Goal: Task Accomplishment & Management: Use online tool/utility

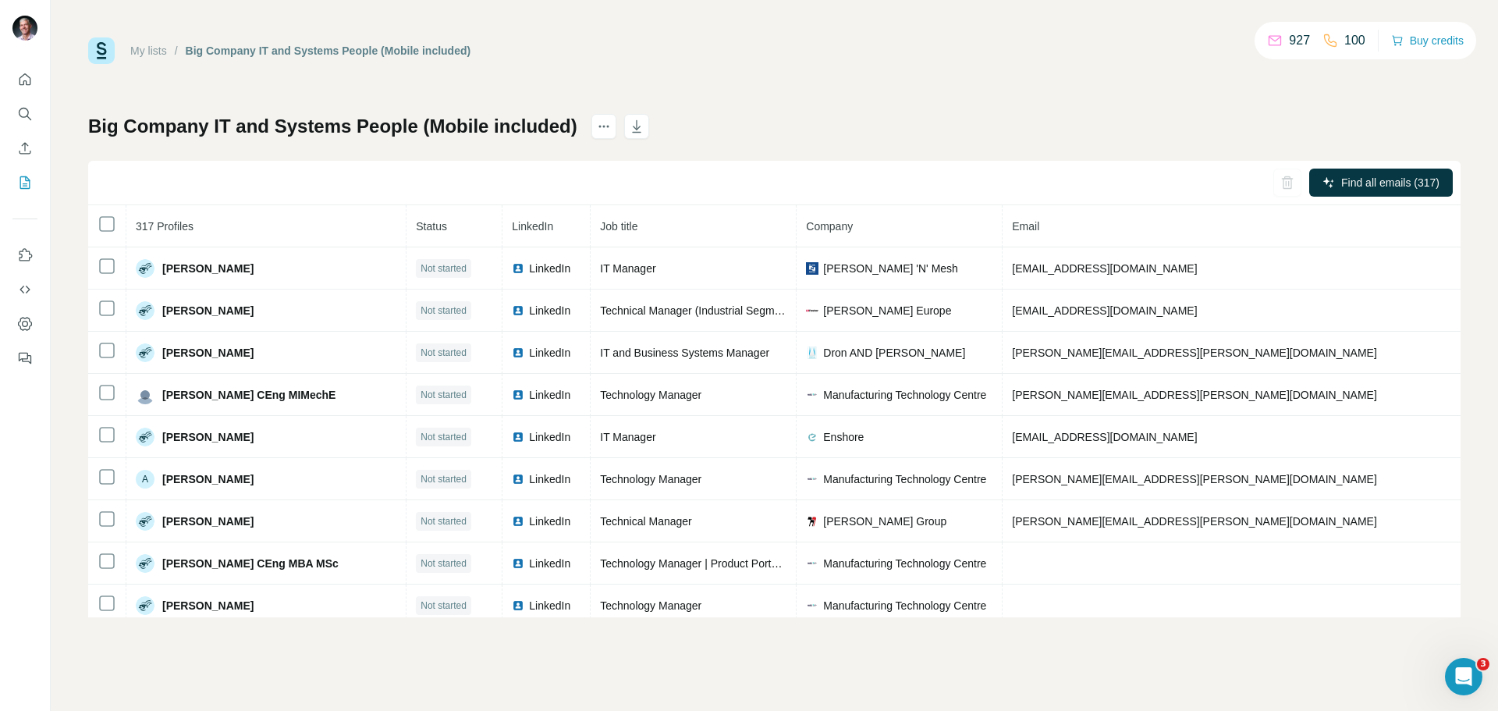
scroll to position [12686, 0]
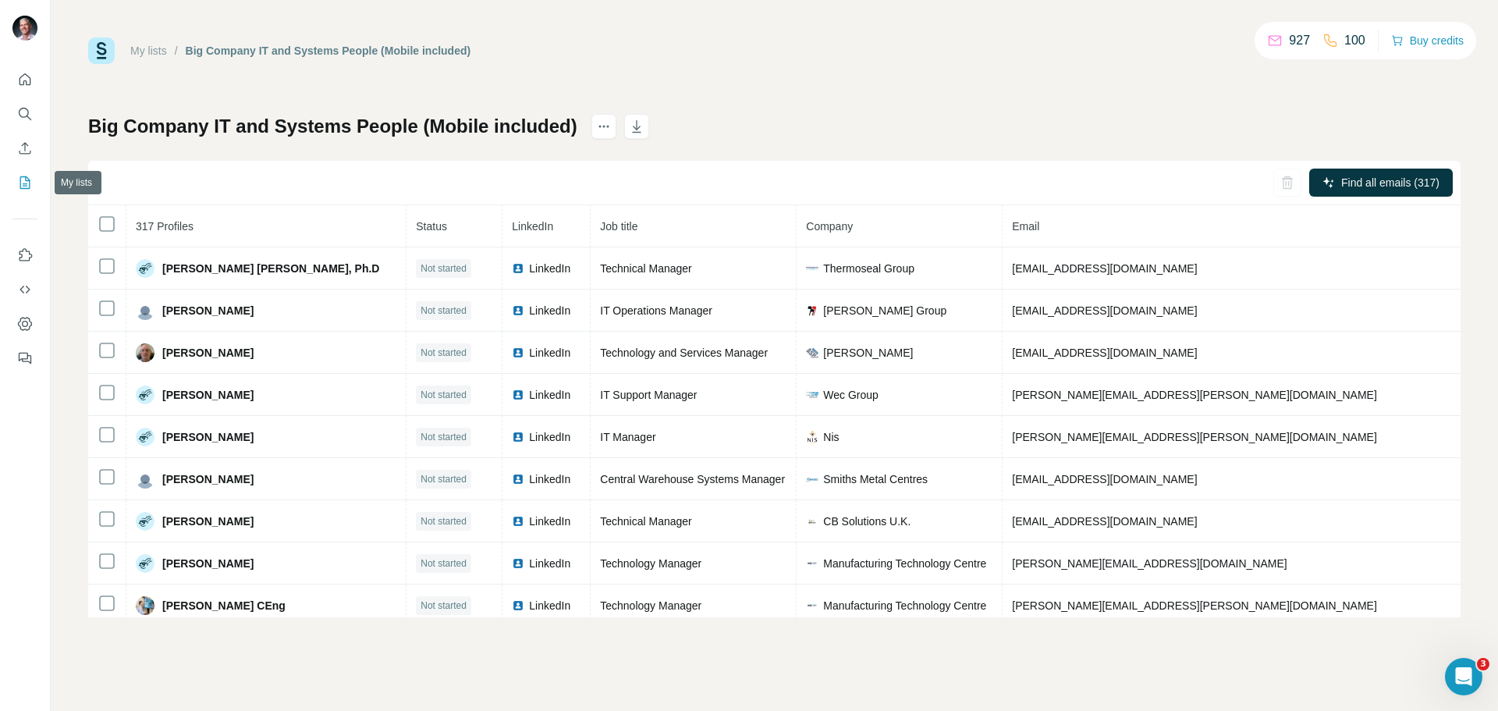
click at [24, 180] on icon "My lists" at bounding box center [25, 183] width 16 height 16
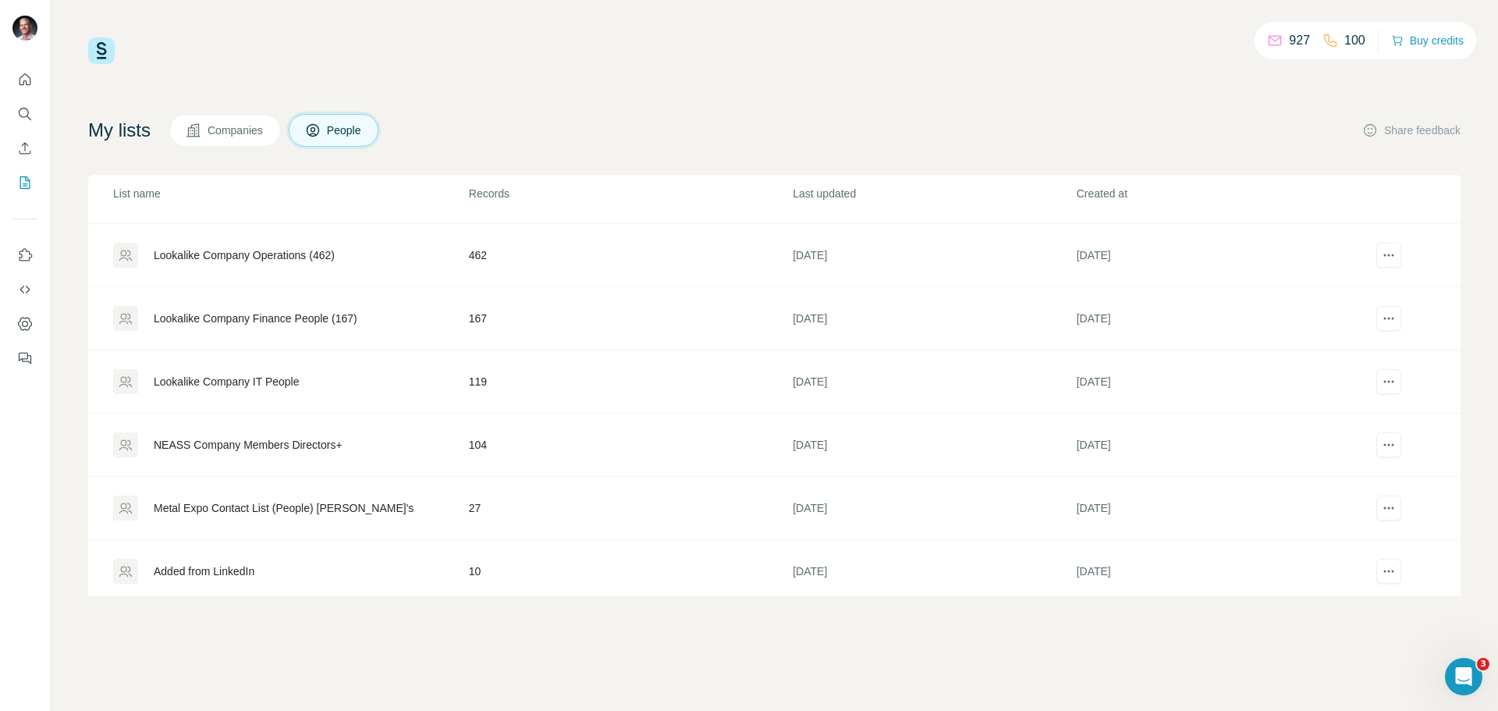
scroll to position [368, 0]
click at [299, 382] on div "Lookalike Company IT People" at bounding box center [227, 383] width 146 height 16
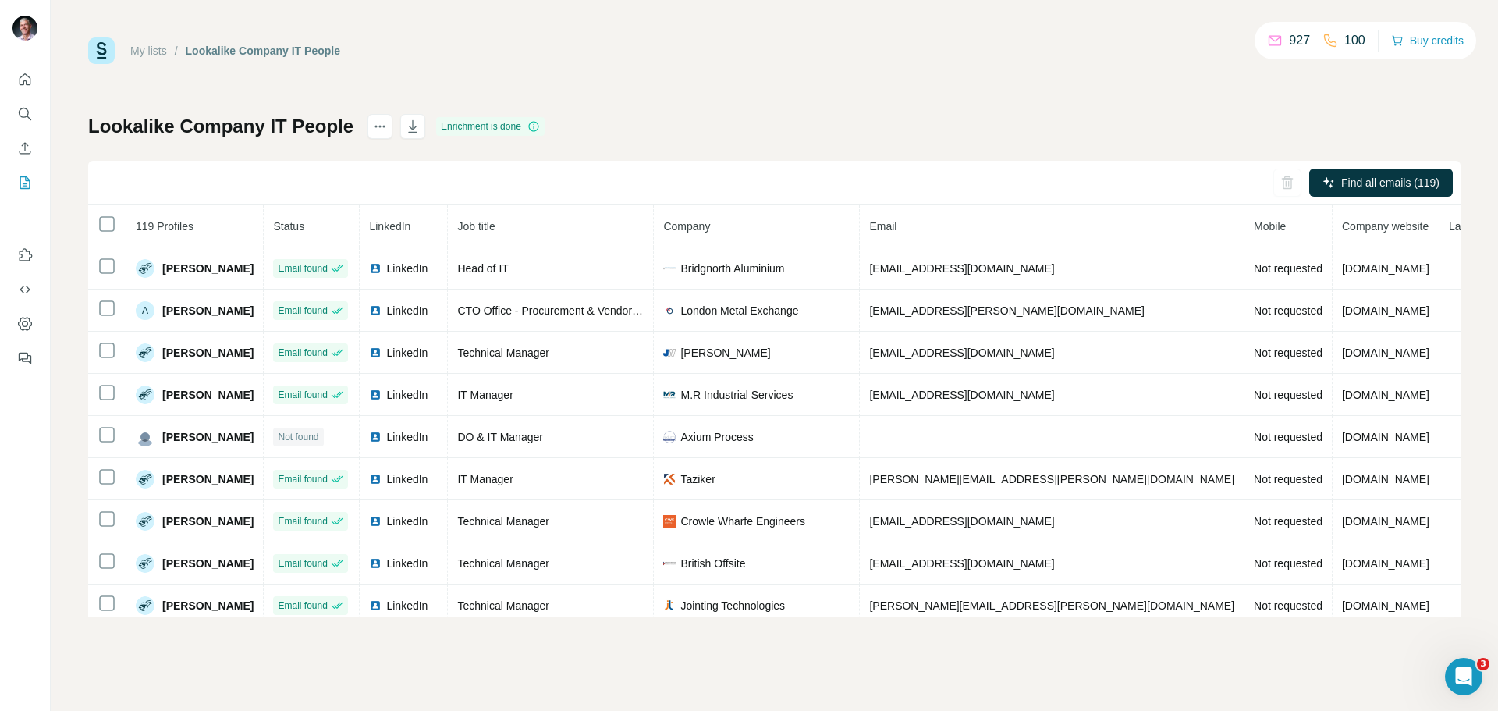
click at [151, 54] on link "My lists" at bounding box center [148, 50] width 37 height 12
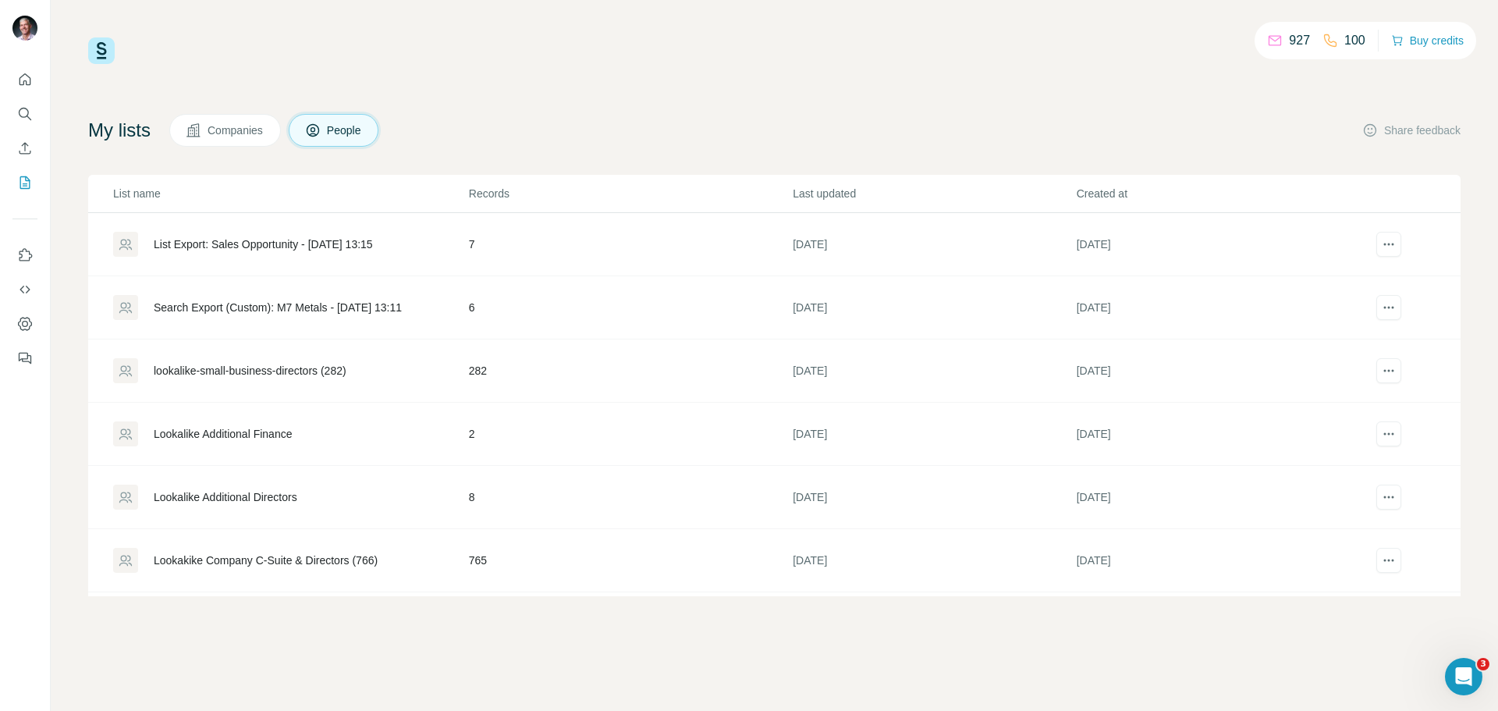
click at [247, 129] on span "Companies" at bounding box center [236, 131] width 57 height 16
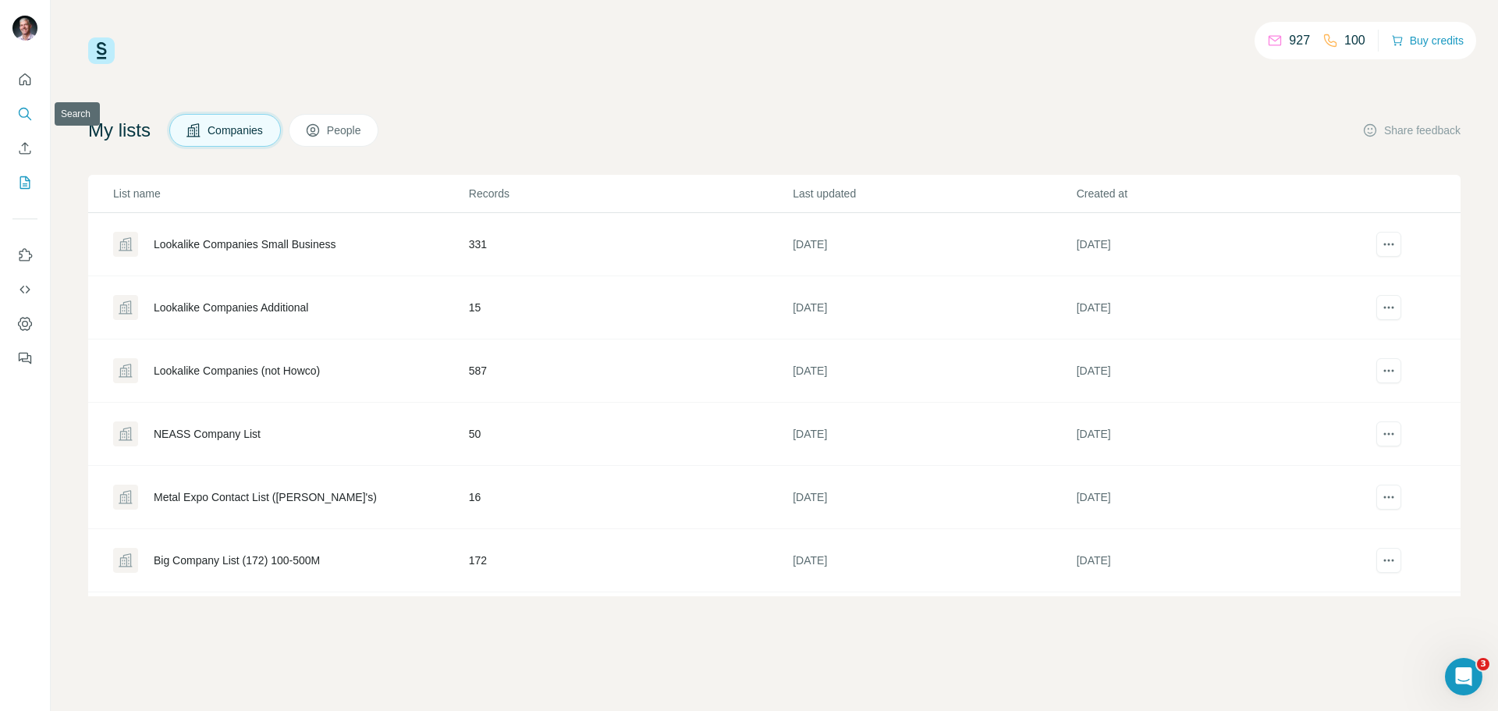
click at [22, 112] on icon "Search" at bounding box center [25, 114] width 16 height 16
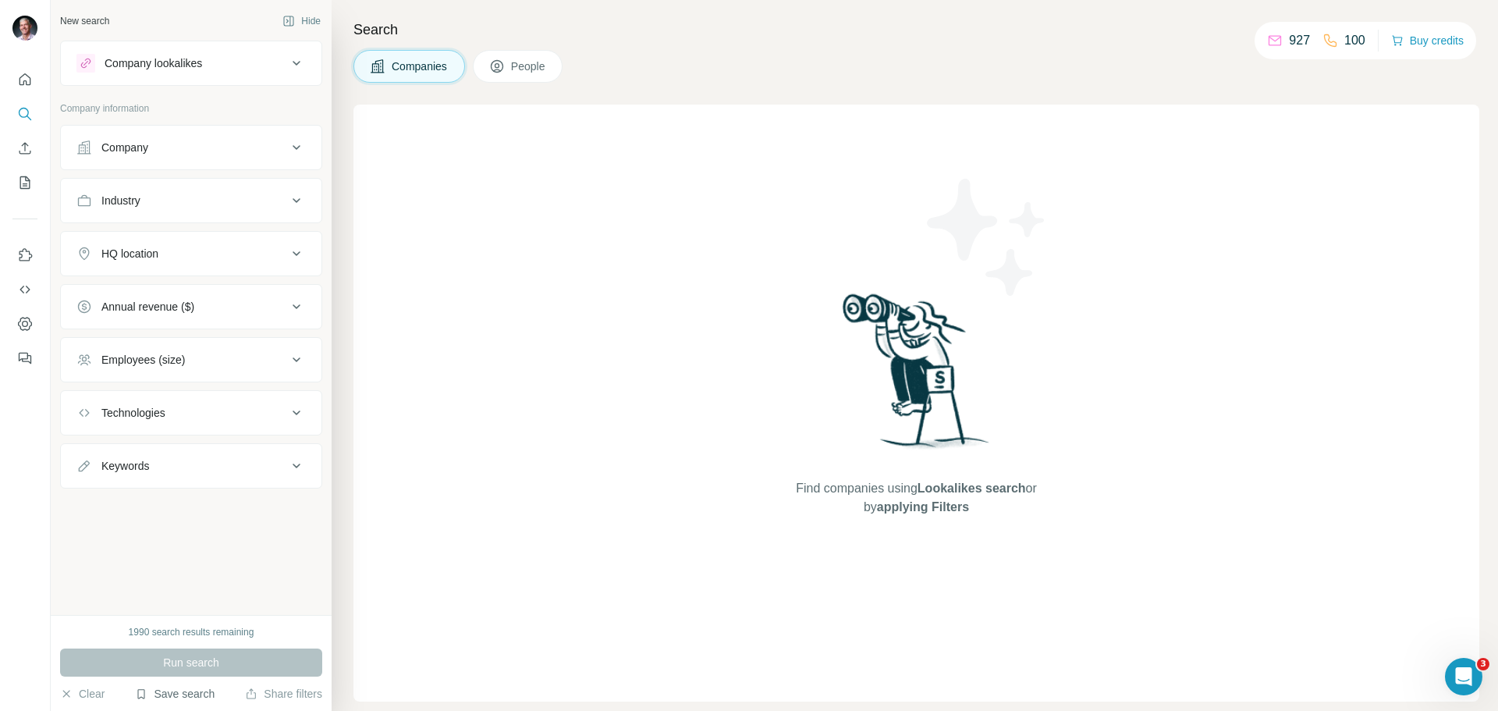
click at [165, 692] on button "Save search" at bounding box center [175, 694] width 80 height 16
click at [180, 667] on div "View my saved searches" at bounding box center [219, 666] width 165 height 31
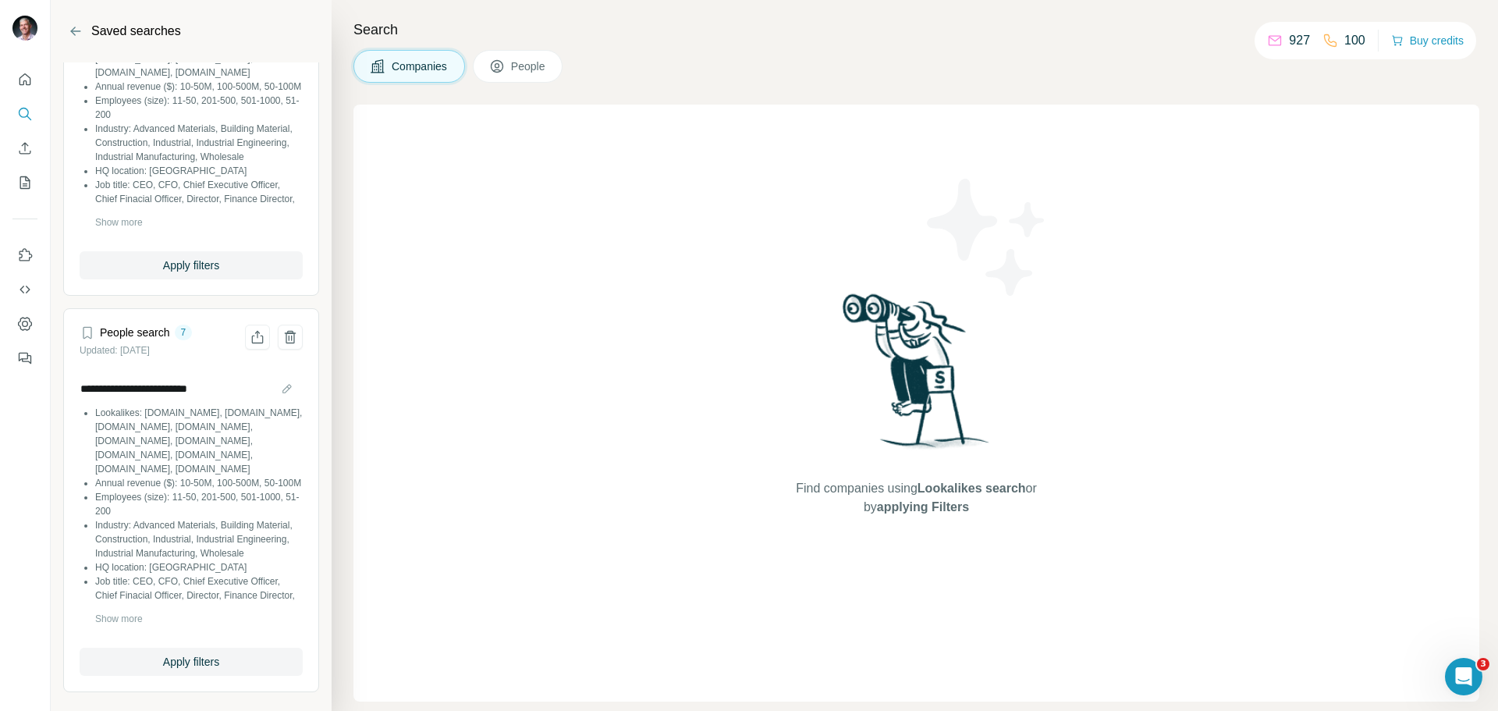
scroll to position [5222, 0]
click at [124, 621] on span "Show more" at bounding box center [119, 619] width 48 height 14
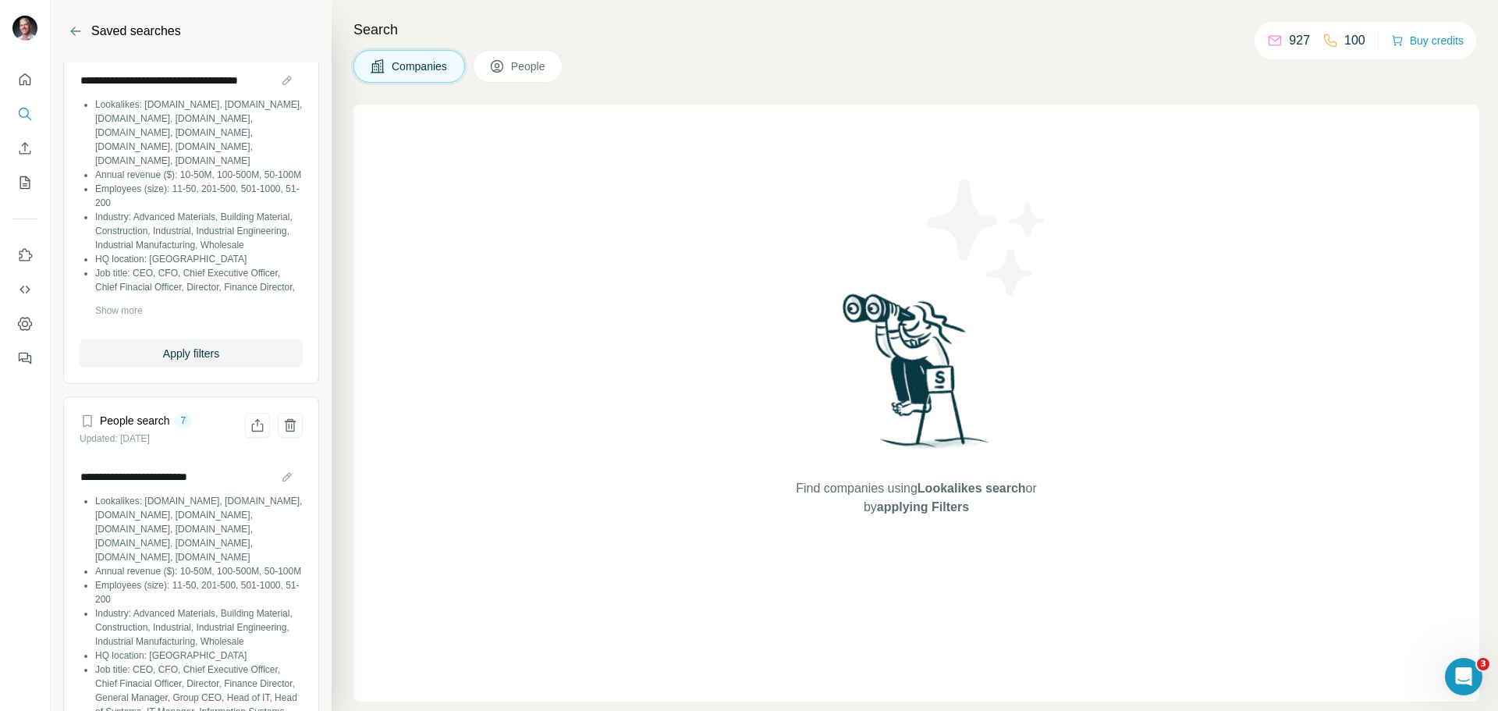
scroll to position [5060, 0]
click at [133, 318] on span "Show more" at bounding box center [119, 311] width 48 height 14
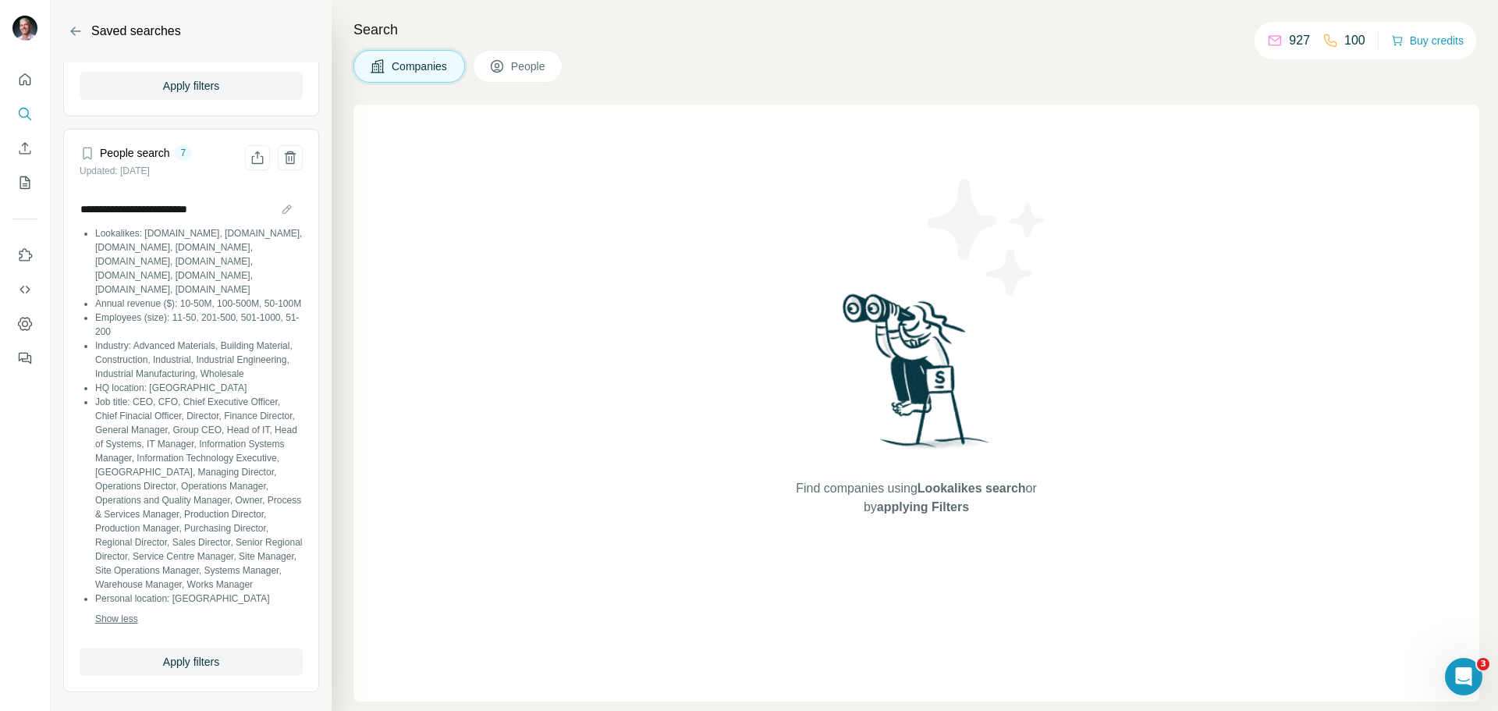
scroll to position [5609, 0]
click at [201, 659] on span "Apply filters" at bounding box center [191, 662] width 56 height 16
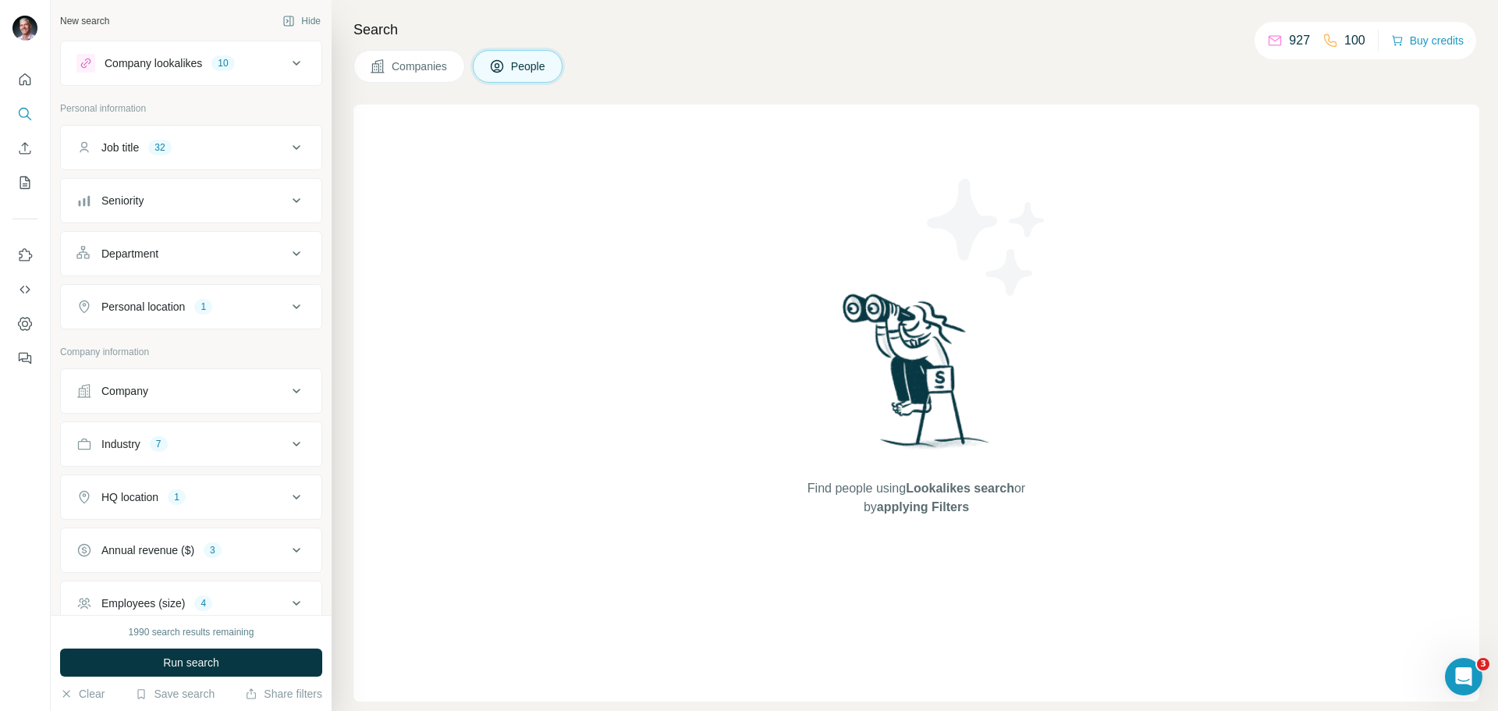
click at [201, 659] on span "Run search" at bounding box center [191, 663] width 56 height 16
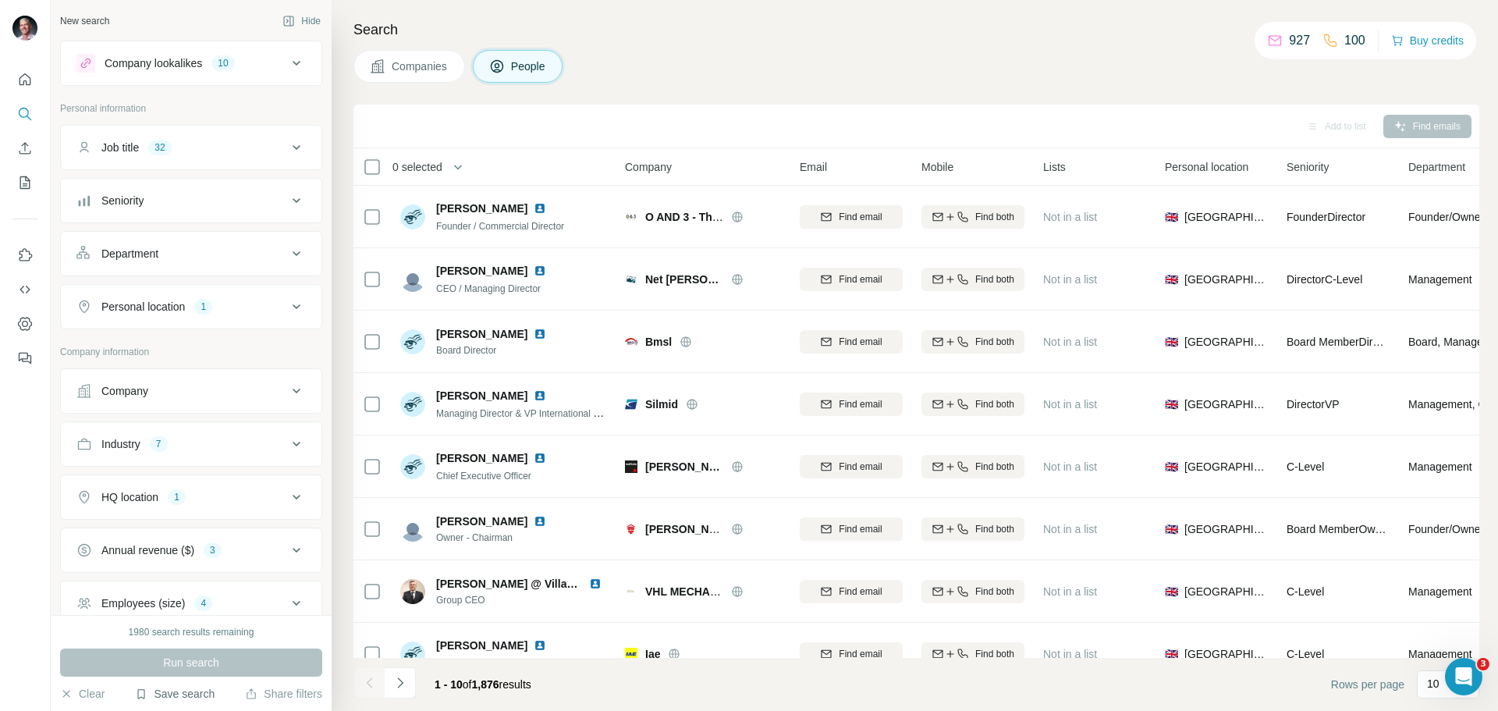
click at [180, 693] on button "Save search" at bounding box center [175, 694] width 80 height 16
click at [176, 663] on div "View my saved searches" at bounding box center [219, 666] width 165 height 31
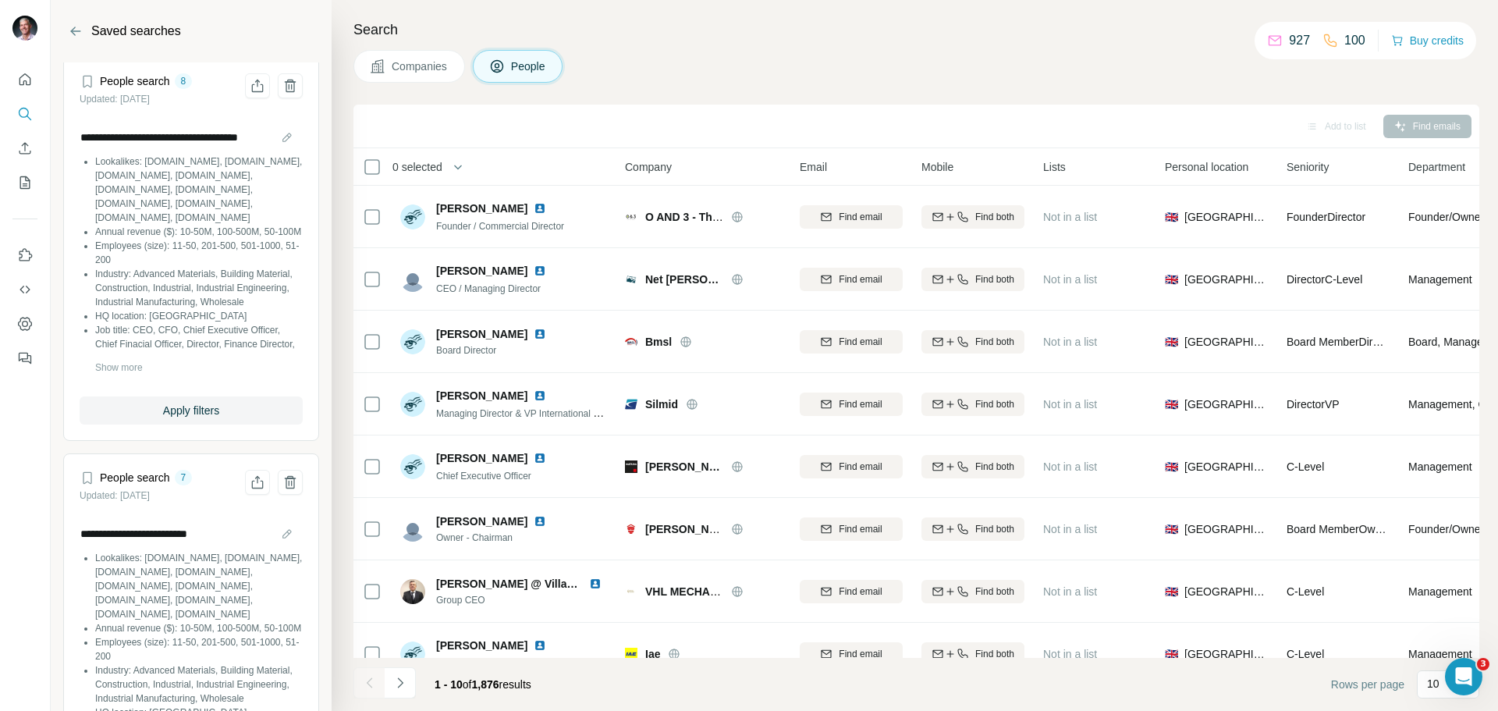
scroll to position [5003, 0]
click at [190, 419] on span "Apply filters" at bounding box center [191, 412] width 56 height 16
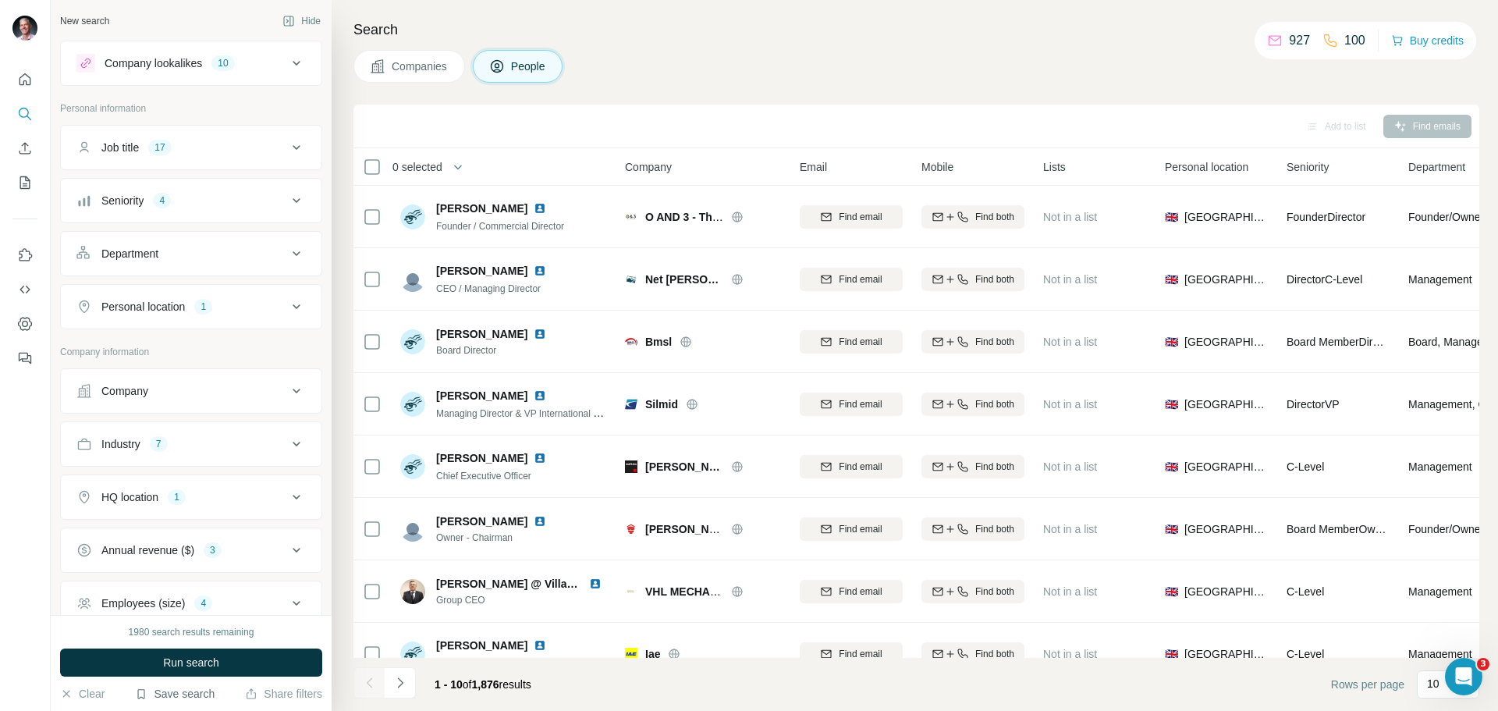
click at [179, 694] on button "Save search" at bounding box center [175, 694] width 80 height 16
click at [187, 668] on div "View my saved searches" at bounding box center [219, 666] width 165 height 31
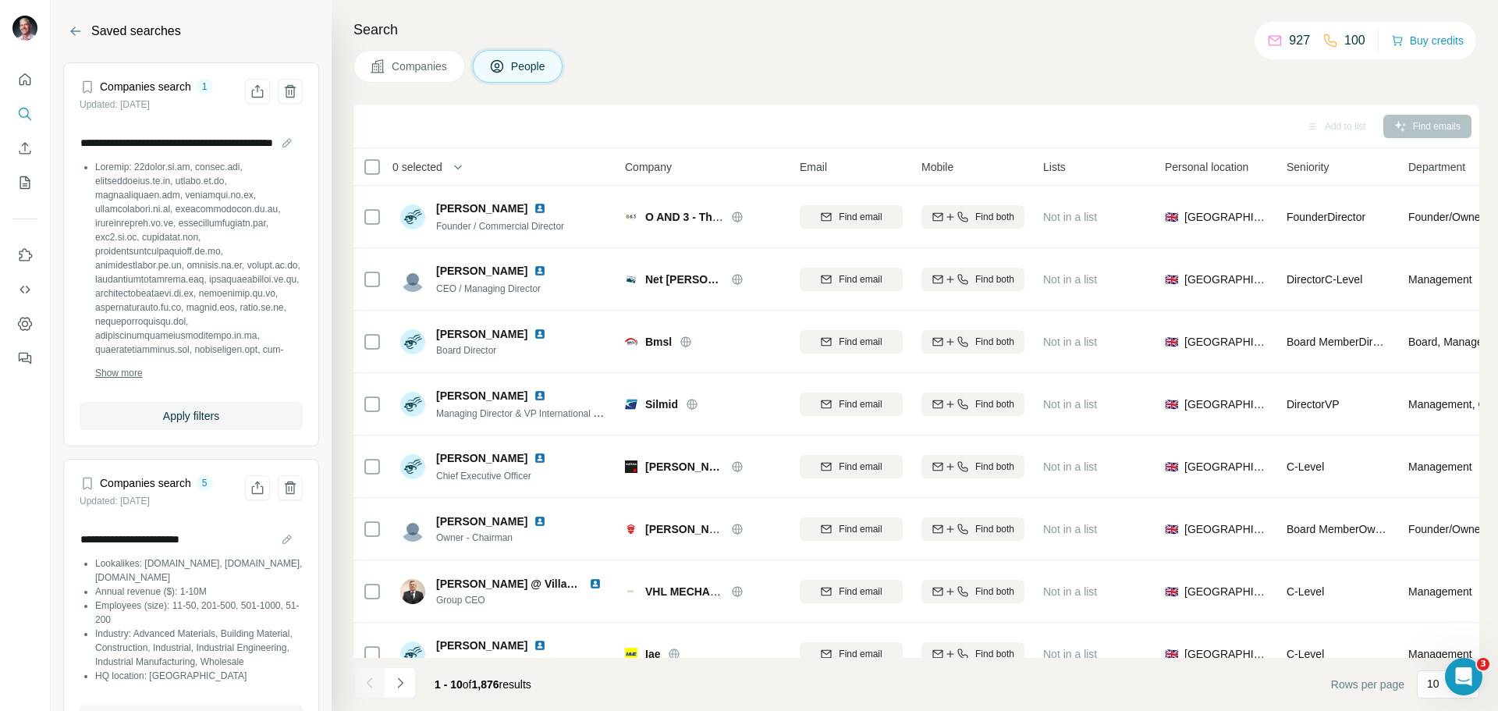
click at [130, 369] on span "Show more" at bounding box center [119, 373] width 48 height 14
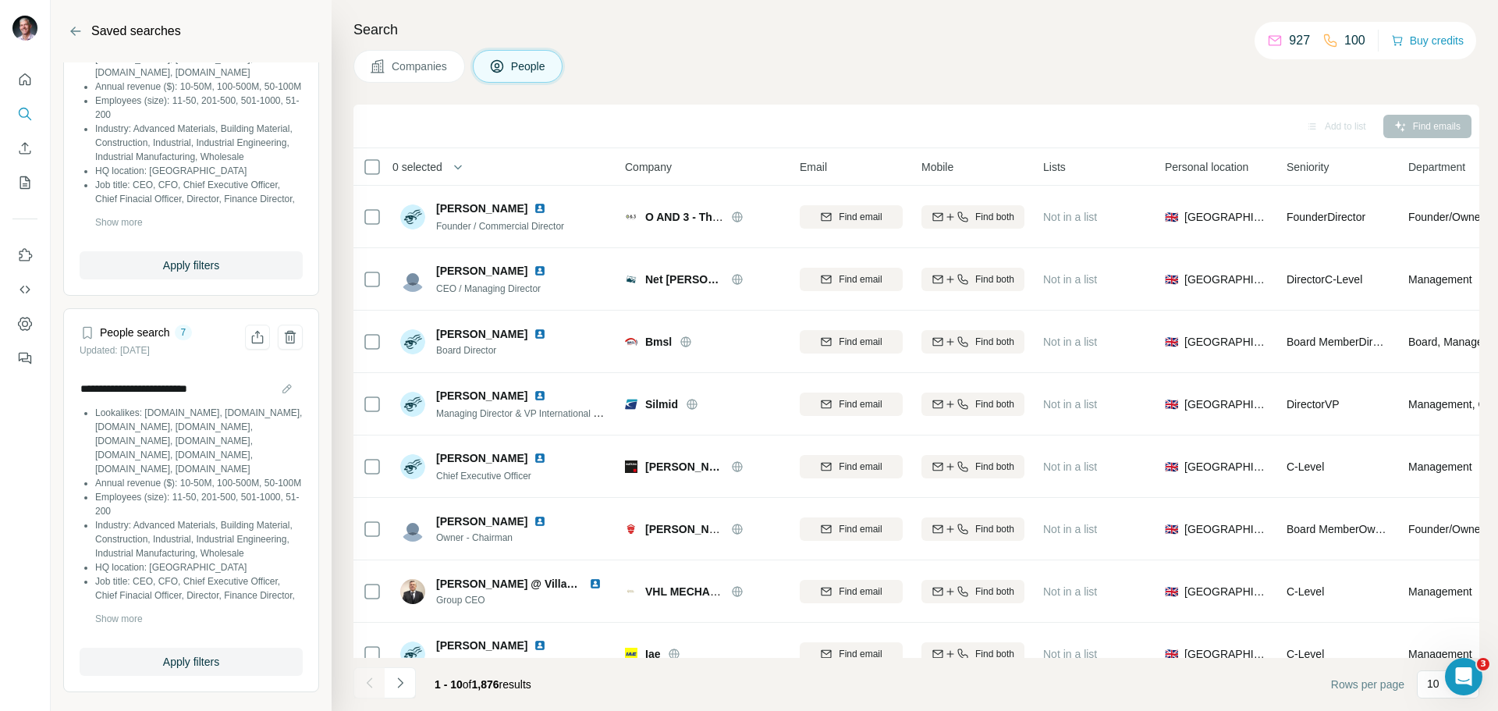
scroll to position [7705, 0]
click at [181, 273] on span "Apply filters" at bounding box center [191, 266] width 56 height 16
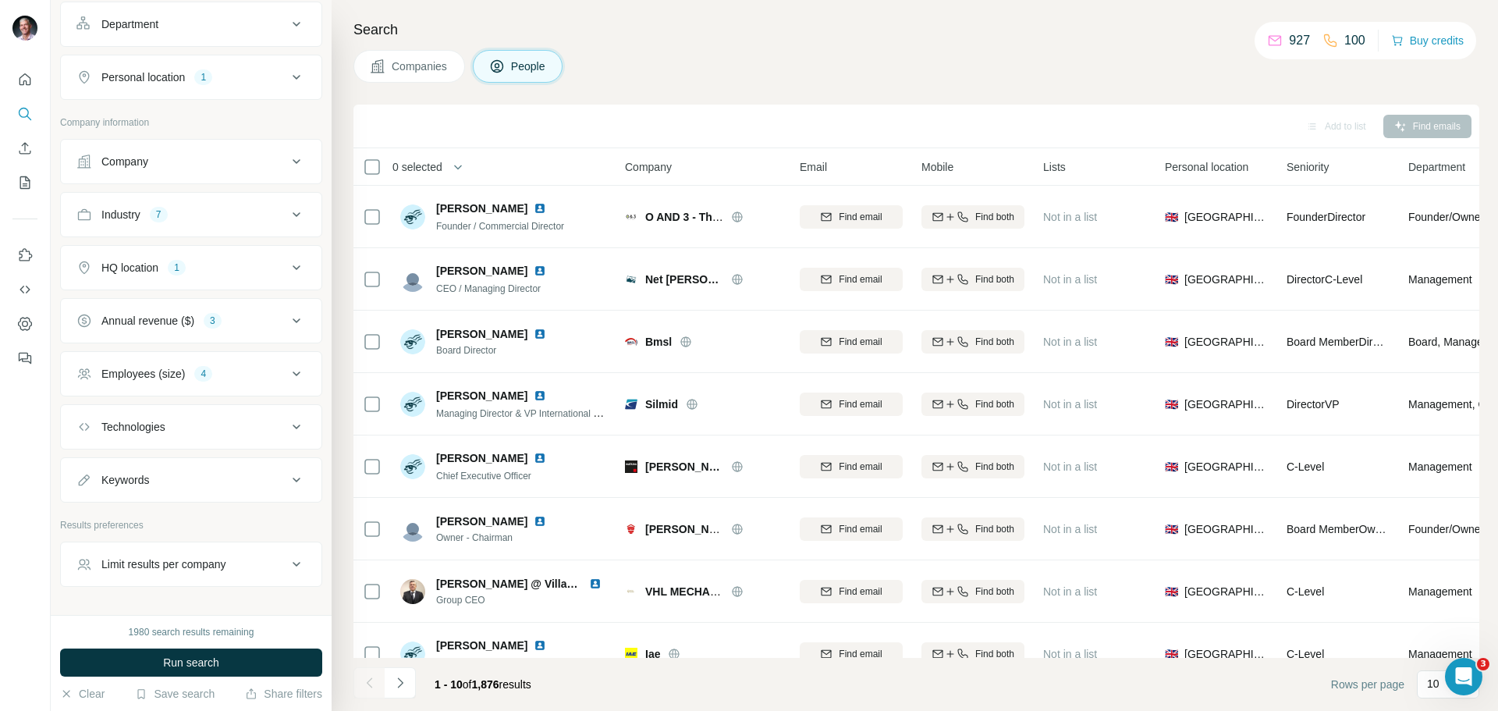
scroll to position [230, 0]
click at [219, 661] on span "Run search" at bounding box center [191, 663] width 56 height 16
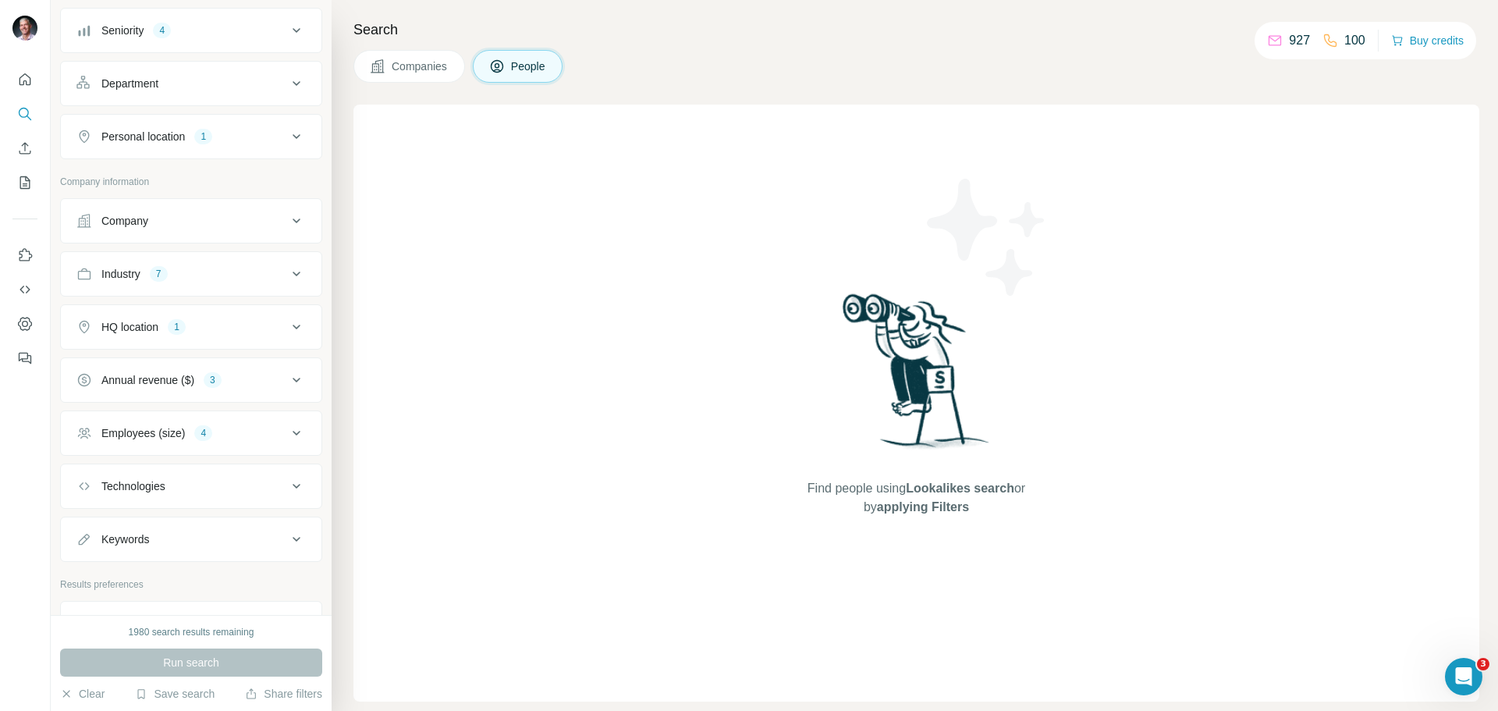
scroll to position [37, 0]
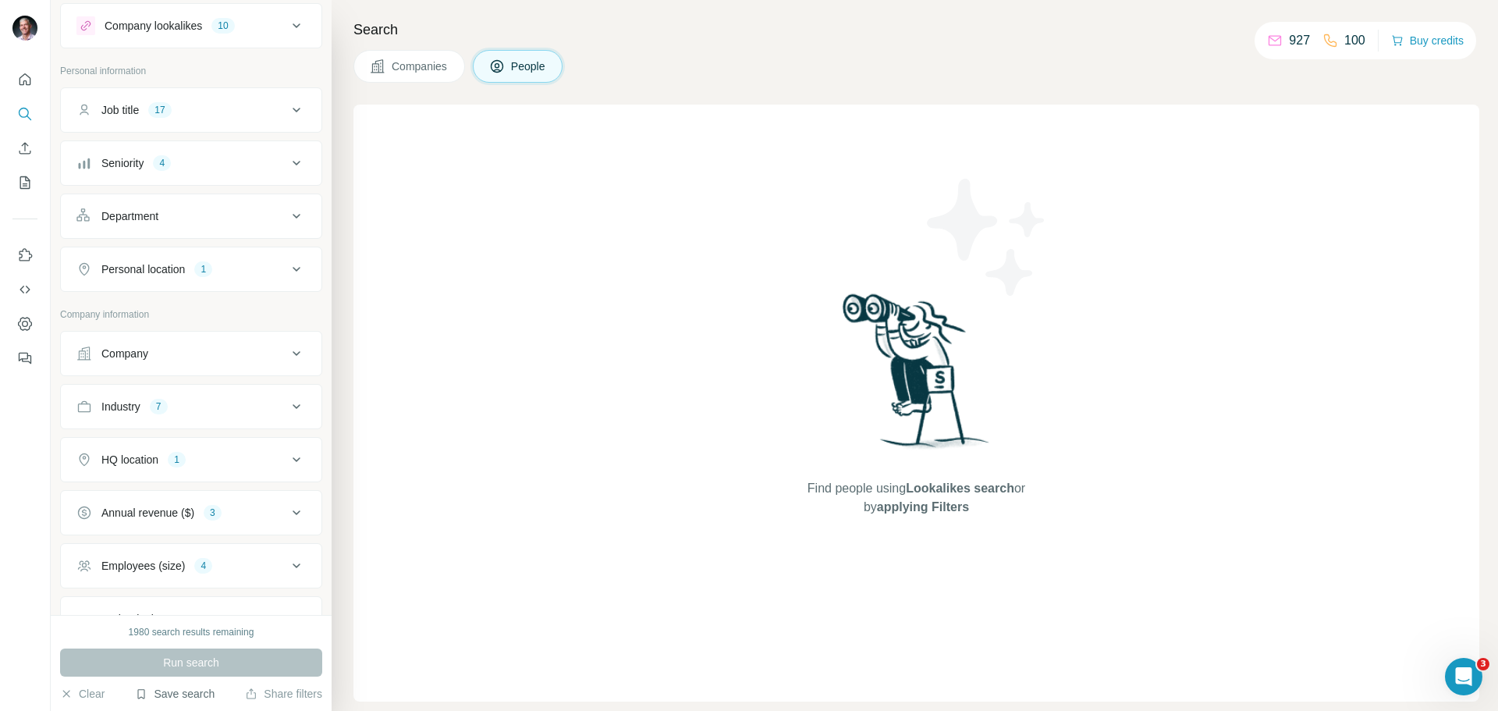
click at [204, 691] on button "Save search" at bounding box center [175, 694] width 80 height 16
click at [217, 664] on div "View my saved searches" at bounding box center [219, 666] width 165 height 31
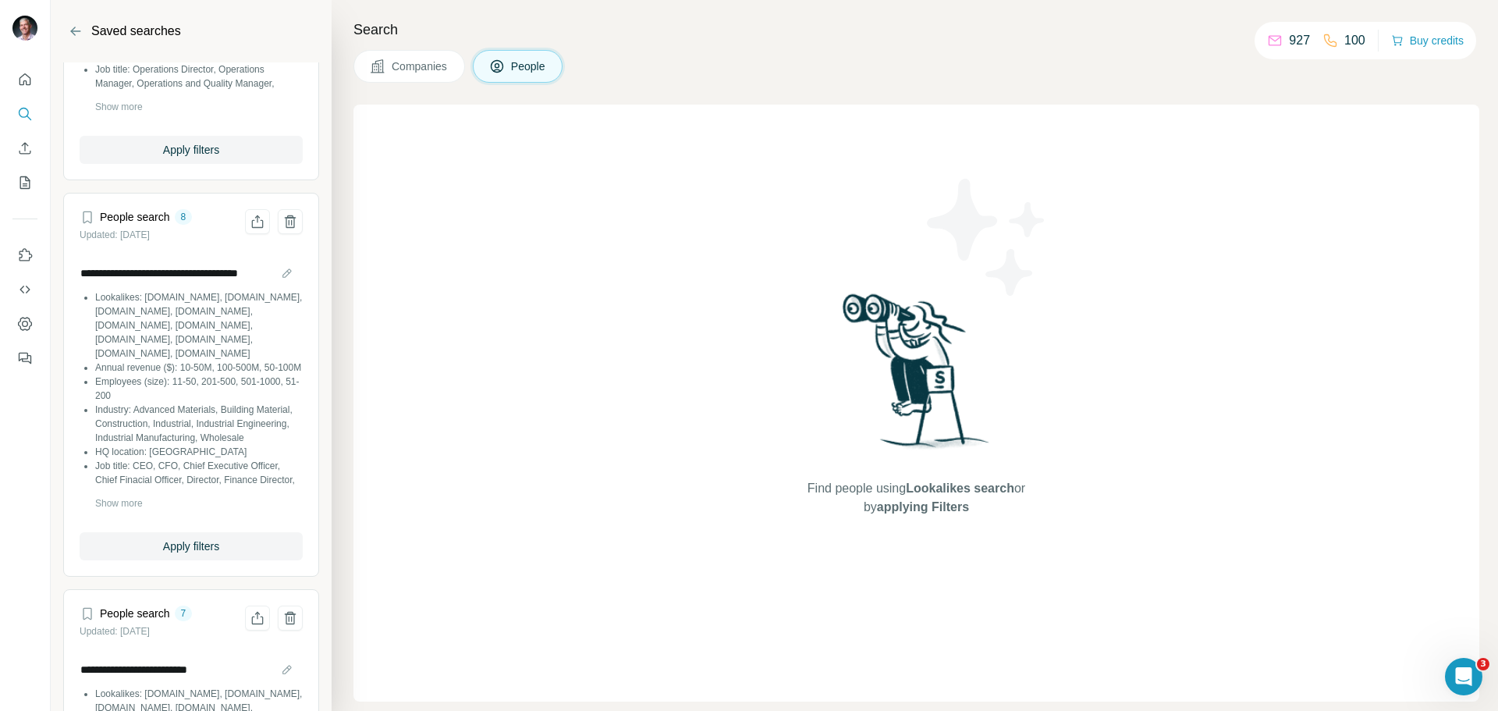
scroll to position [4845, 0]
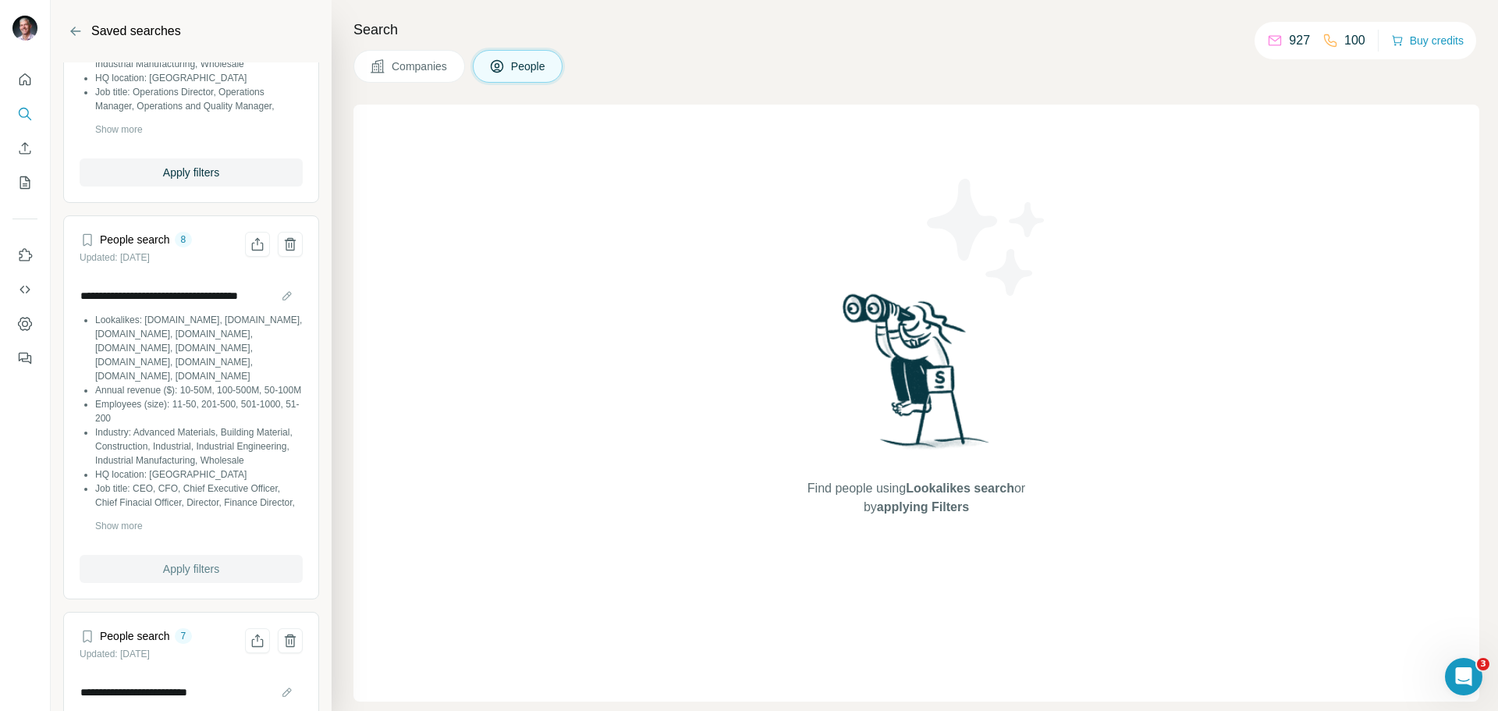
click at [184, 577] on span "Apply filters" at bounding box center [191, 569] width 56 height 16
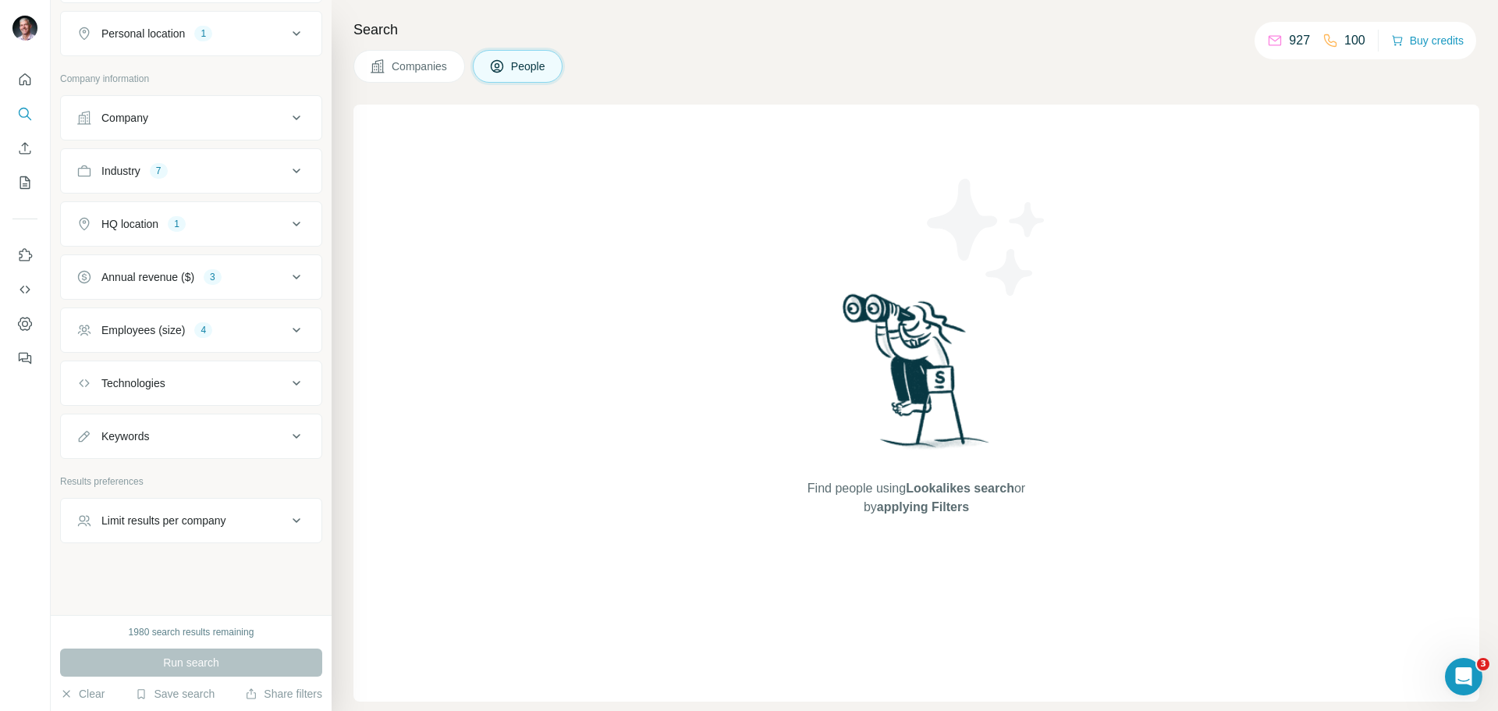
scroll to position [0, 0]
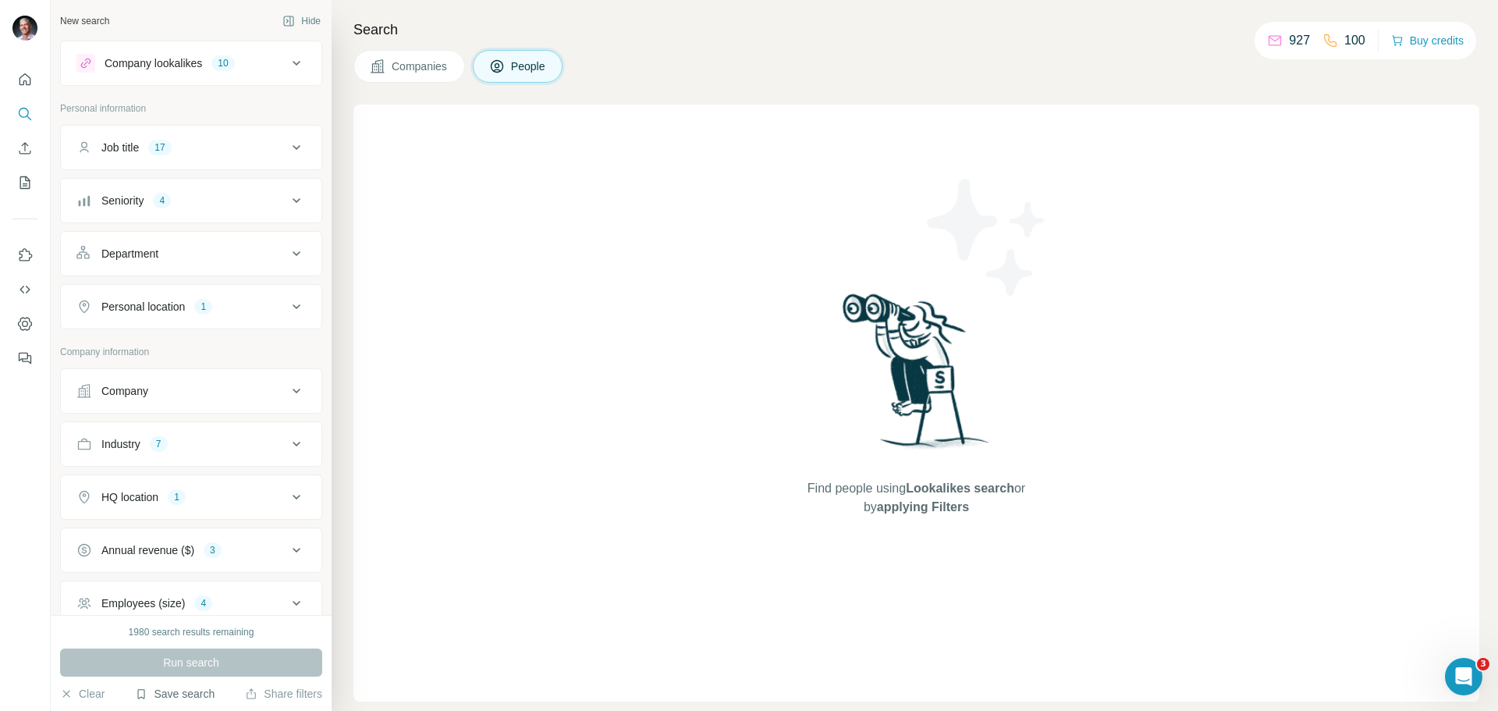
click at [181, 694] on button "Save search" at bounding box center [175, 694] width 80 height 16
click at [197, 670] on div "View my saved searches" at bounding box center [219, 666] width 165 height 31
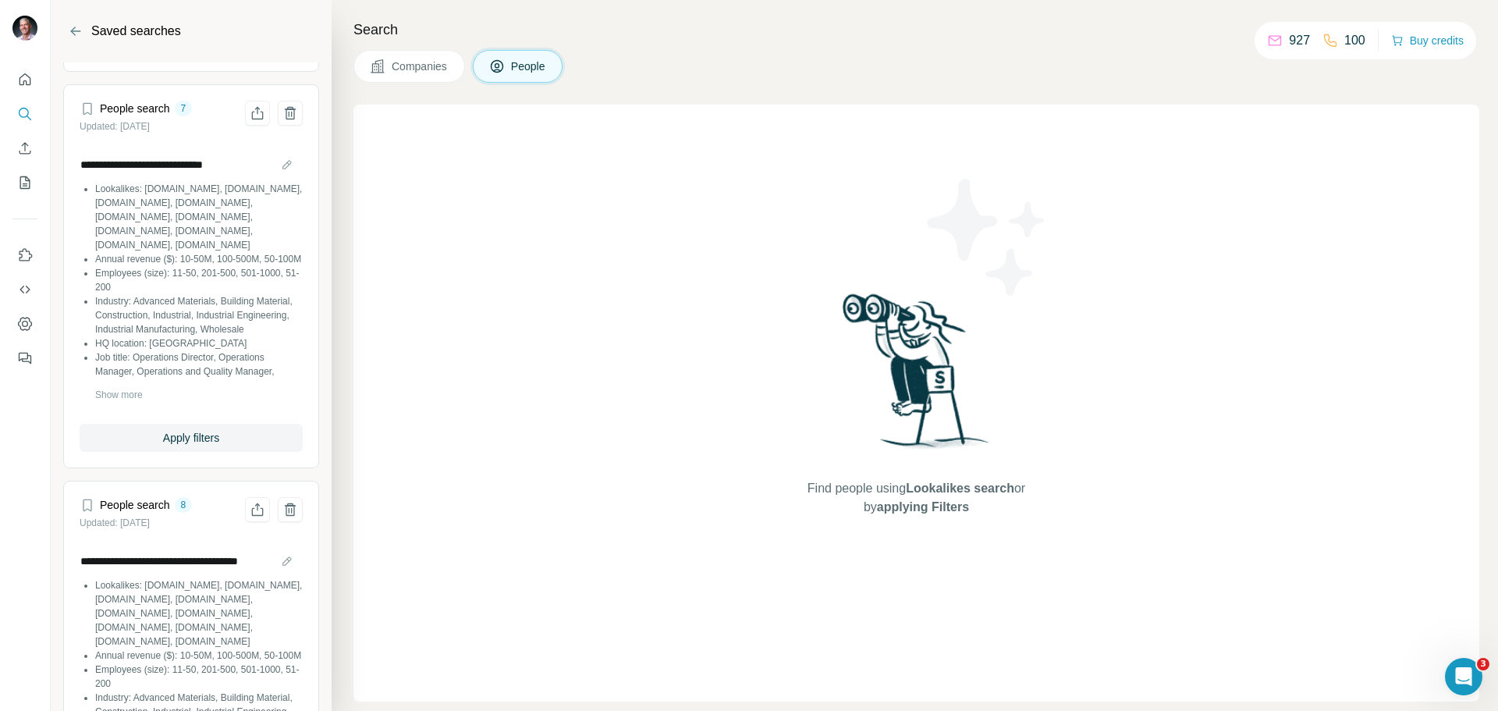
scroll to position [4602, 0]
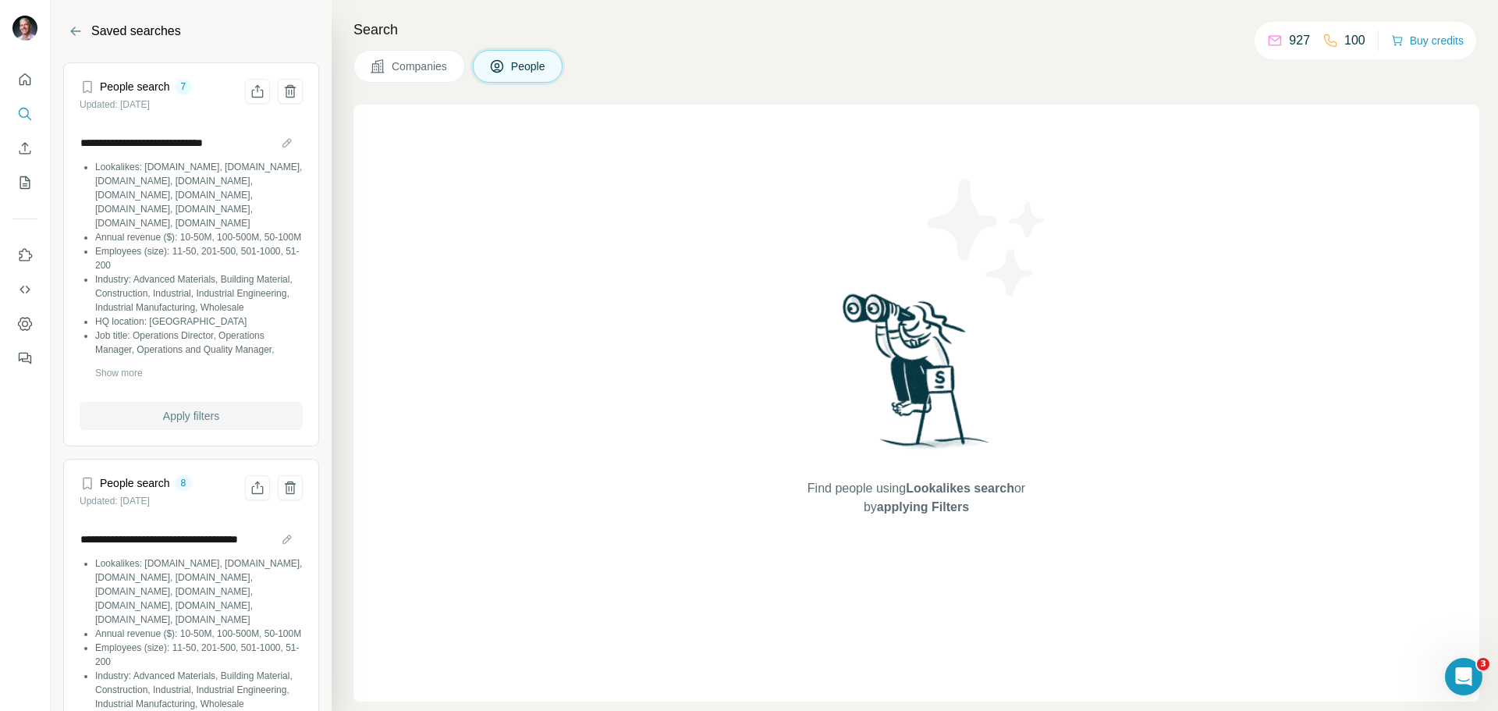
click at [197, 424] on span "Apply filters" at bounding box center [191, 416] width 56 height 16
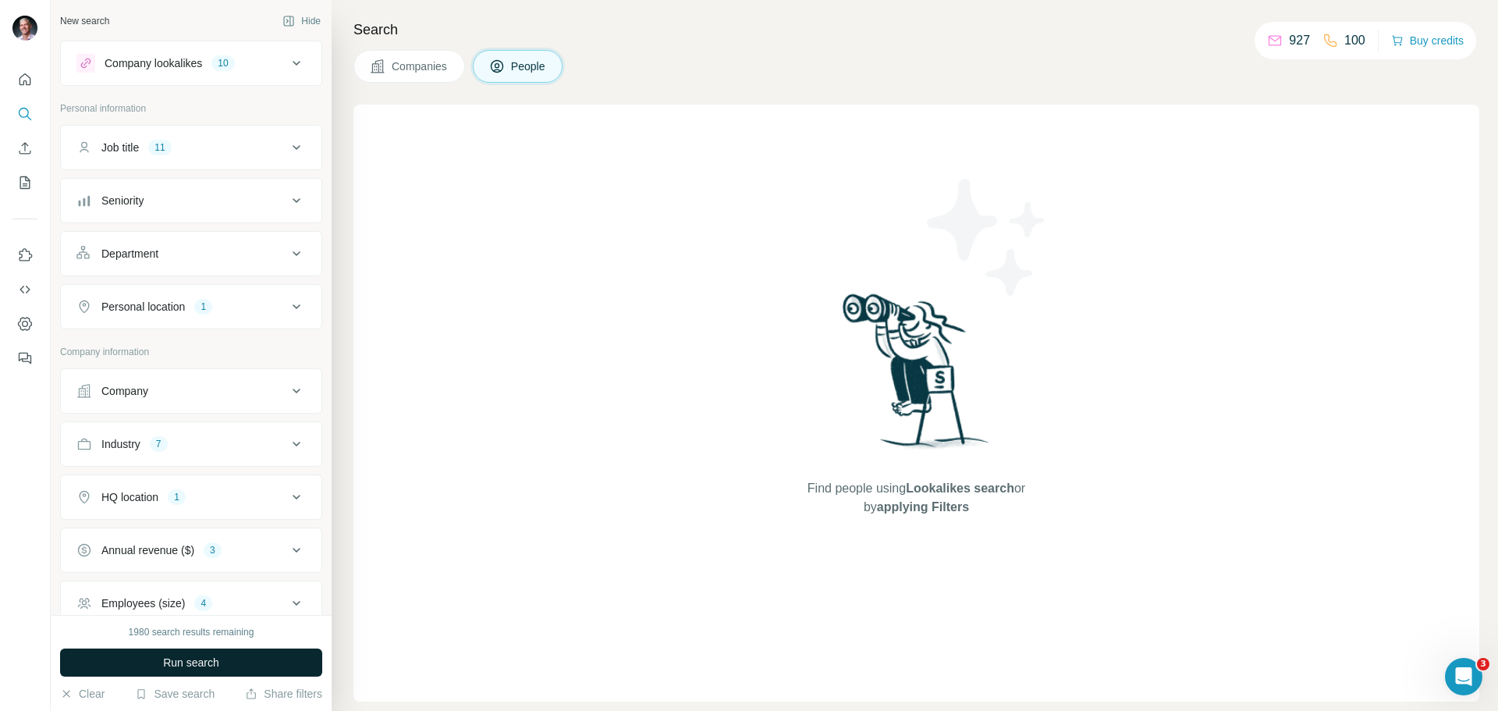
click at [208, 659] on span "Run search" at bounding box center [191, 663] width 56 height 16
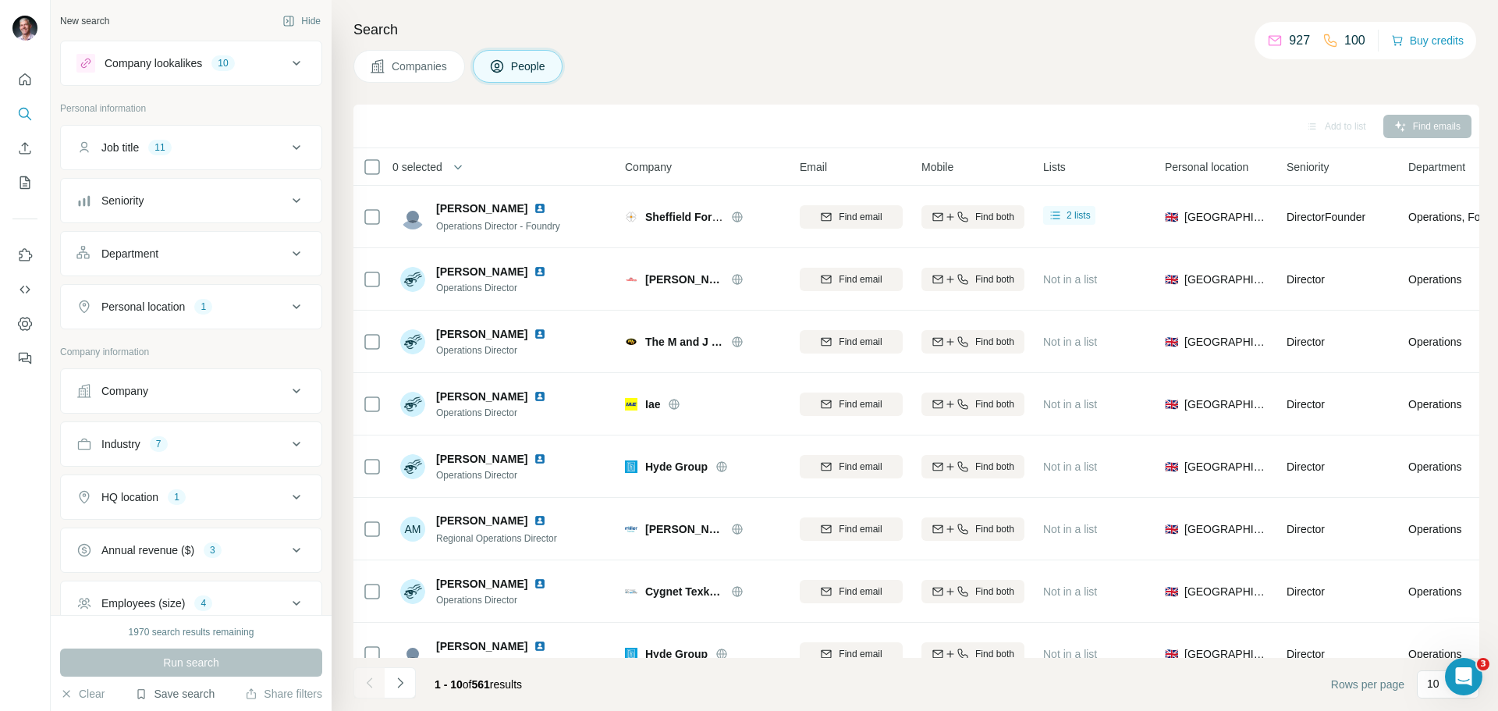
click at [172, 692] on button "Save search" at bounding box center [175, 694] width 80 height 16
click at [196, 668] on div "View my saved searches" at bounding box center [219, 666] width 165 height 31
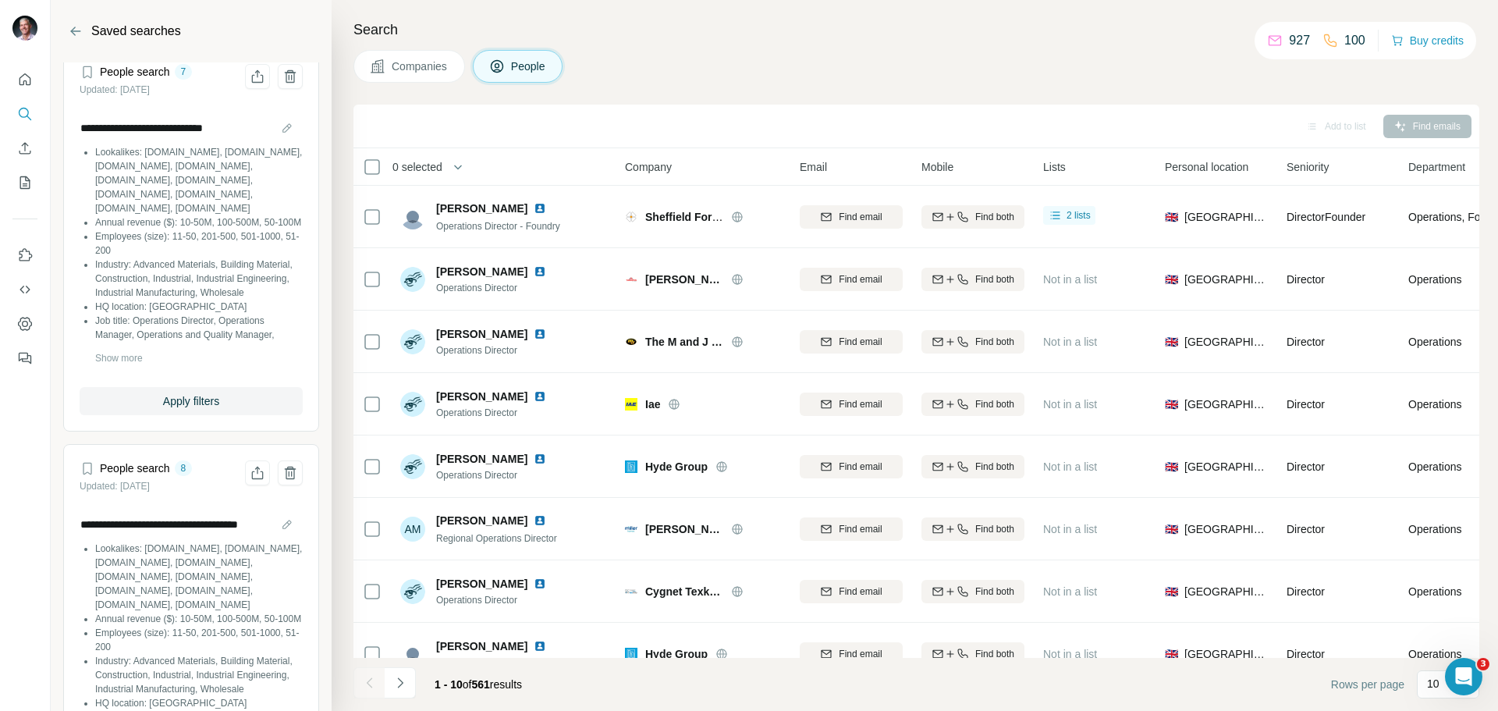
scroll to position [4623, 0]
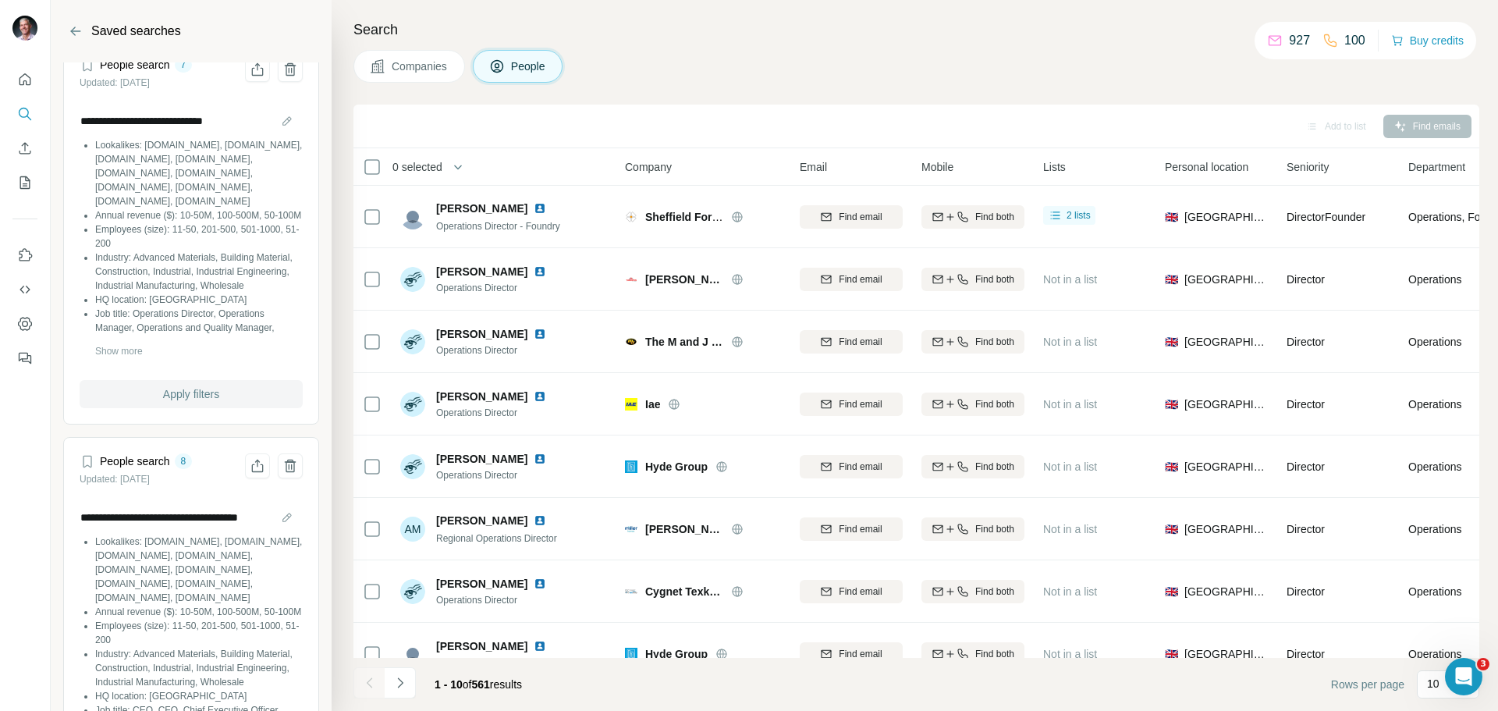
click at [208, 402] on span "Apply filters" at bounding box center [191, 394] width 56 height 16
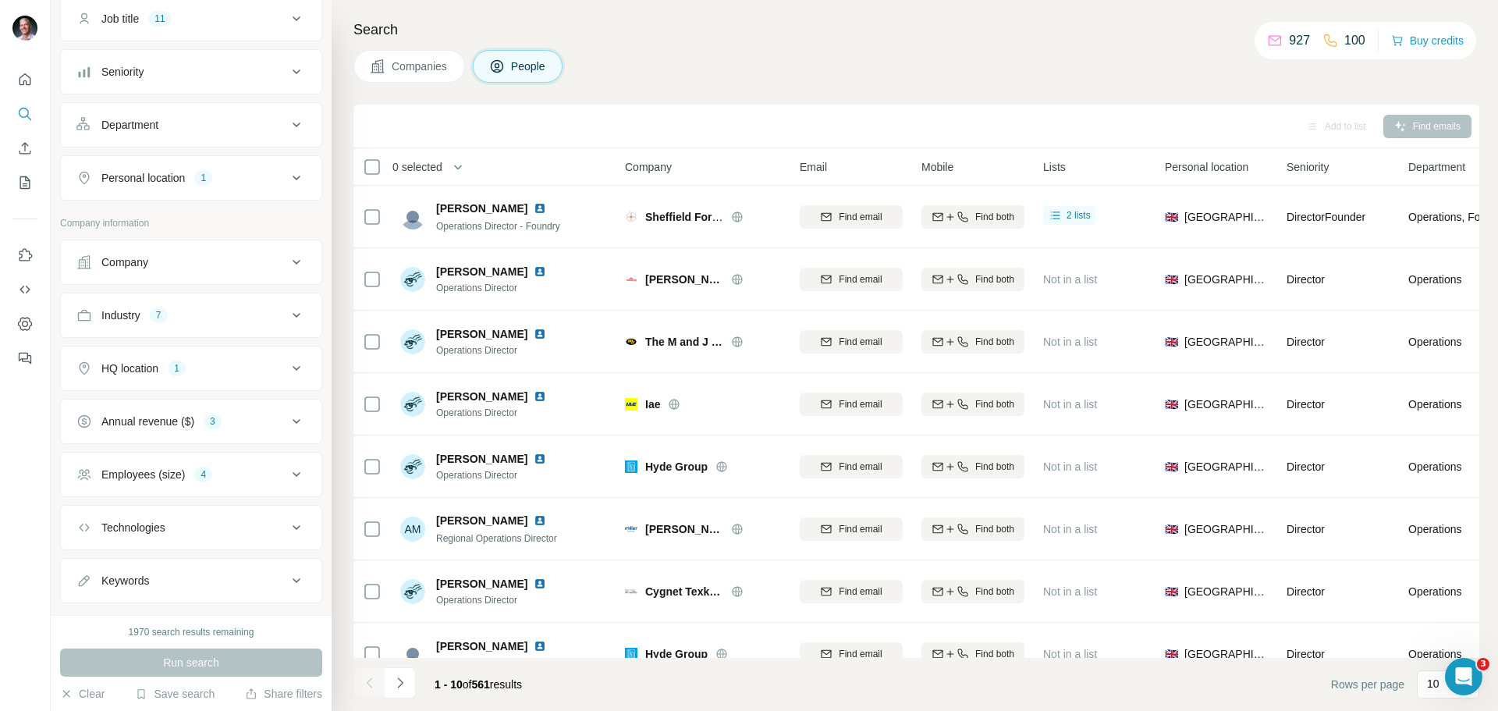
scroll to position [0, 0]
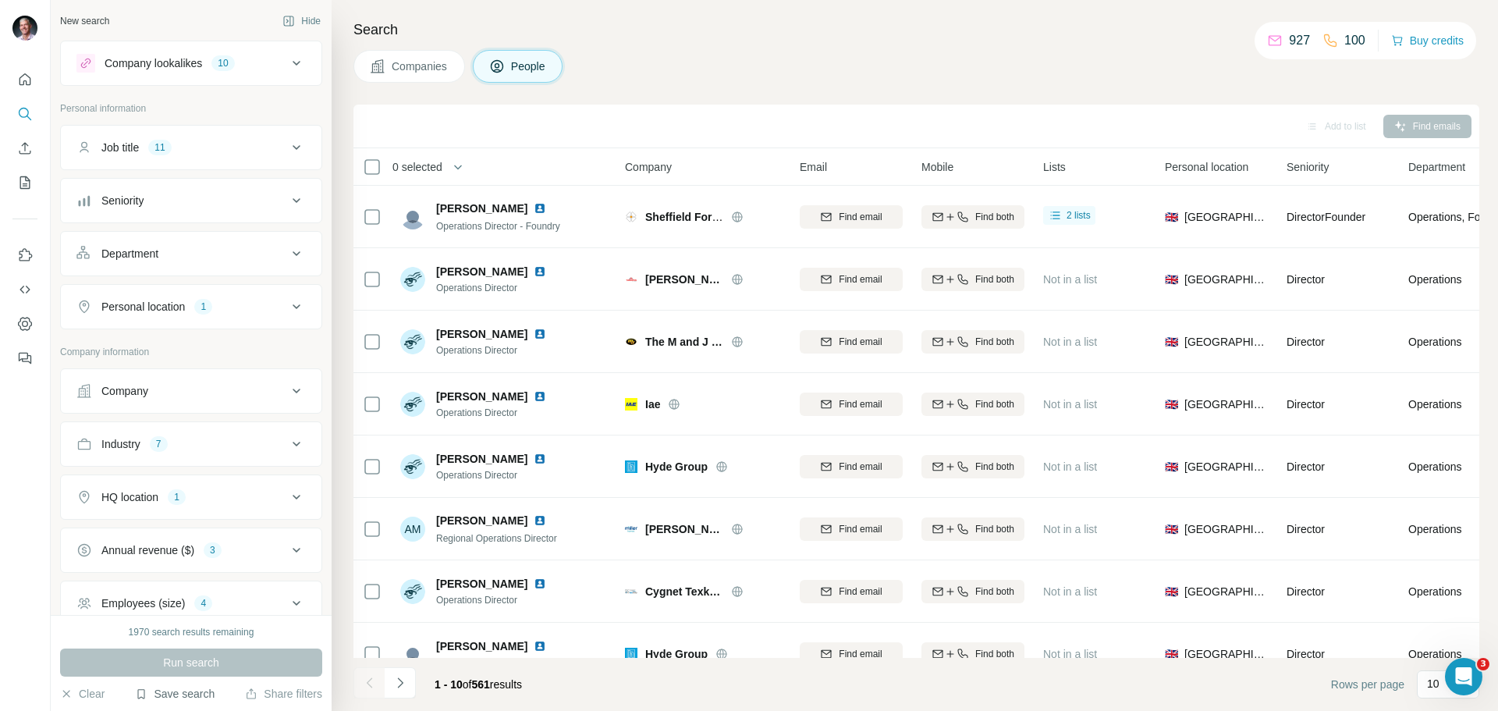
click at [189, 689] on button "Save search" at bounding box center [175, 694] width 80 height 16
click at [184, 673] on div "View my saved searches" at bounding box center [219, 666] width 165 height 31
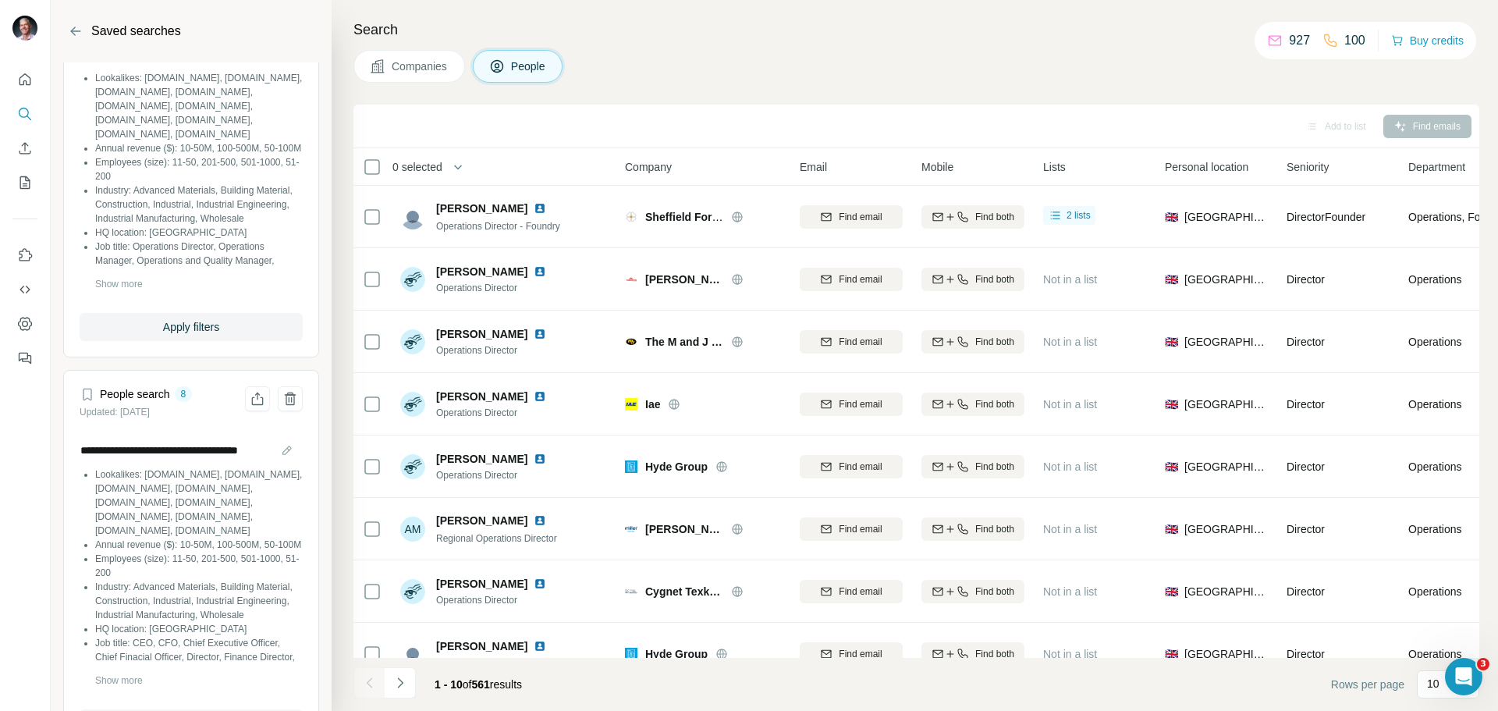
scroll to position [4683, 0]
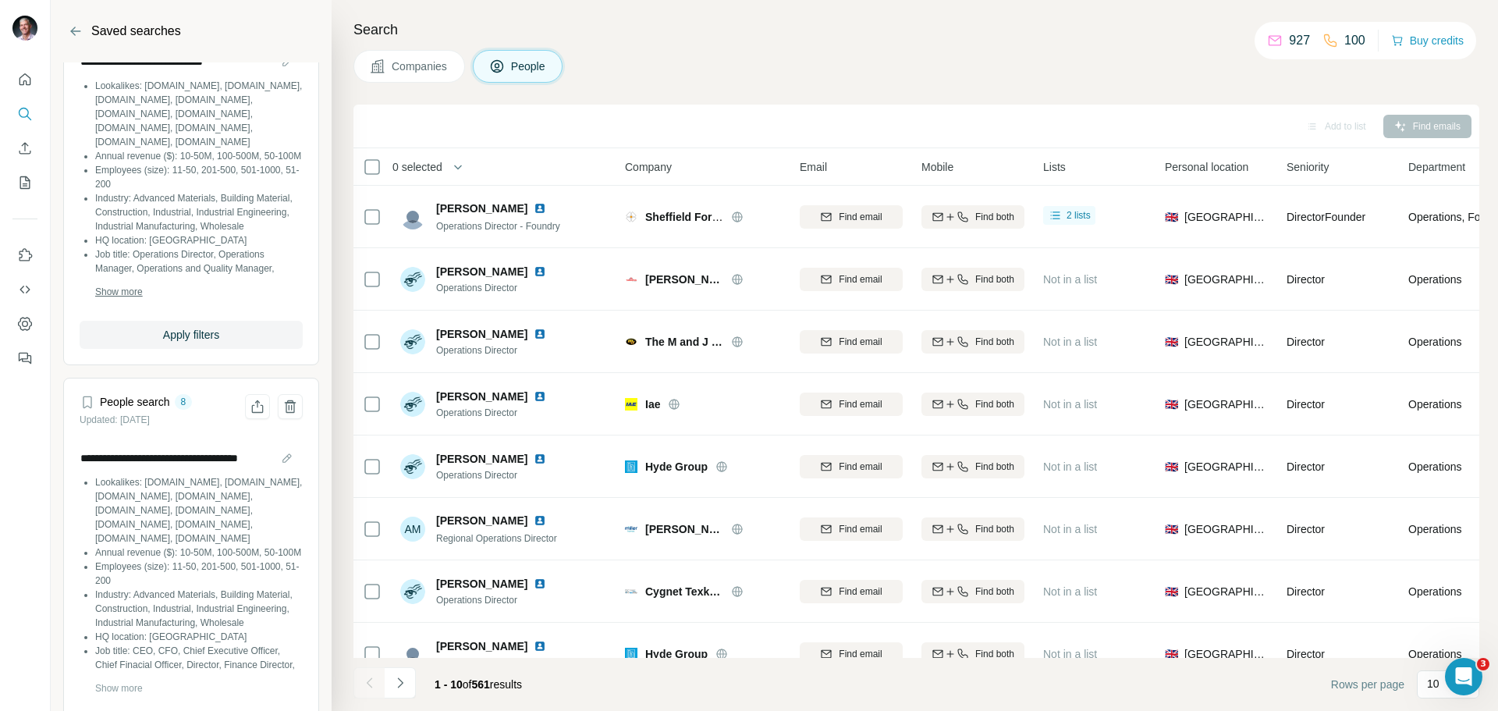
click at [132, 299] on span "Show more" at bounding box center [119, 292] width 48 height 14
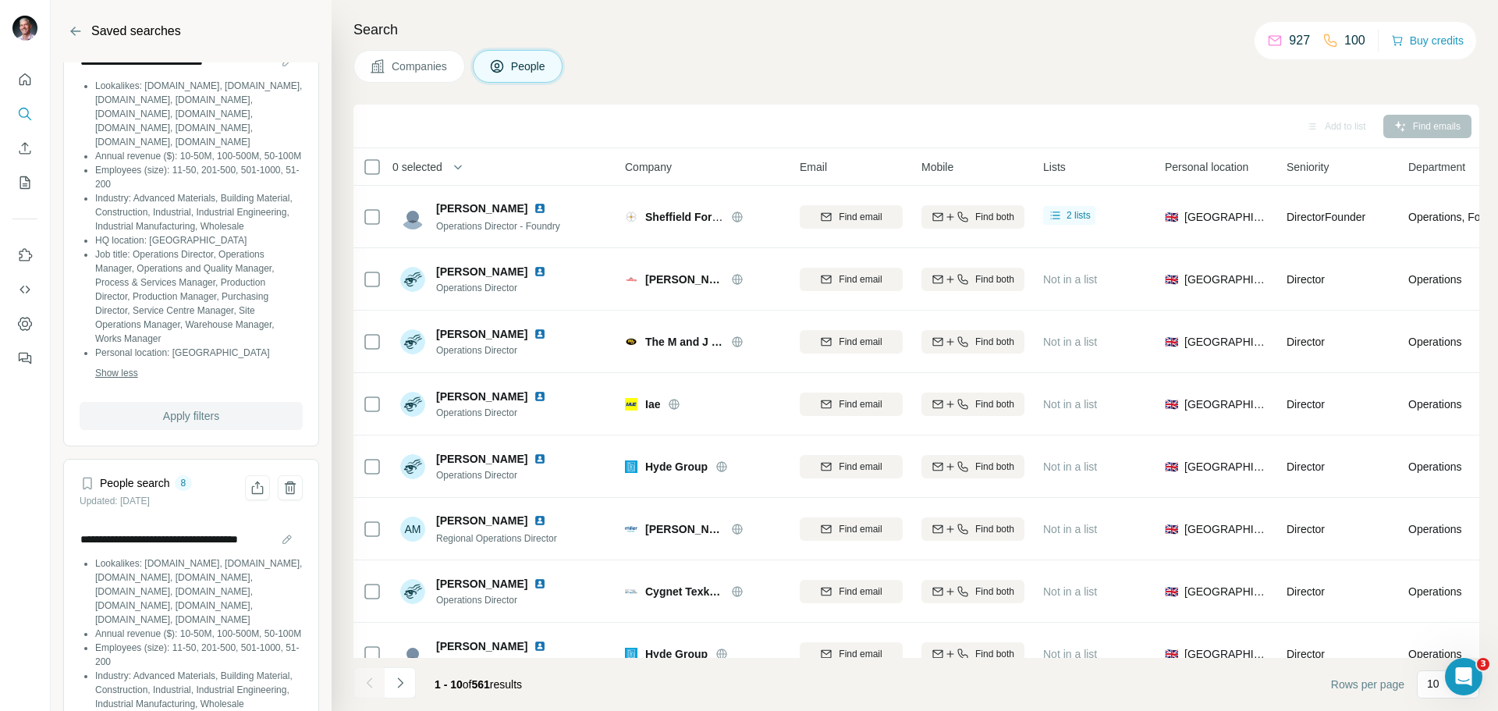
click at [191, 424] on span "Apply filters" at bounding box center [191, 416] width 56 height 16
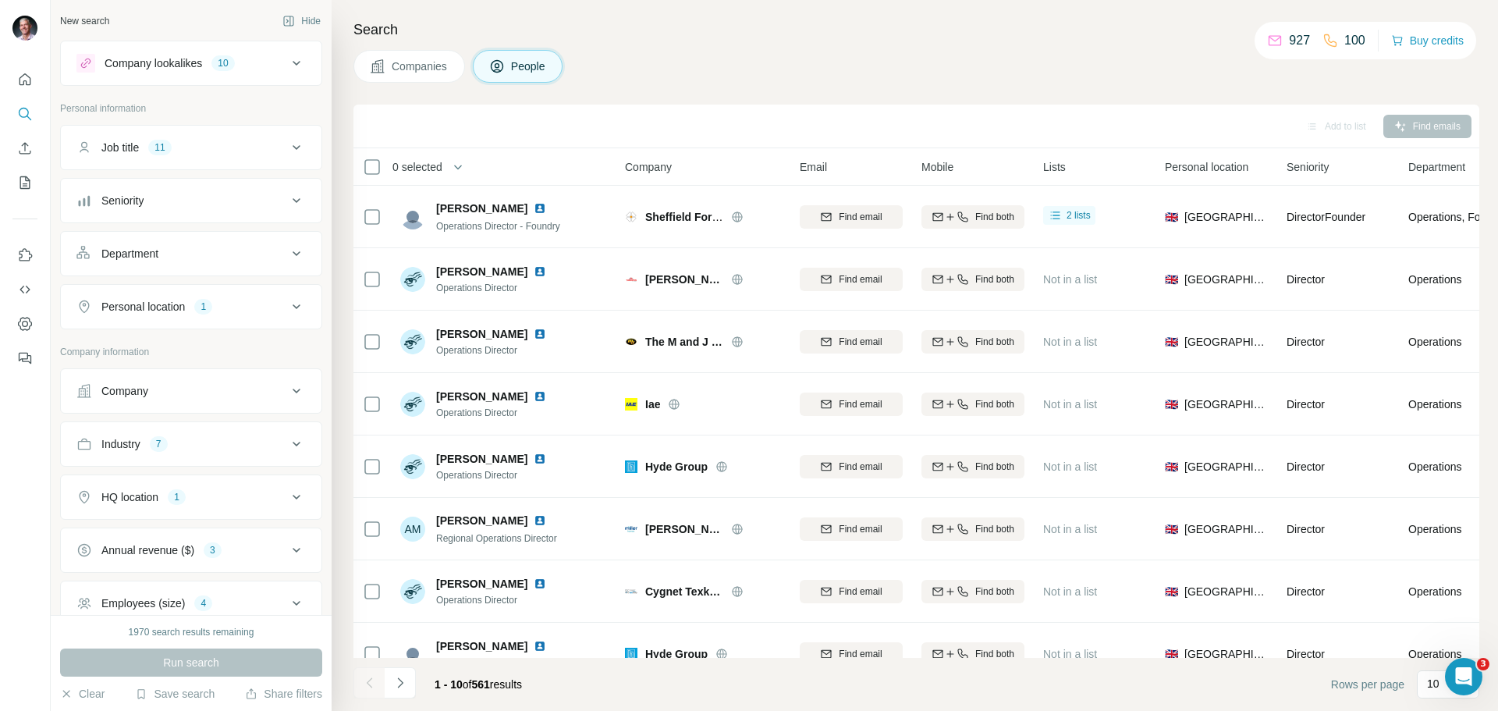
click at [192, 659] on div "Run search" at bounding box center [191, 663] width 262 height 28
click at [178, 604] on div "Employees (size)" at bounding box center [143, 603] width 84 height 16
click at [287, 603] on icon at bounding box center [296, 603] width 19 height 19
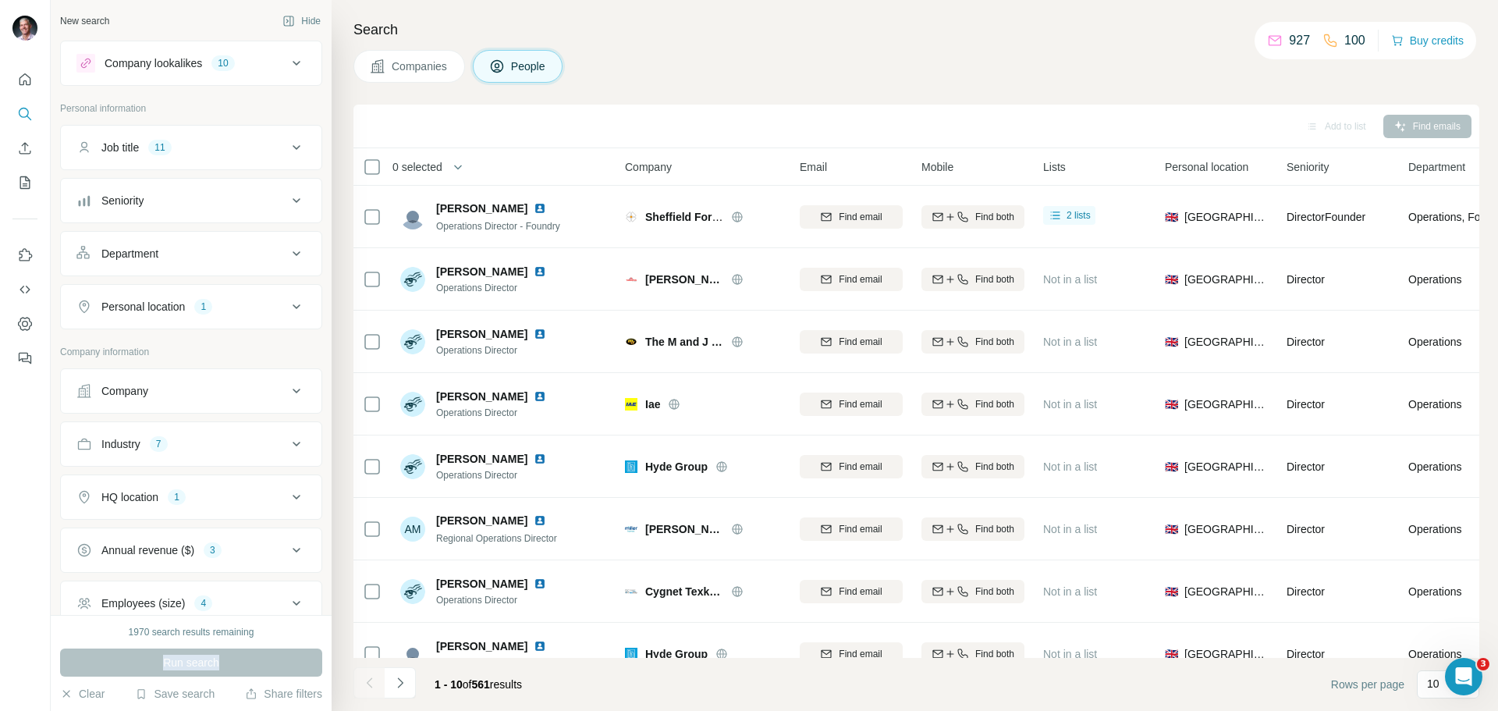
click at [174, 550] on div "Annual revenue ($)" at bounding box center [147, 550] width 93 height 16
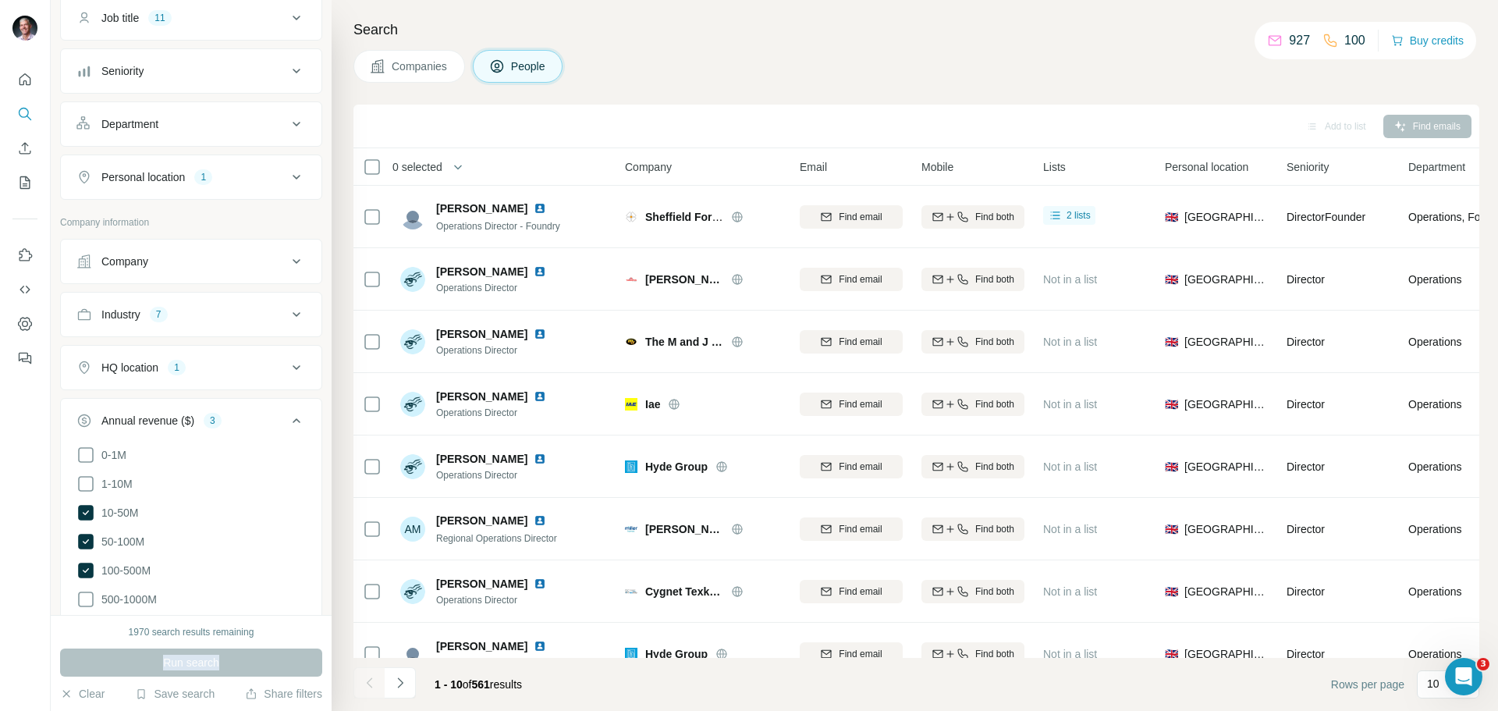
scroll to position [130, 0]
click at [83, 512] on icon at bounding box center [86, 512] width 16 height 16
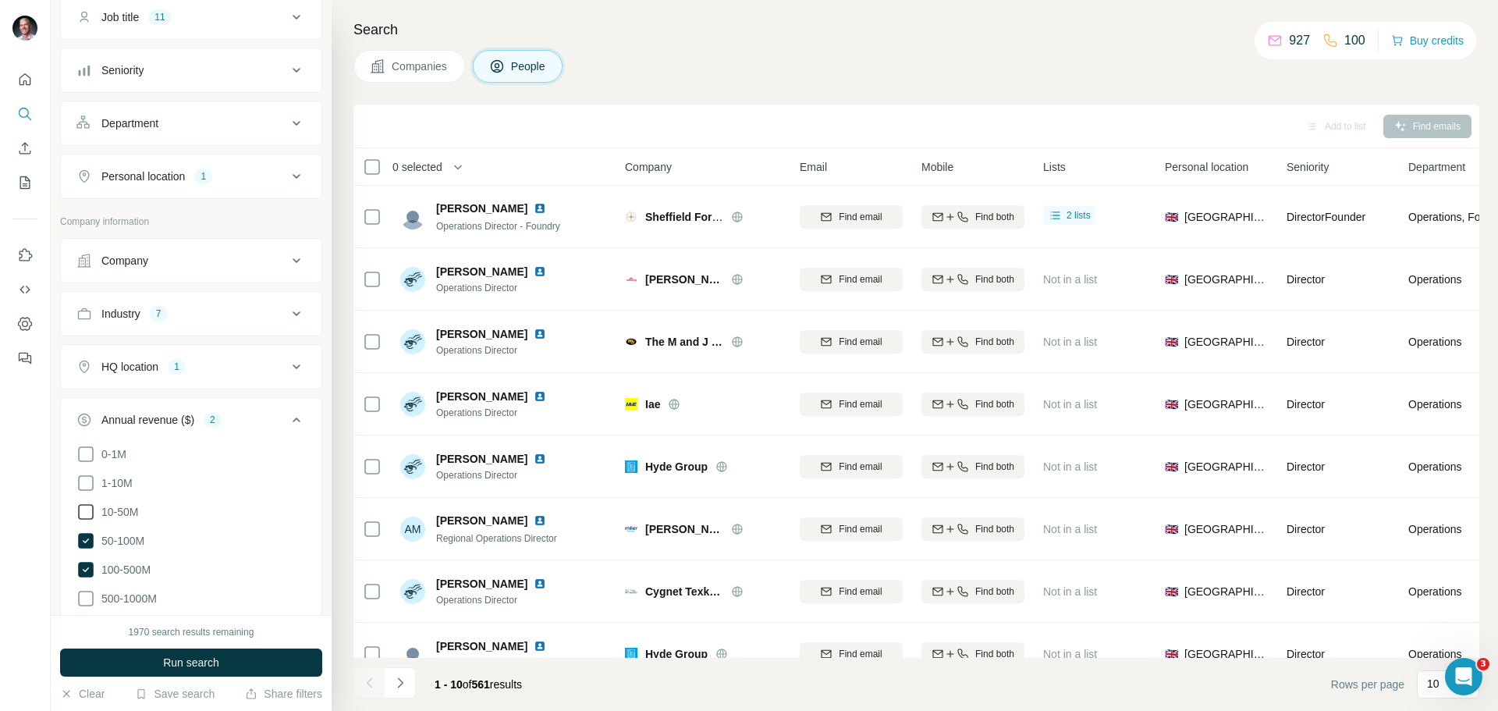
click at [83, 512] on icon at bounding box center [85, 512] width 19 height 19
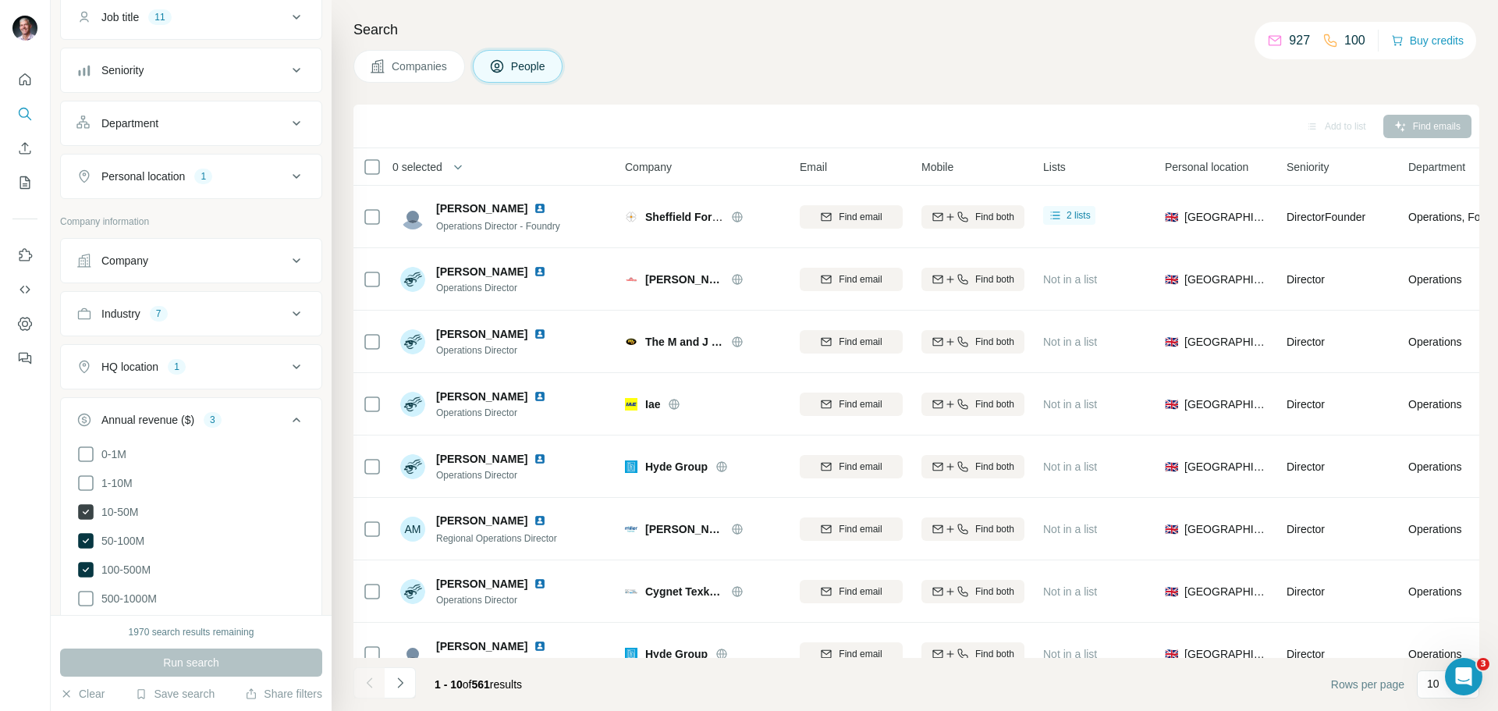
click at [84, 515] on icon at bounding box center [86, 512] width 16 height 16
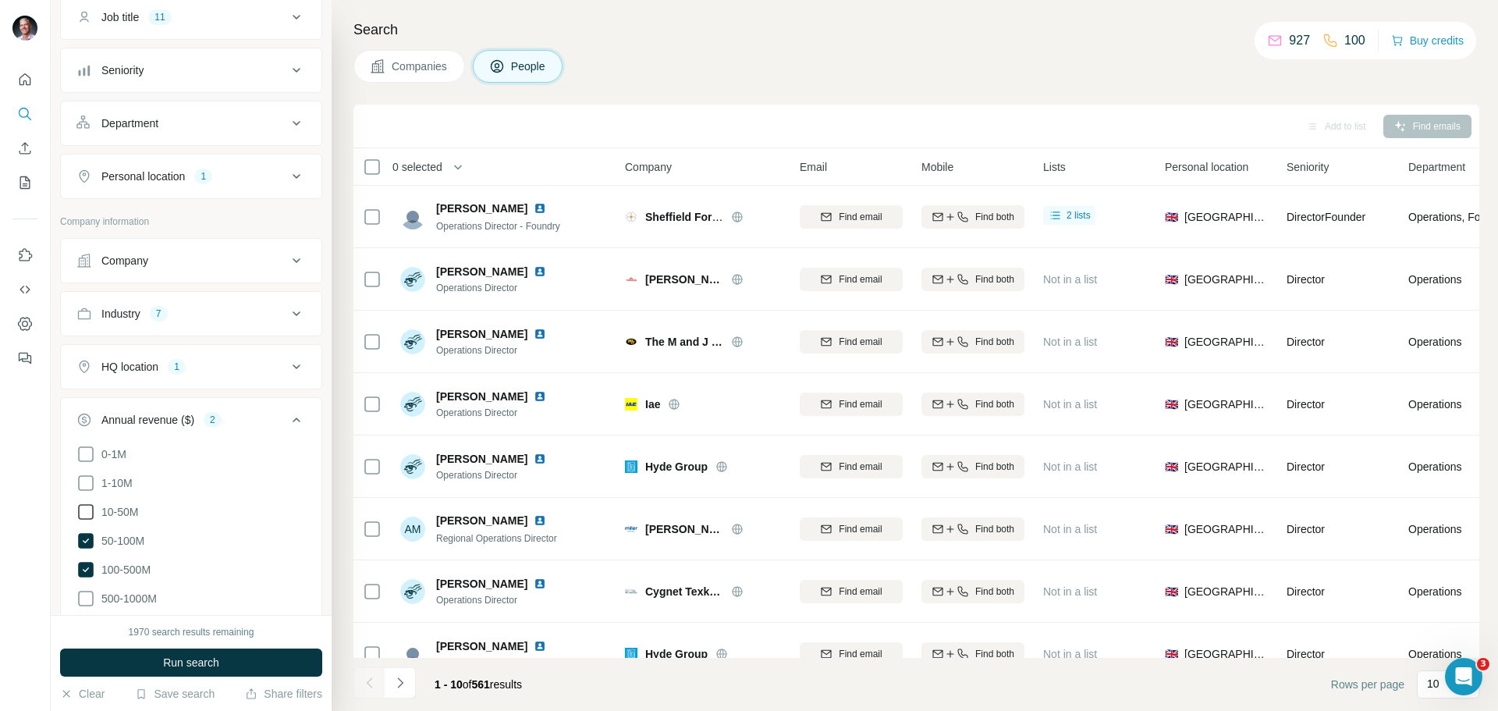
click at [84, 515] on icon at bounding box center [85, 512] width 19 height 19
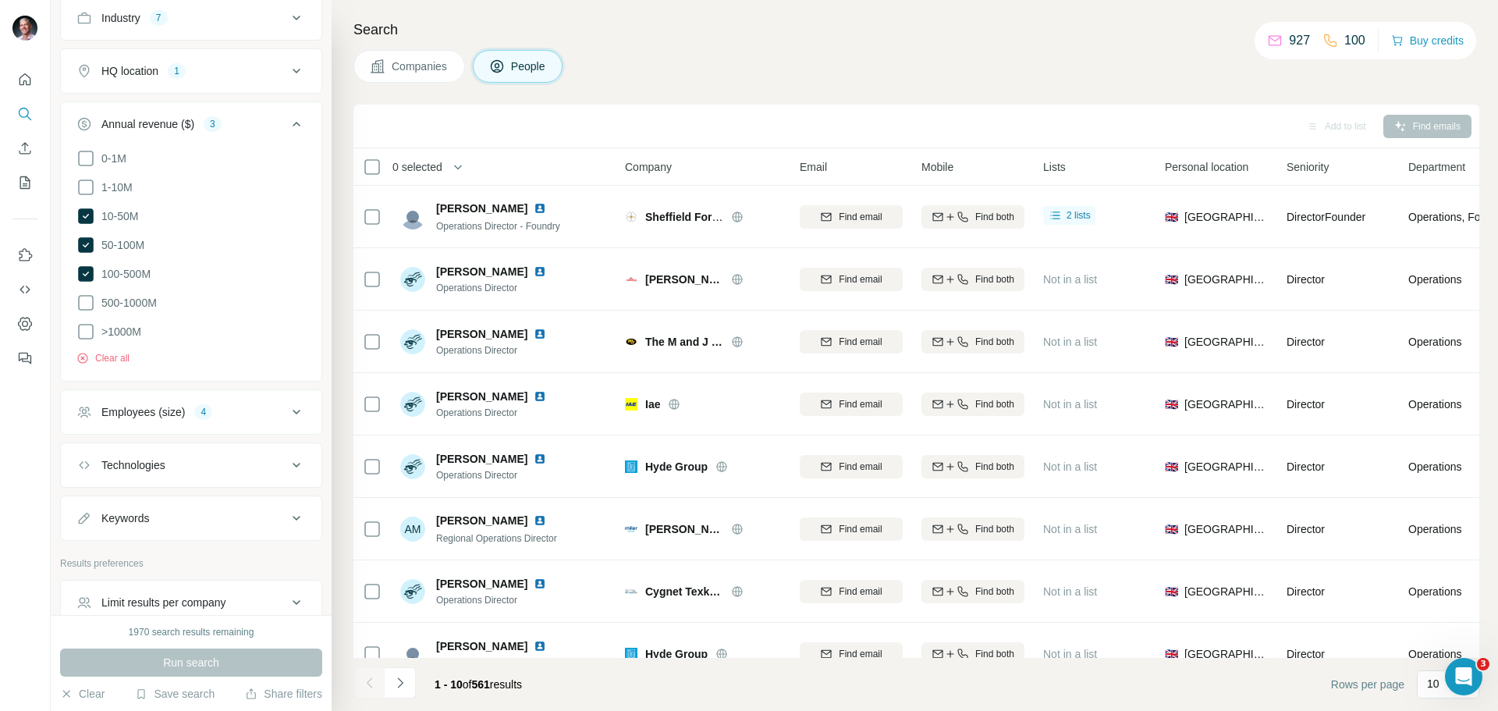
scroll to position [503, 0]
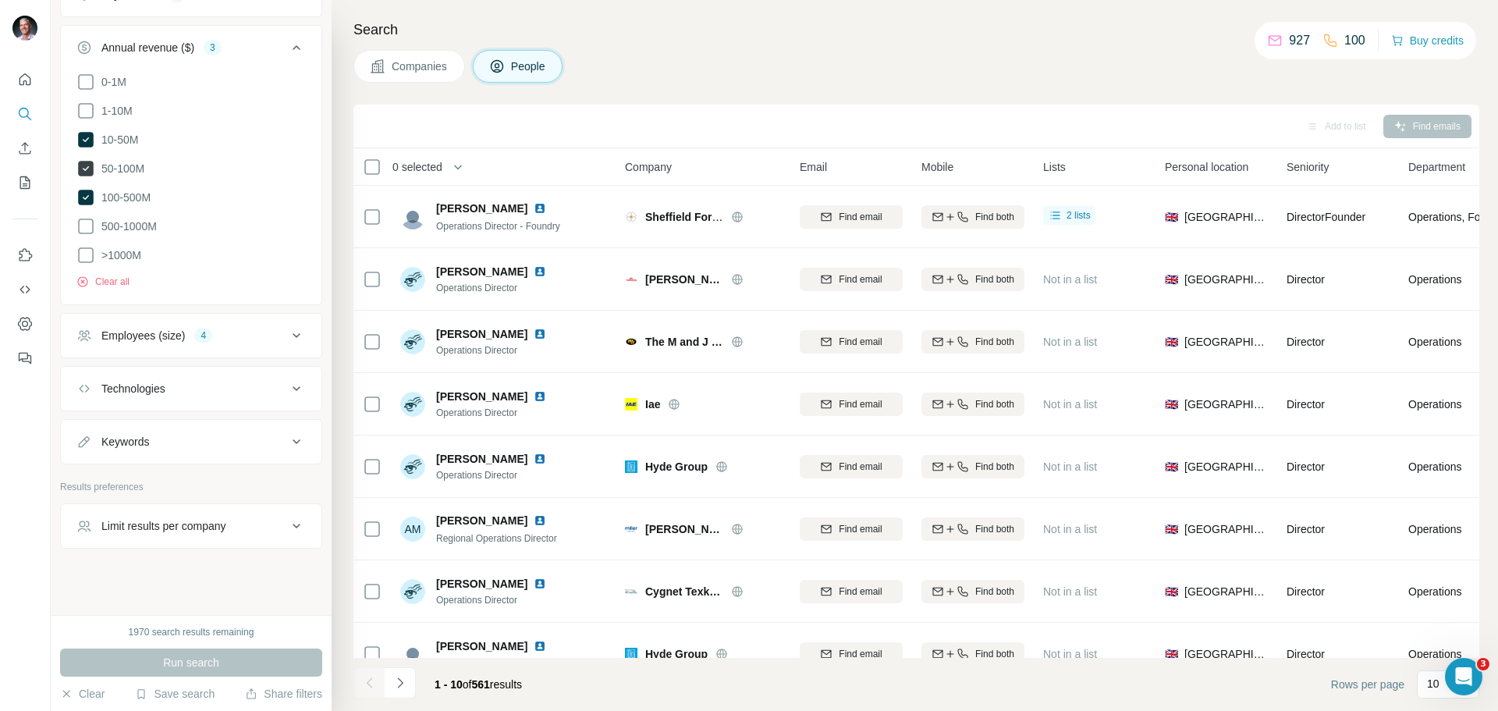
click at [87, 165] on icon at bounding box center [86, 169] width 16 height 16
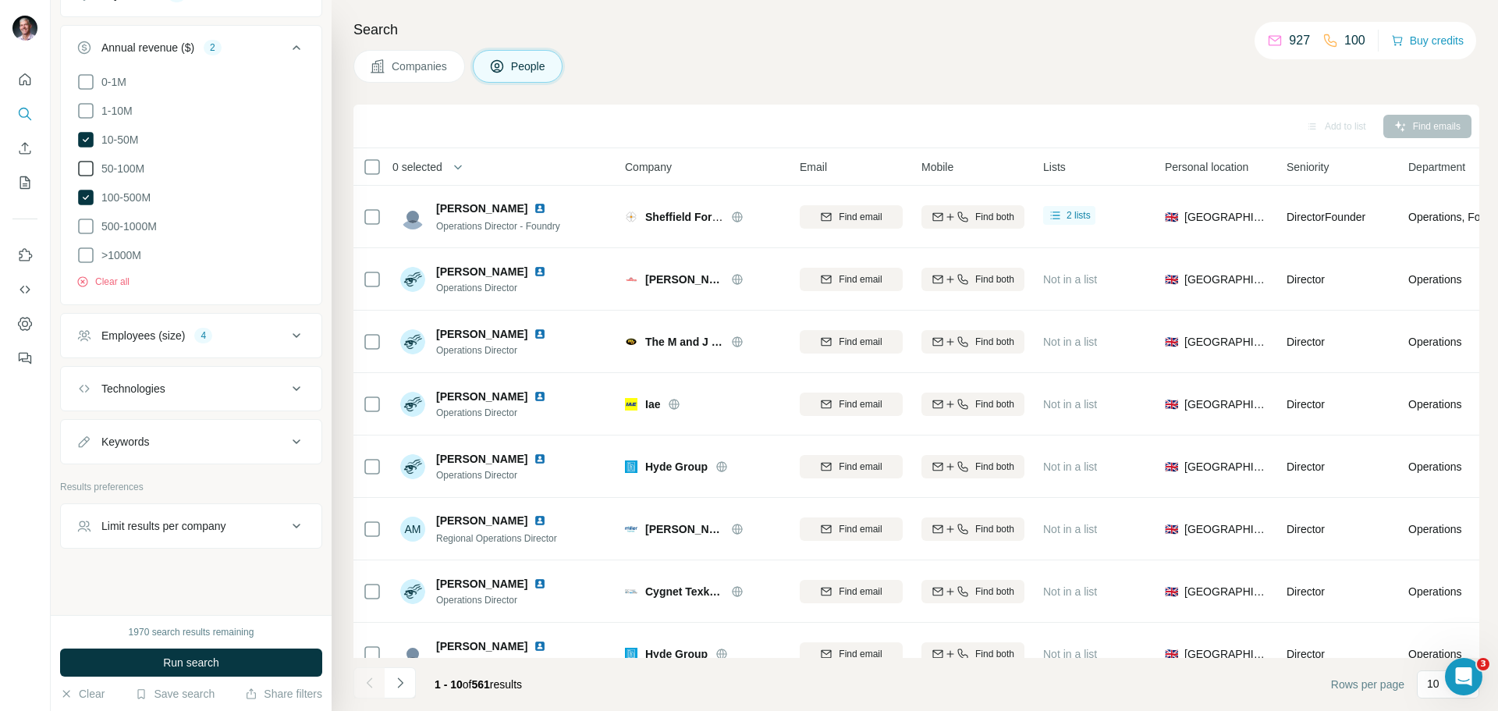
click at [87, 165] on icon at bounding box center [85, 168] width 19 height 19
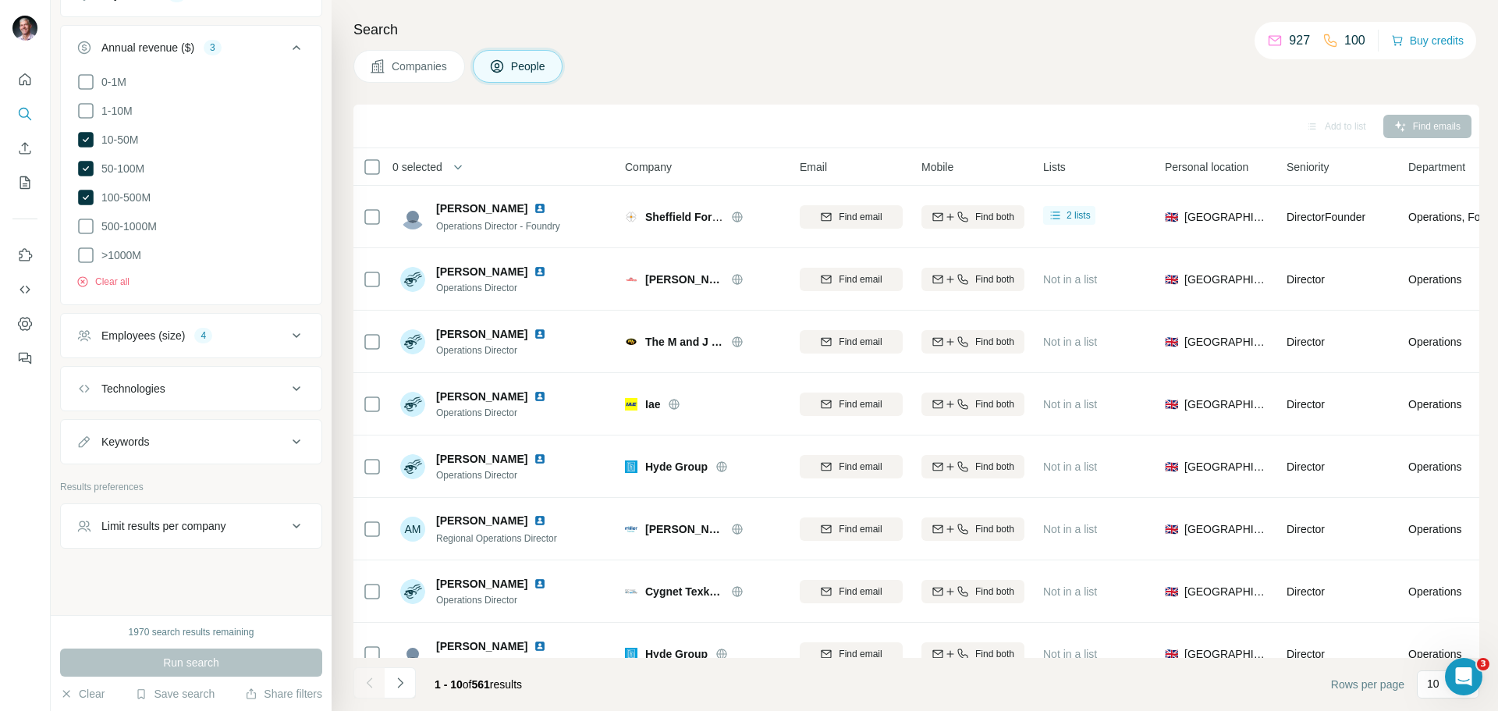
drag, startPoint x: 335, startPoint y: 352, endPoint x: 332, endPoint y: 369, distance: 17.5
click at [332, 369] on div "Search Companies People Add to list Find emails 0 selected People Company Email…" at bounding box center [915, 355] width 1167 height 711
click at [290, 435] on icon at bounding box center [296, 441] width 19 height 19
click at [91, 479] on input "text" at bounding box center [175, 481] width 198 height 28
click at [52, 525] on div "New search Hide Company lookalikes 10 Personal information Job title 11 Seniori…" at bounding box center [191, 307] width 281 height 615
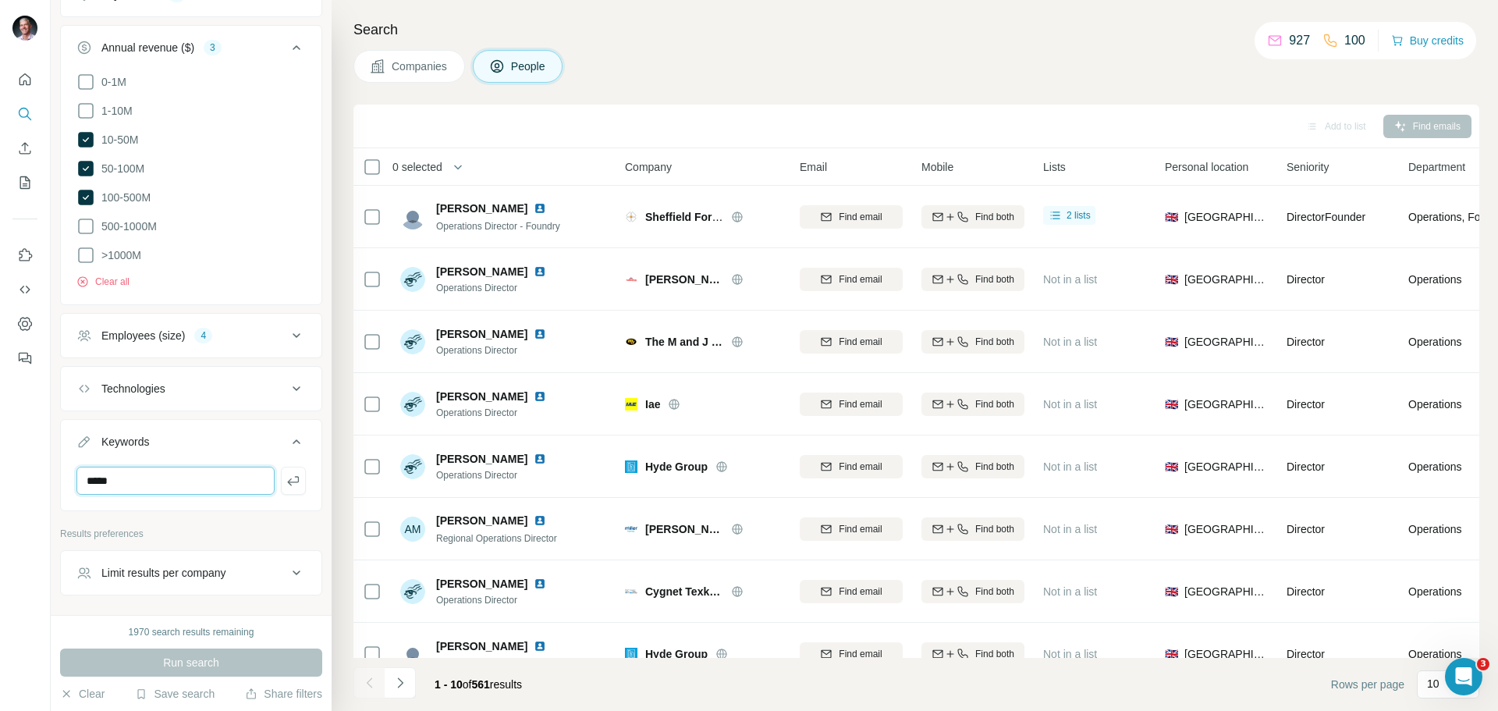
click at [133, 471] on input "*****" at bounding box center [175, 481] width 198 height 28
type input "*"
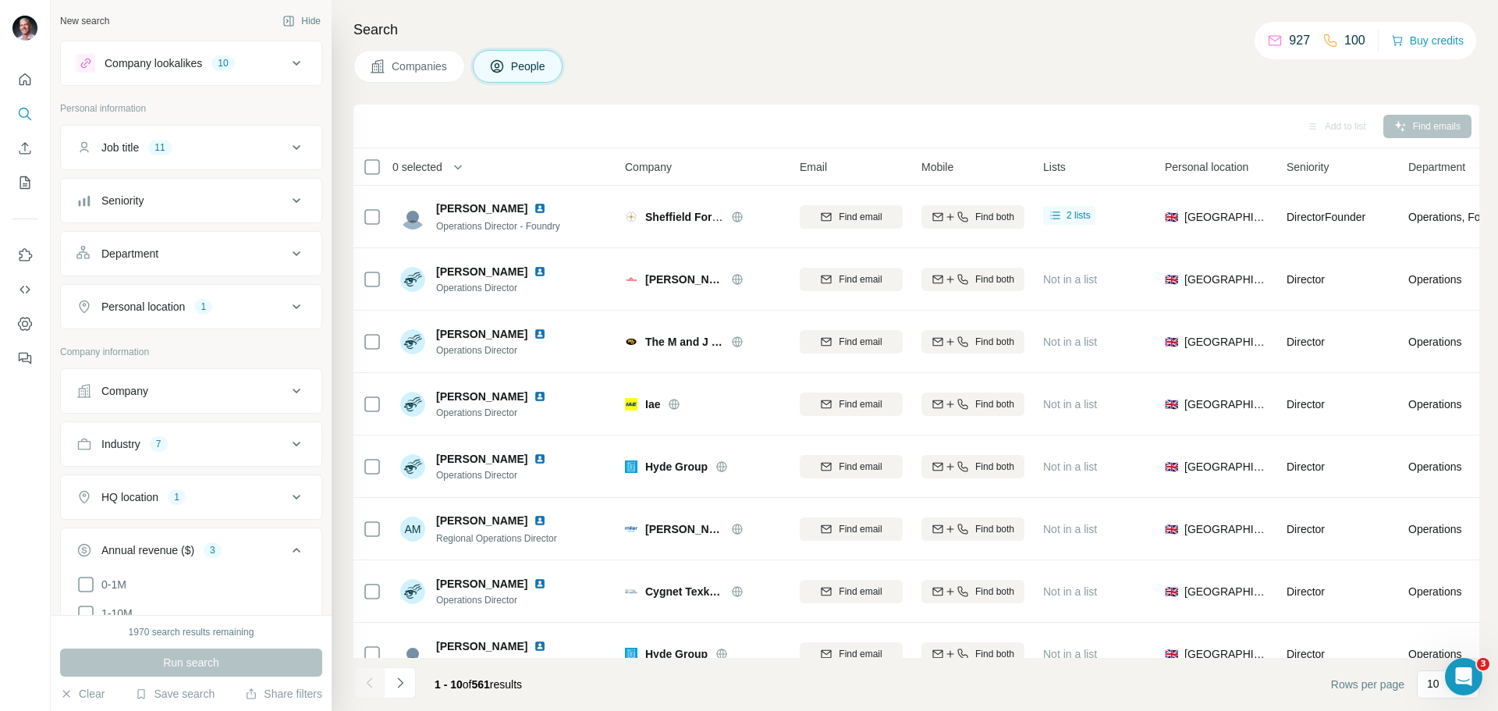
click at [287, 61] on icon at bounding box center [296, 63] width 19 height 19
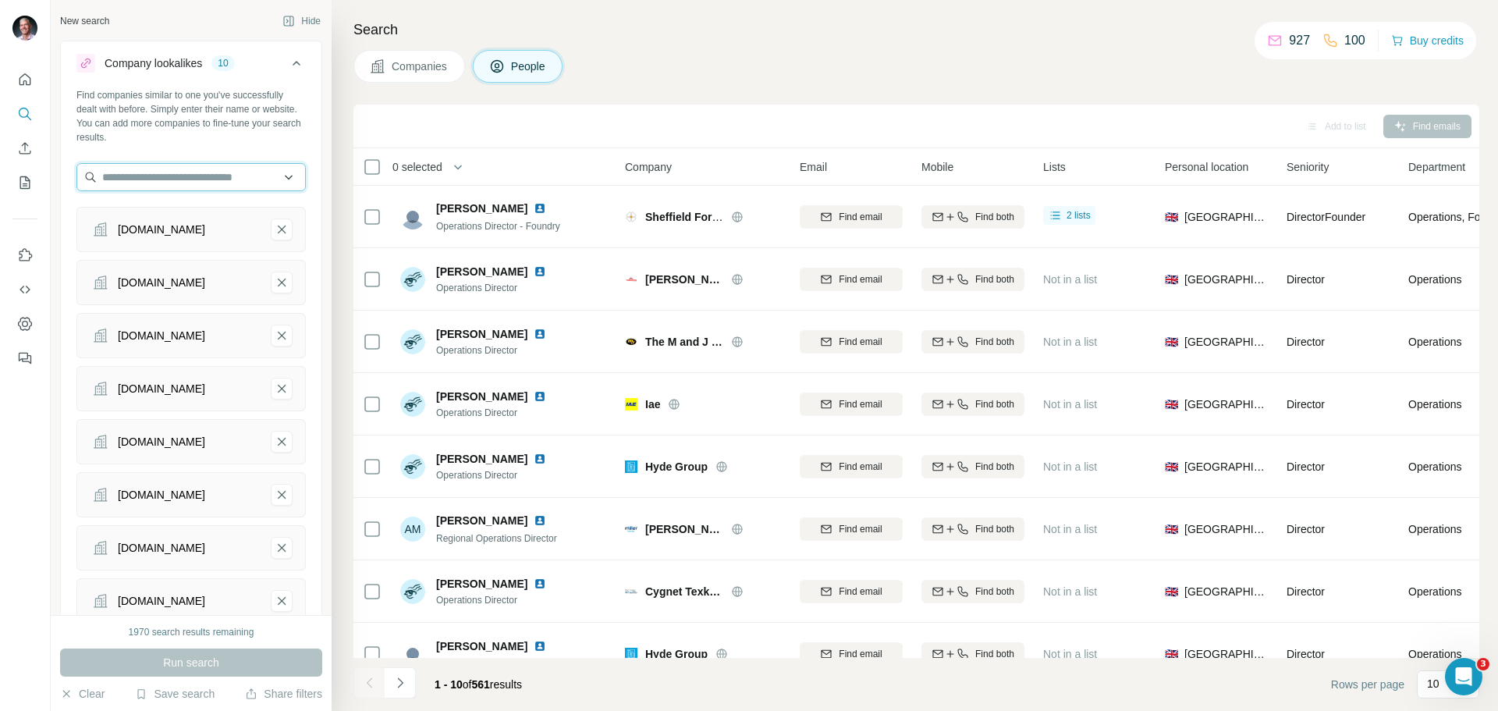
click at [215, 178] on input "text" at bounding box center [190, 177] width 229 height 28
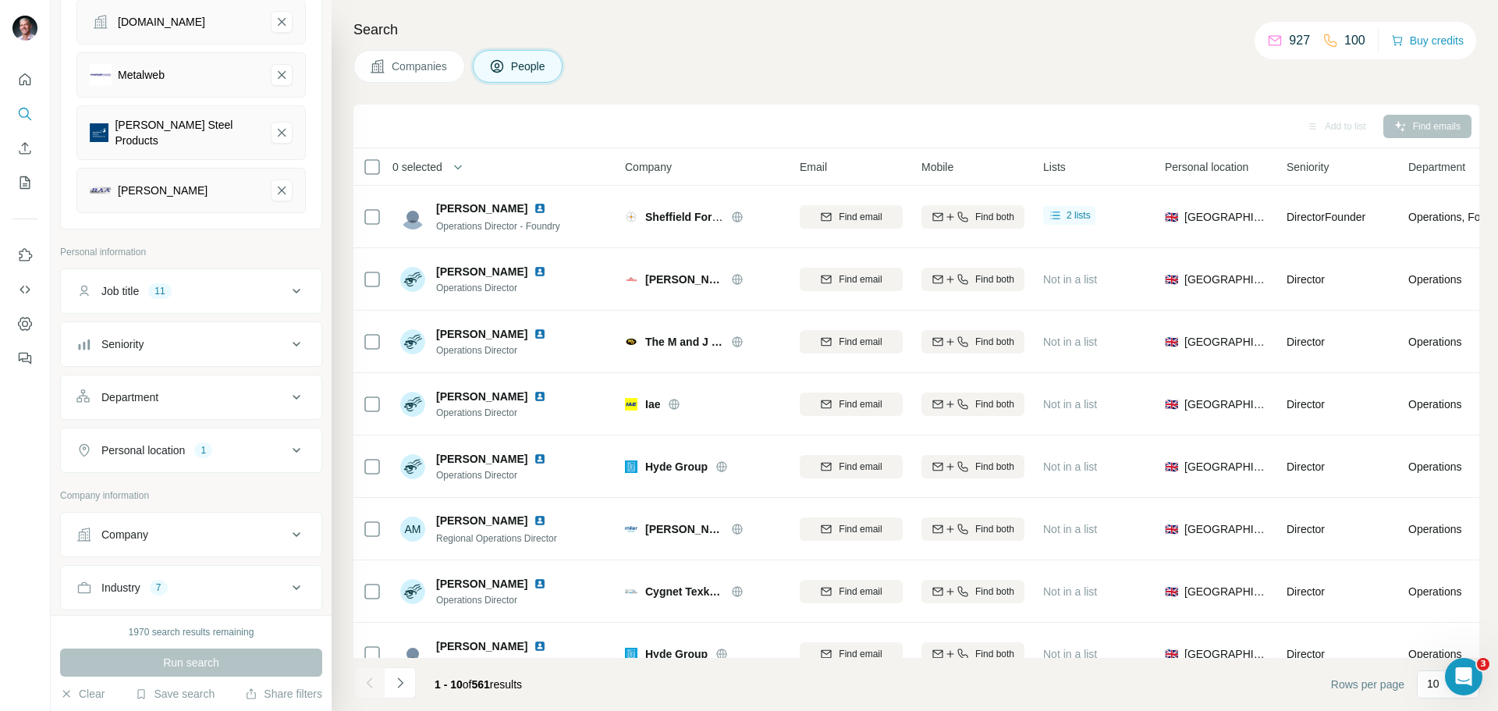
scroll to position [1210, 0]
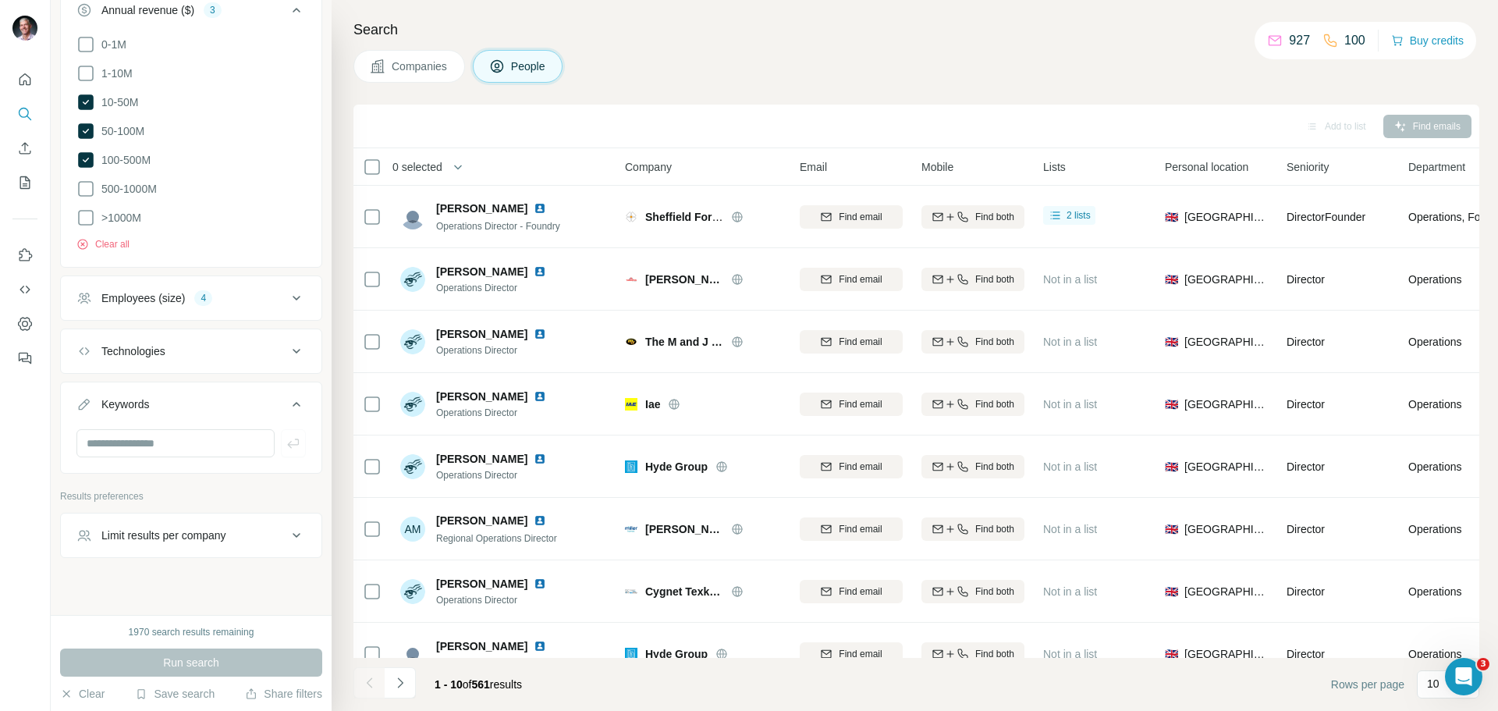
click at [172, 663] on div "Run search" at bounding box center [191, 663] width 262 height 28
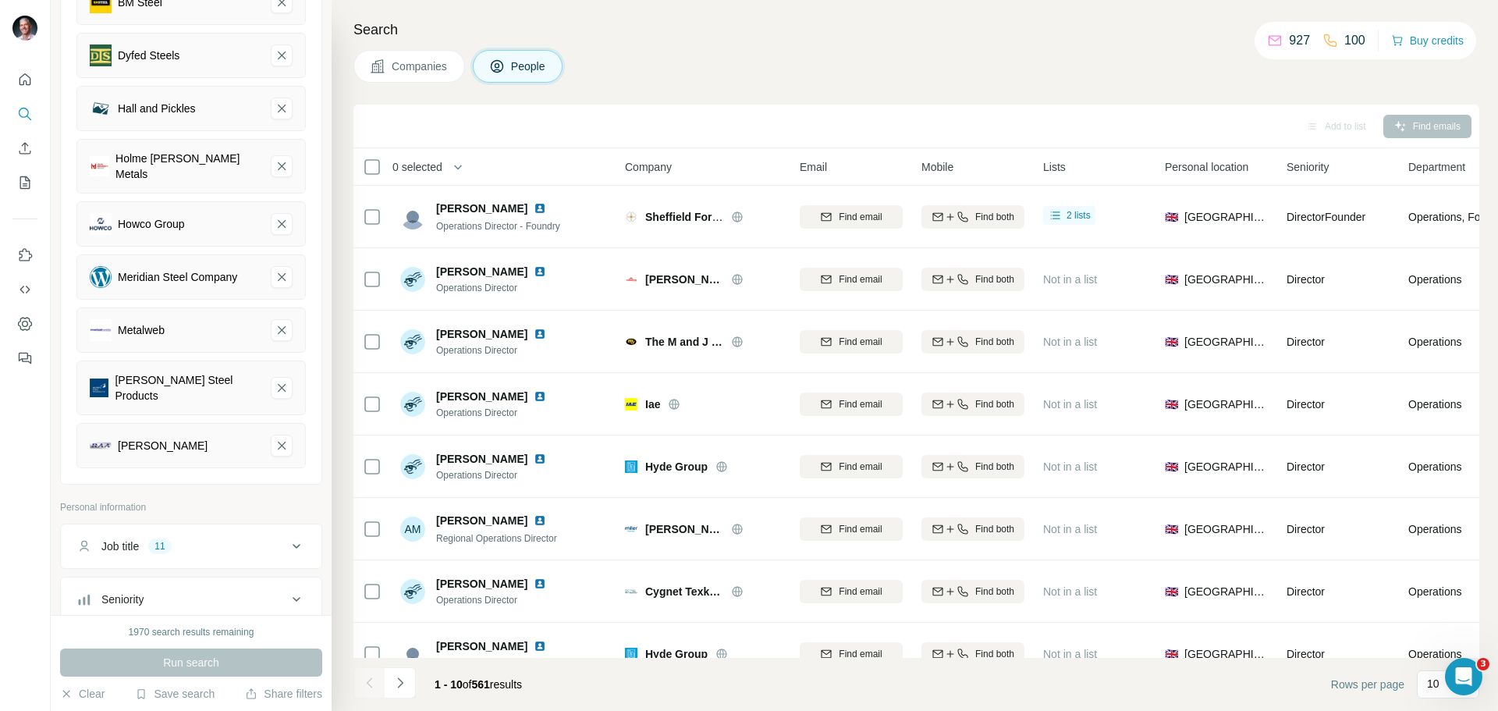
scroll to position [0, 0]
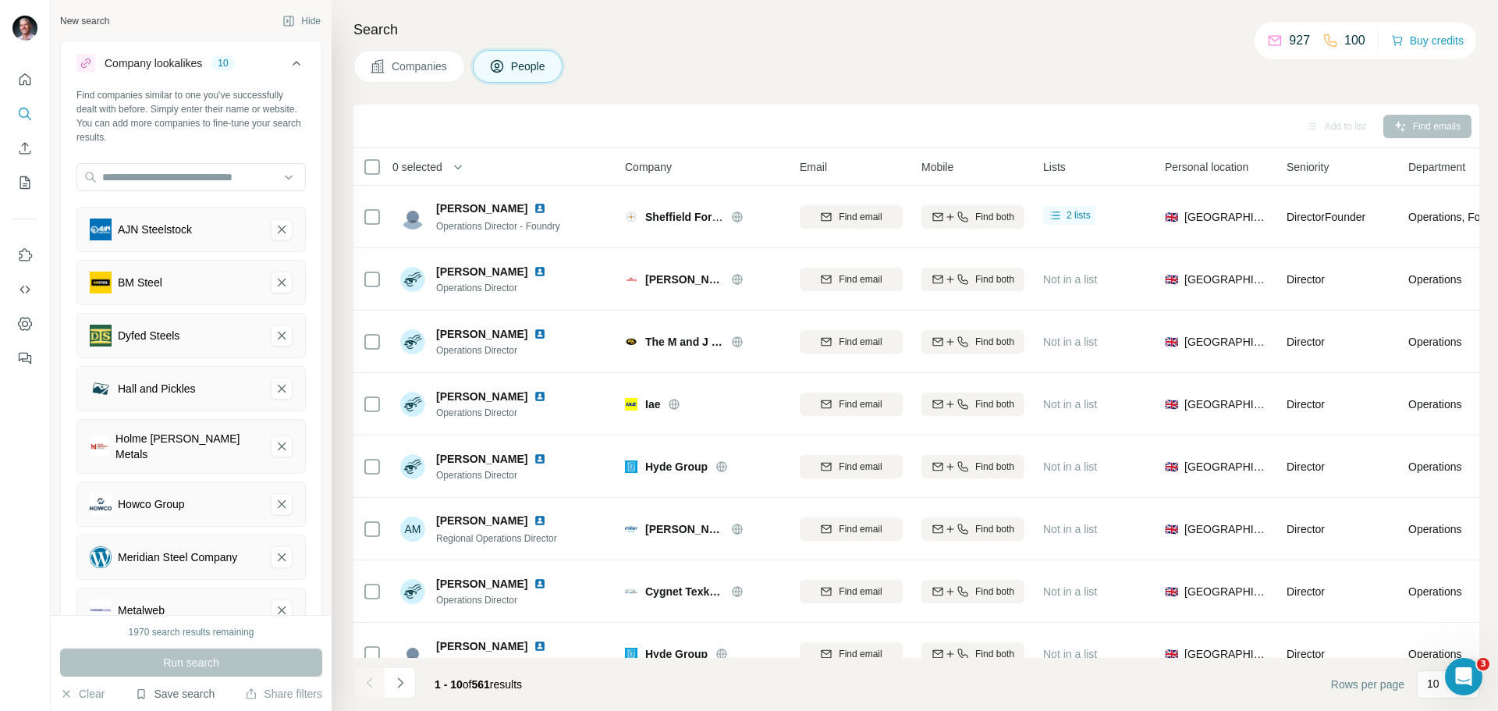
click at [195, 695] on button "Save search" at bounding box center [175, 694] width 80 height 16
click at [204, 667] on div "View my saved searches" at bounding box center [219, 666] width 165 height 31
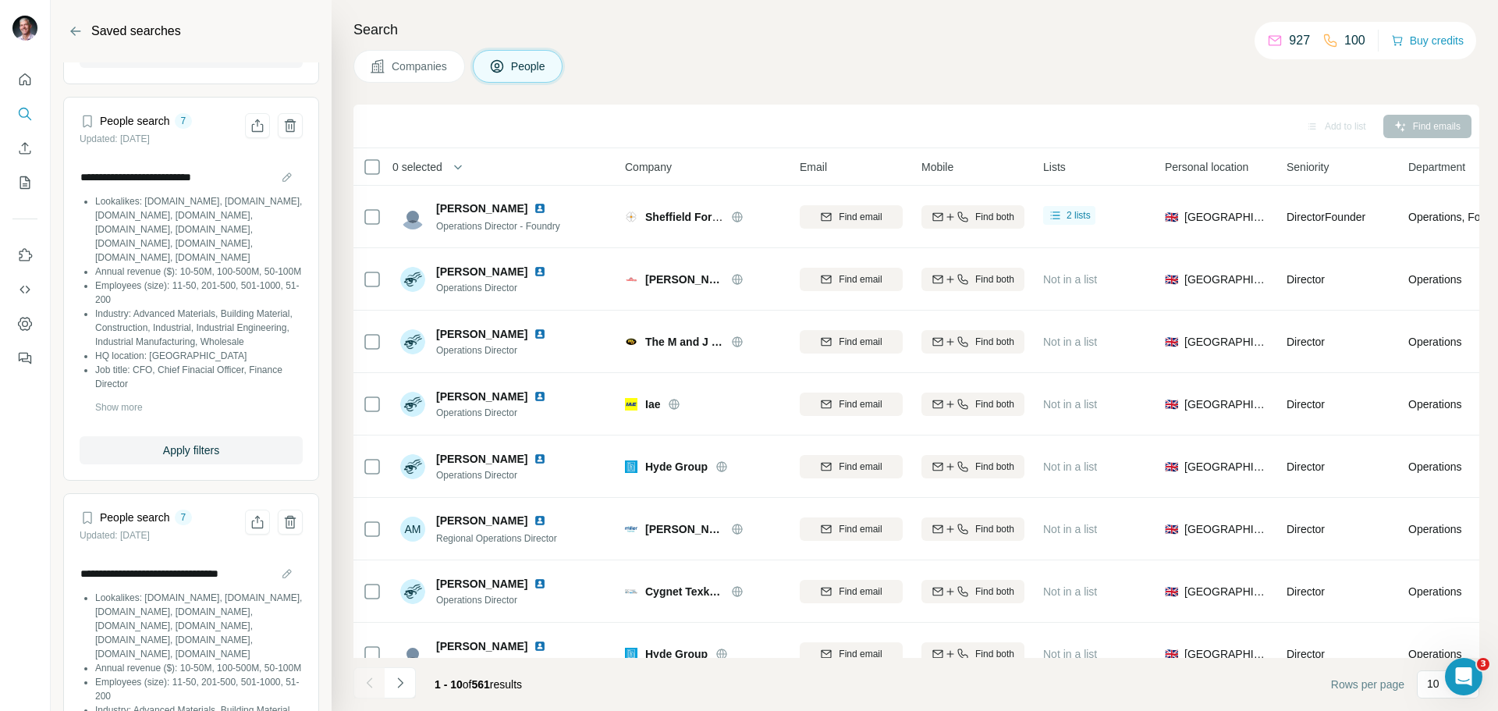
scroll to position [3738, 0]
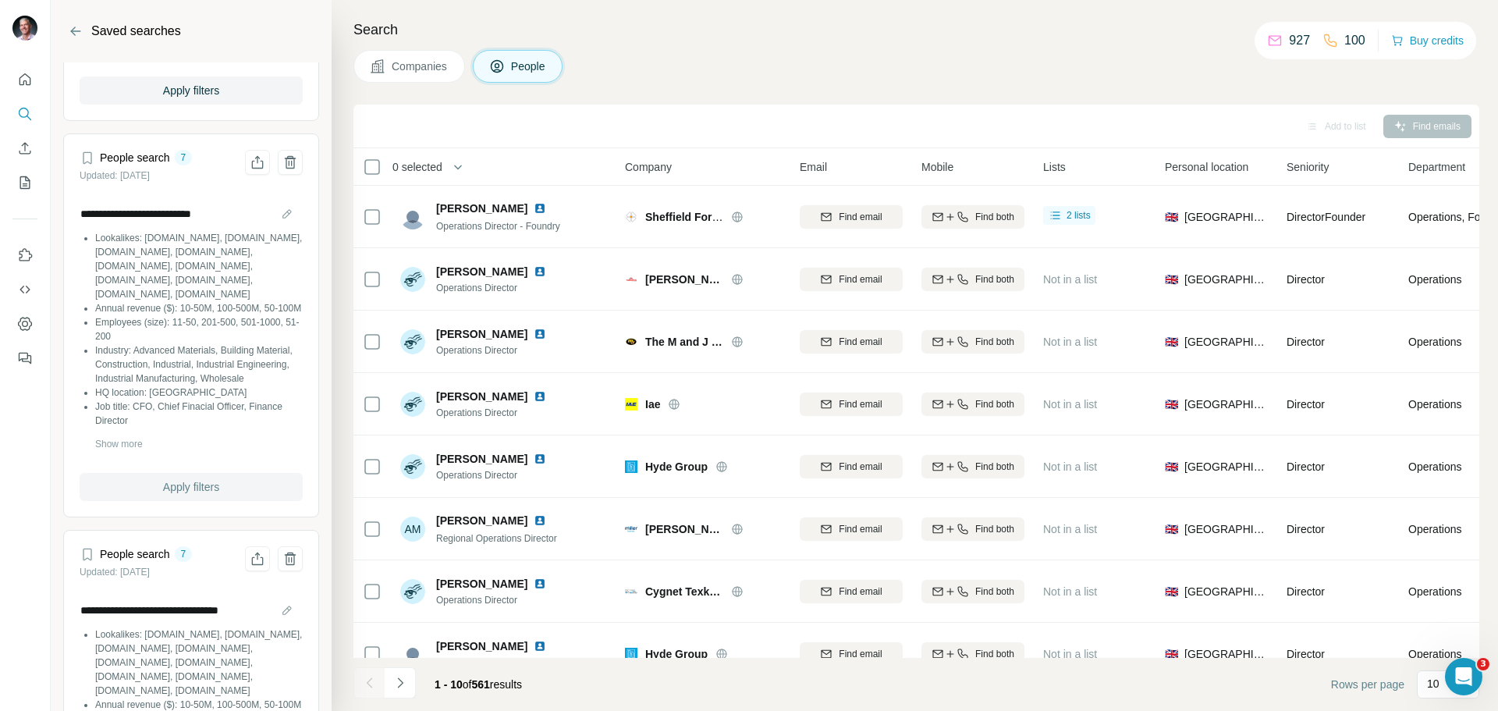
click at [201, 495] on span "Apply filters" at bounding box center [191, 487] width 56 height 16
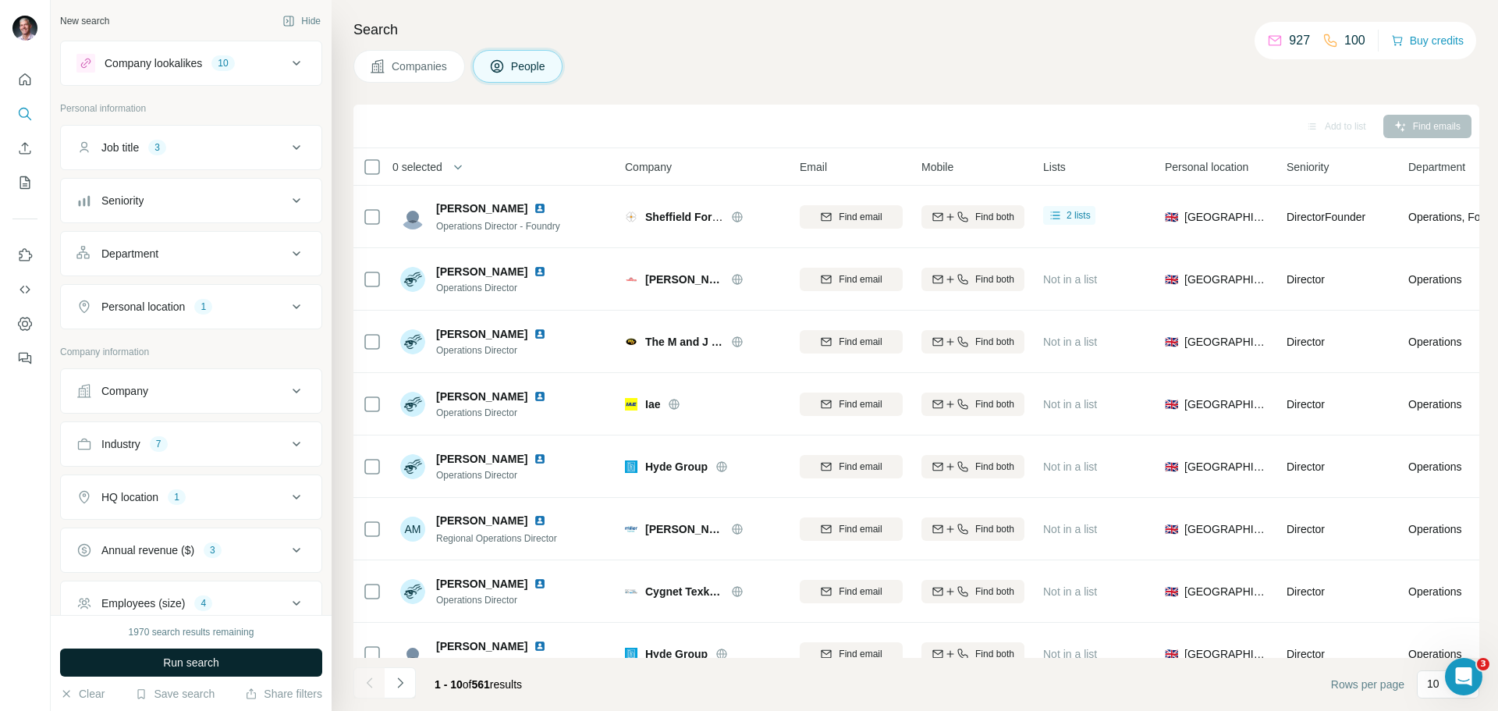
click at [187, 657] on span "Run search" at bounding box center [191, 663] width 56 height 16
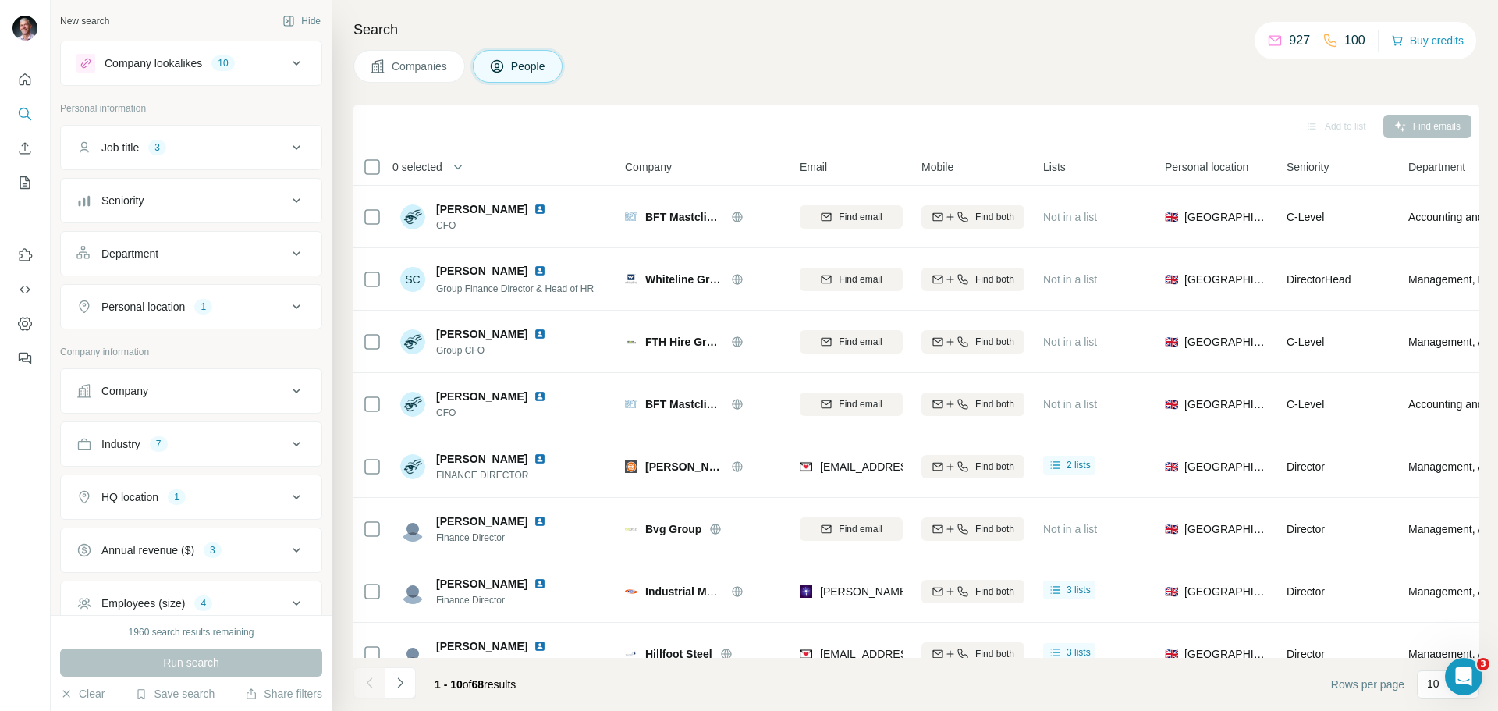
click at [287, 142] on icon at bounding box center [296, 147] width 19 height 19
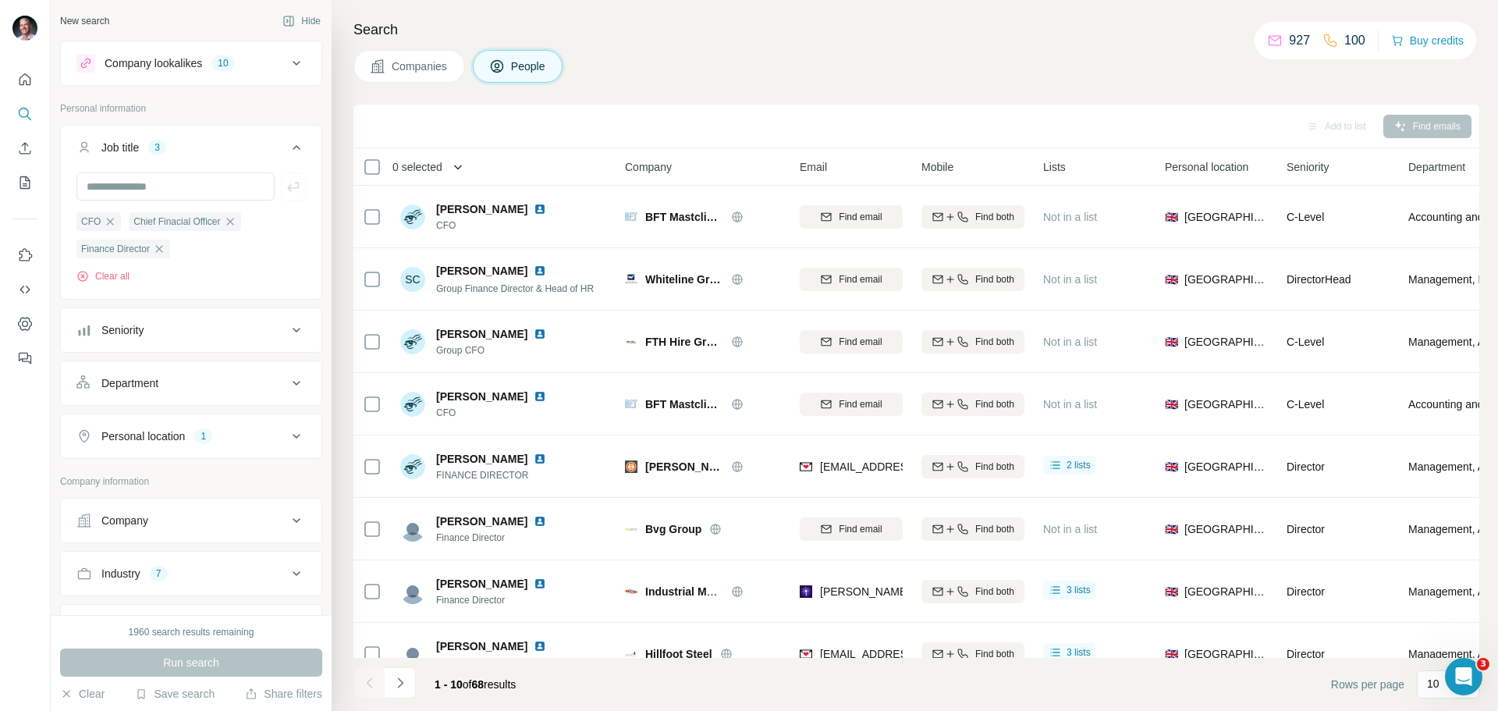
click at [462, 165] on icon "button" at bounding box center [458, 167] width 16 height 16
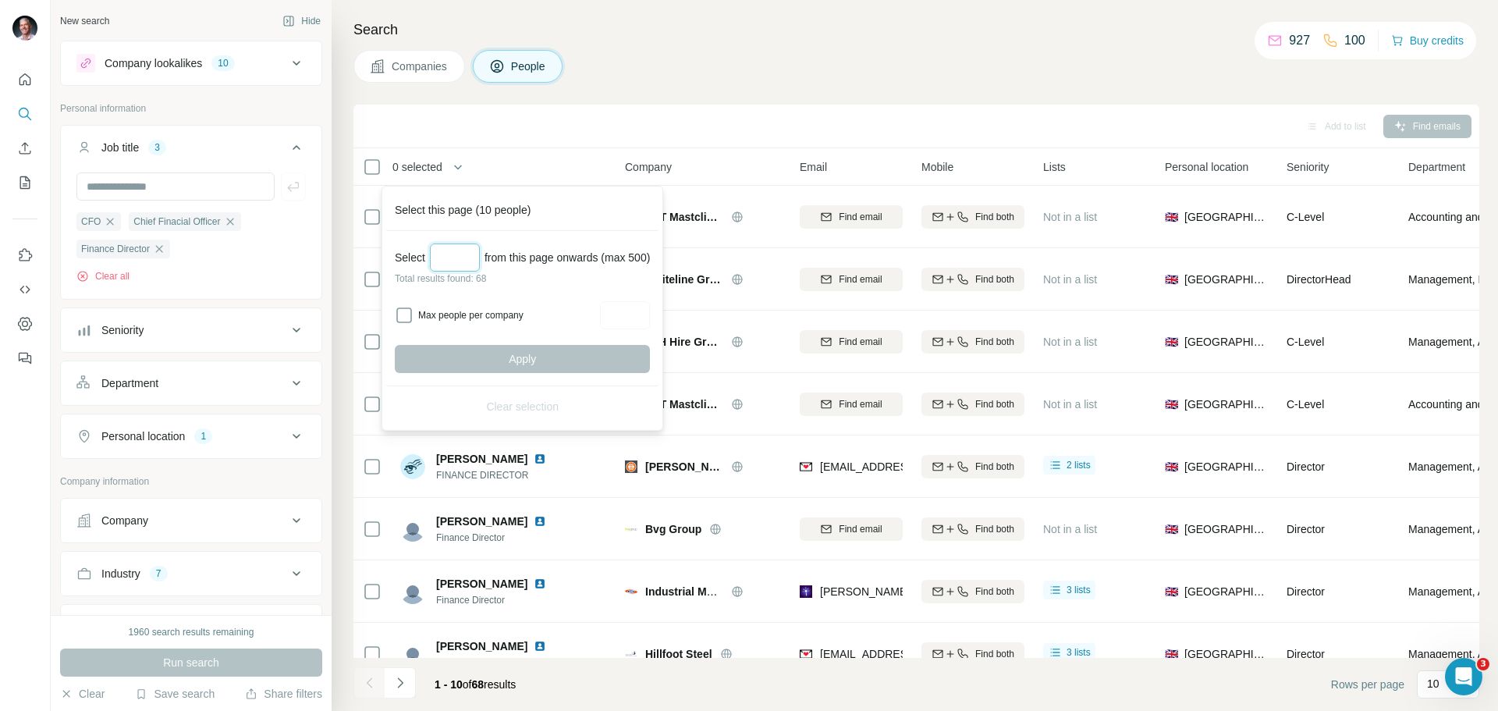
click at [450, 261] on input "Select a number (up to 500)" at bounding box center [455, 258] width 50 height 28
type input "**"
click at [471, 361] on button "Apply" at bounding box center [522, 359] width 255 height 28
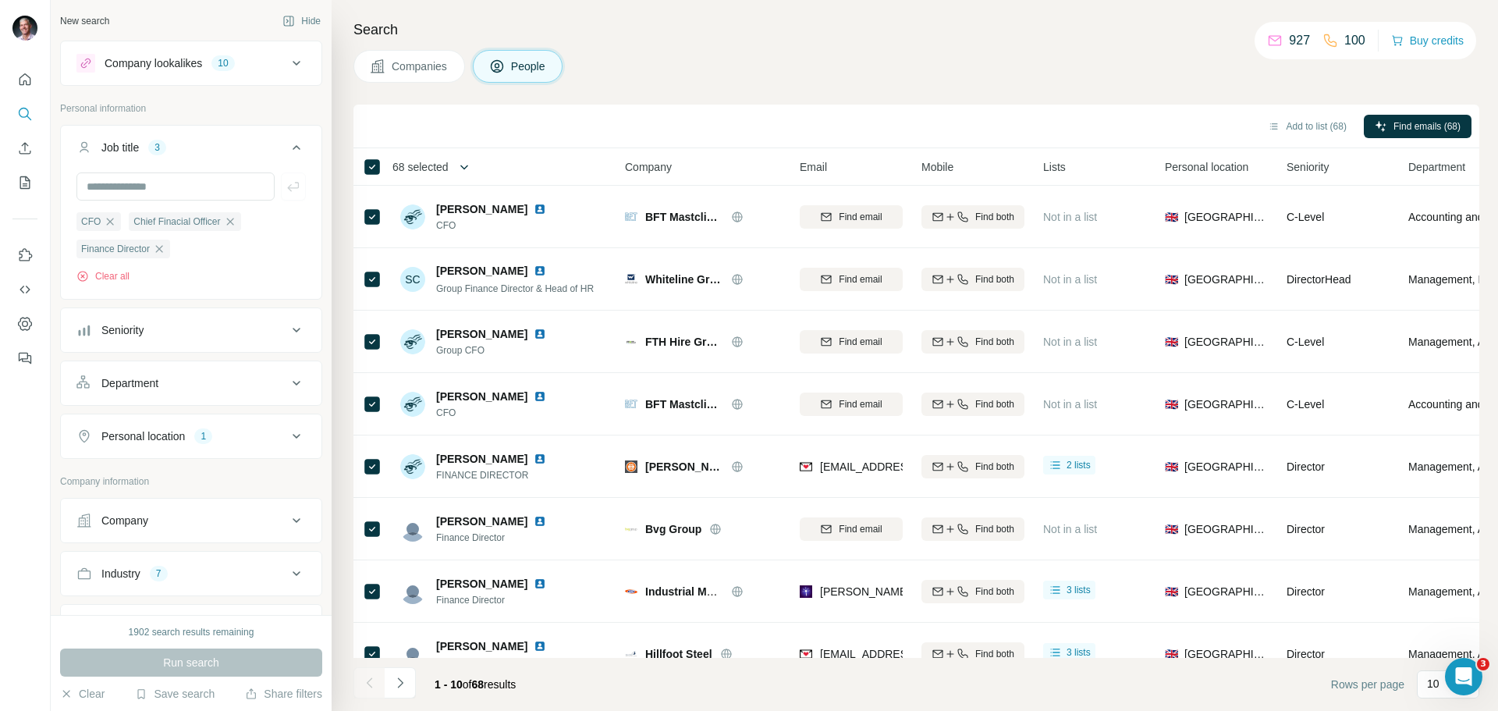
click at [469, 165] on icon "button" at bounding box center [465, 167] width 16 height 16
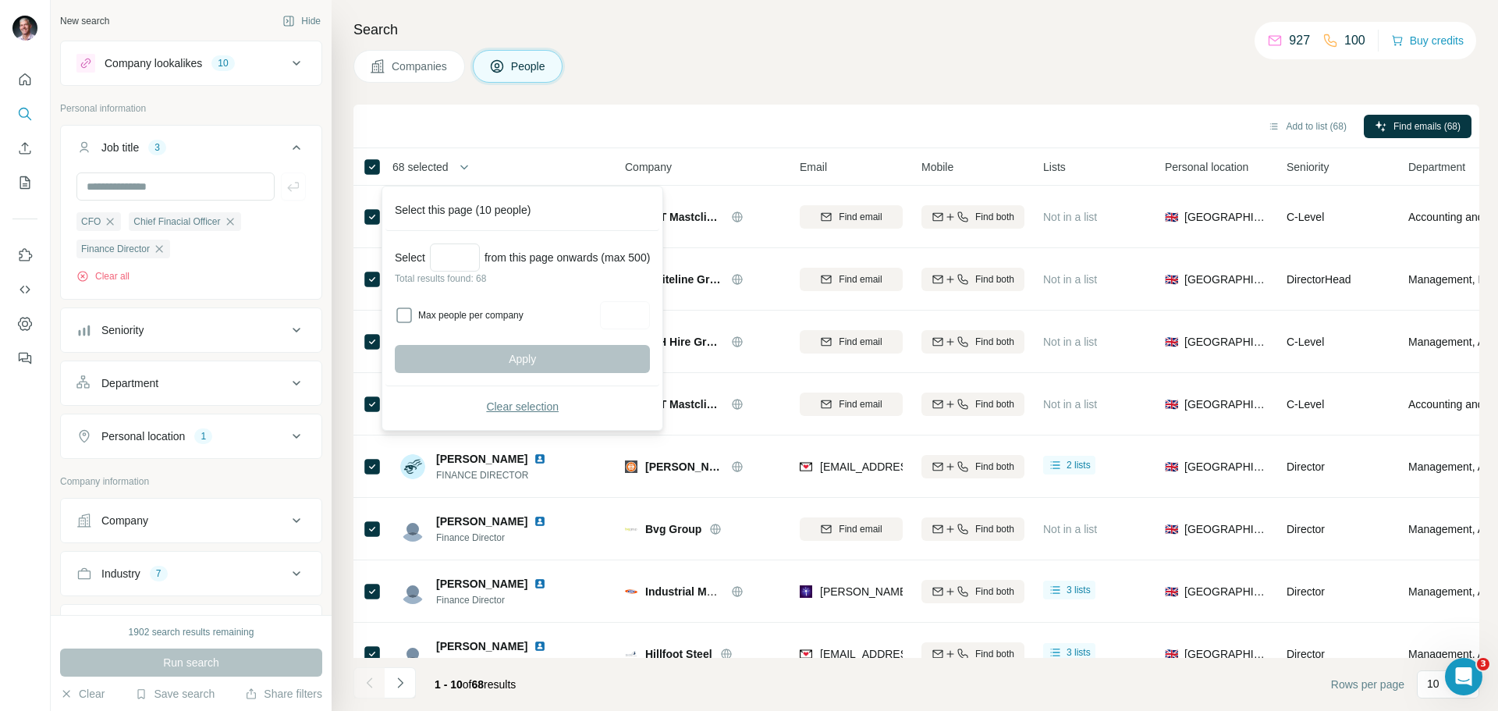
click at [514, 408] on span "Clear selection" at bounding box center [522, 407] width 73 height 16
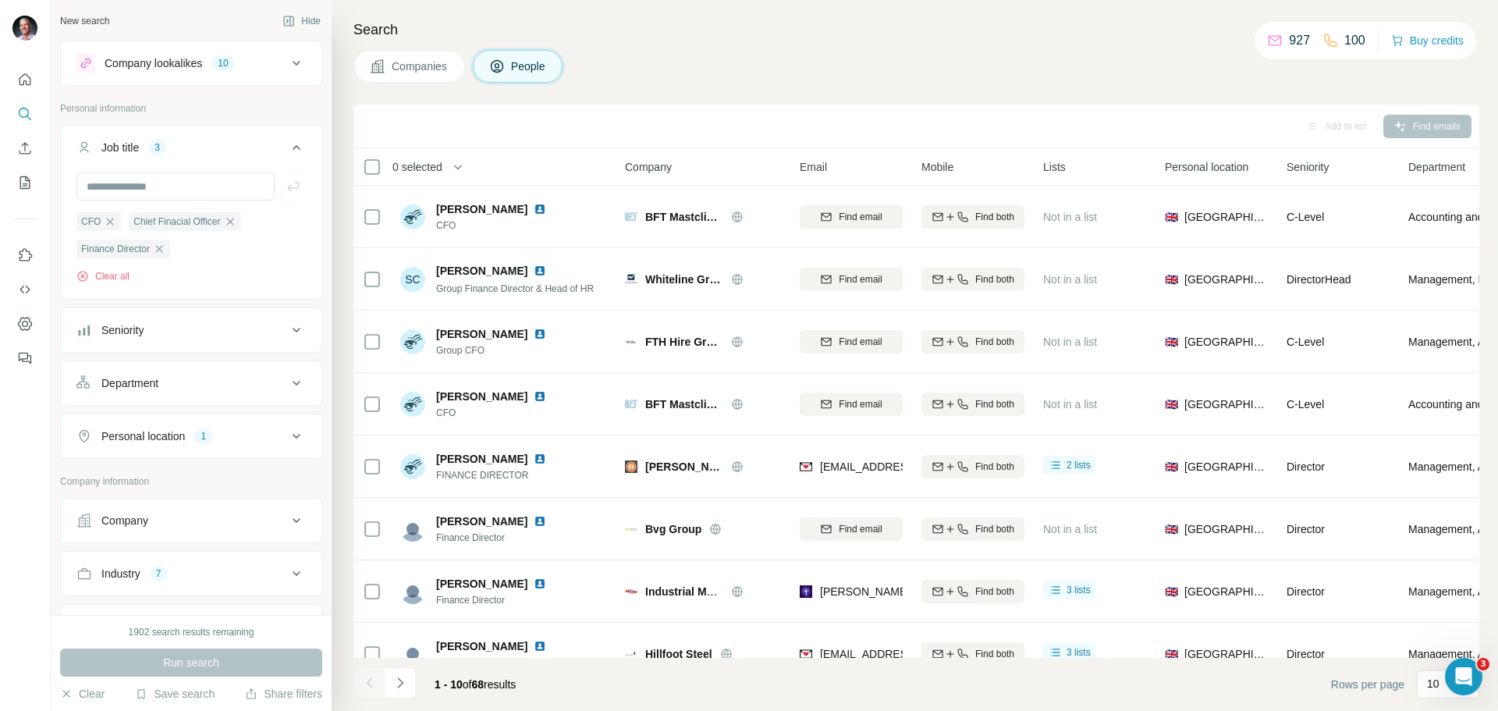
click at [287, 65] on icon at bounding box center [296, 63] width 19 height 19
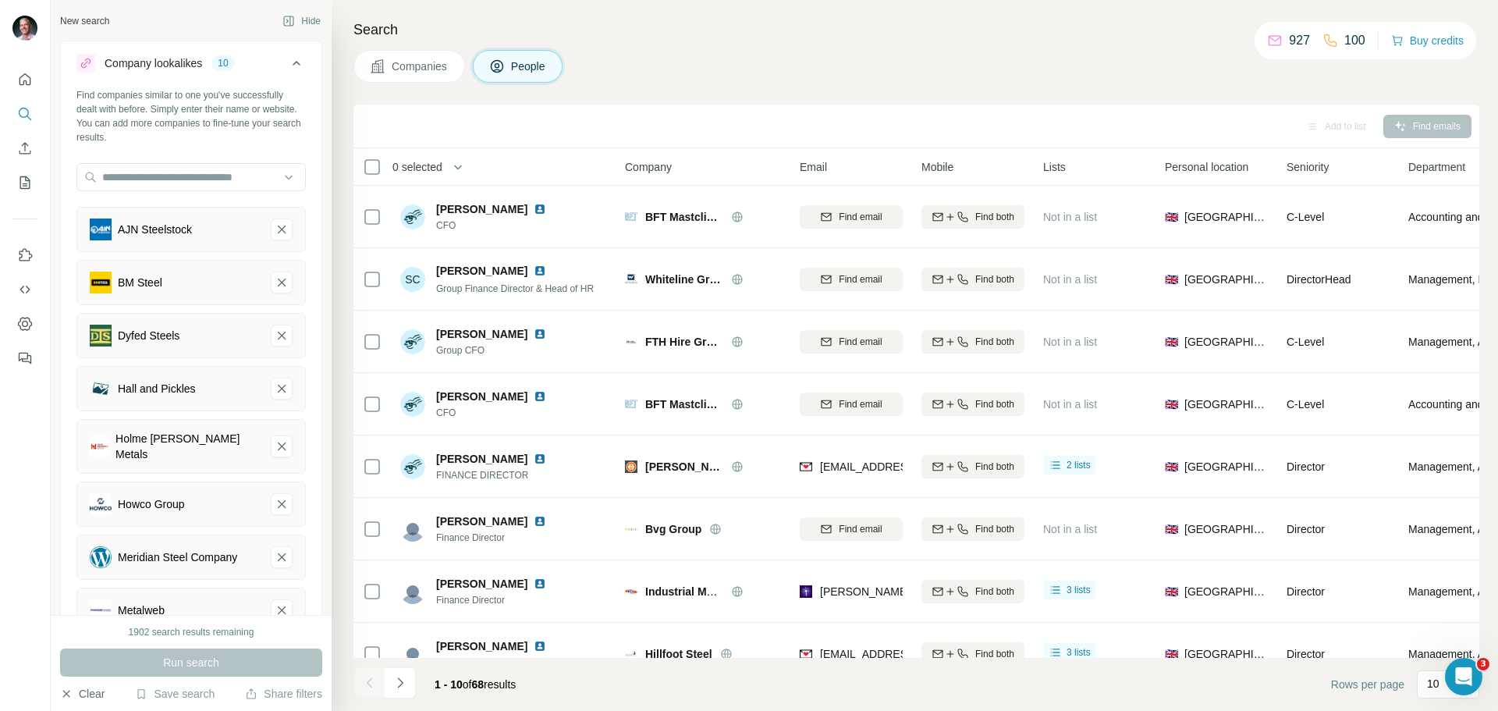
click at [69, 696] on icon "button" at bounding box center [66, 694] width 12 height 12
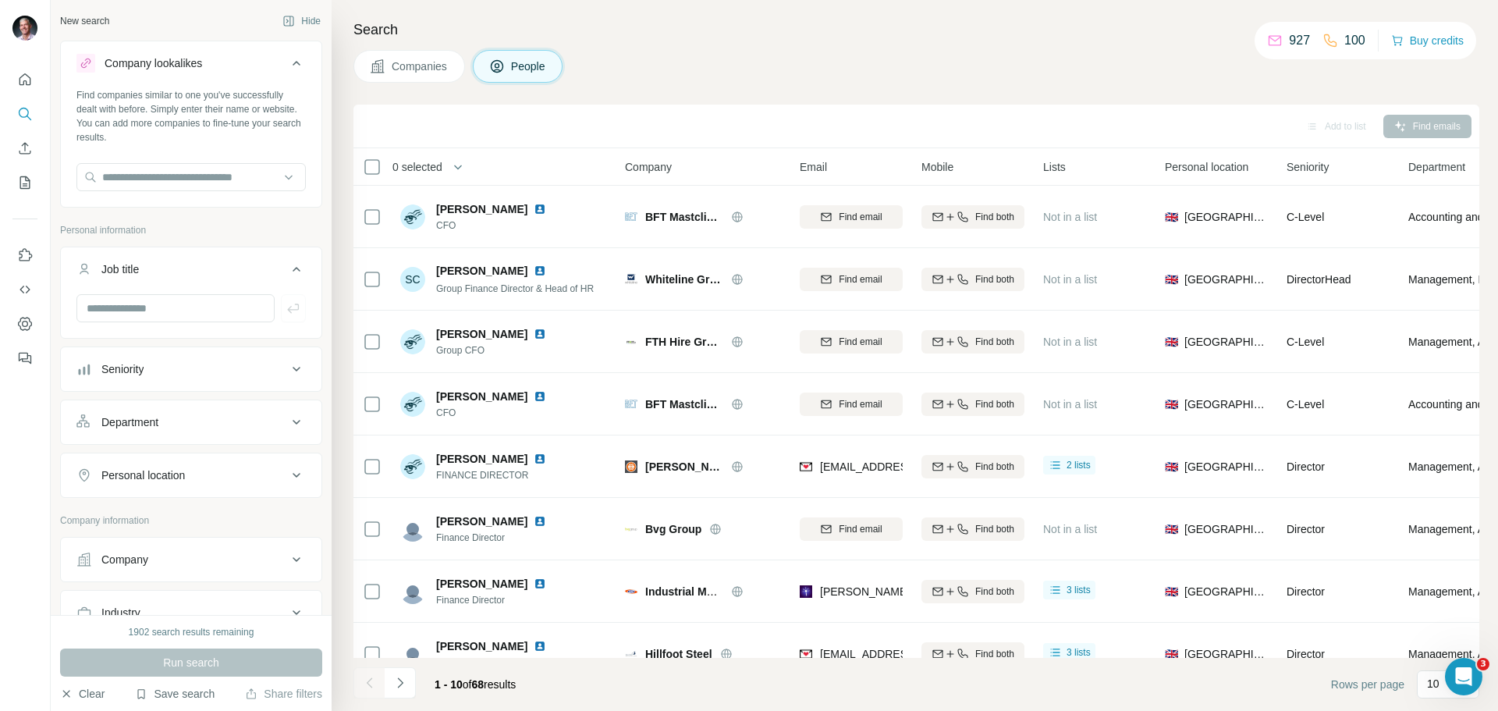
click at [193, 692] on button "Save search" at bounding box center [175, 694] width 80 height 16
click at [193, 670] on div "View my saved searches" at bounding box center [219, 666] width 165 height 31
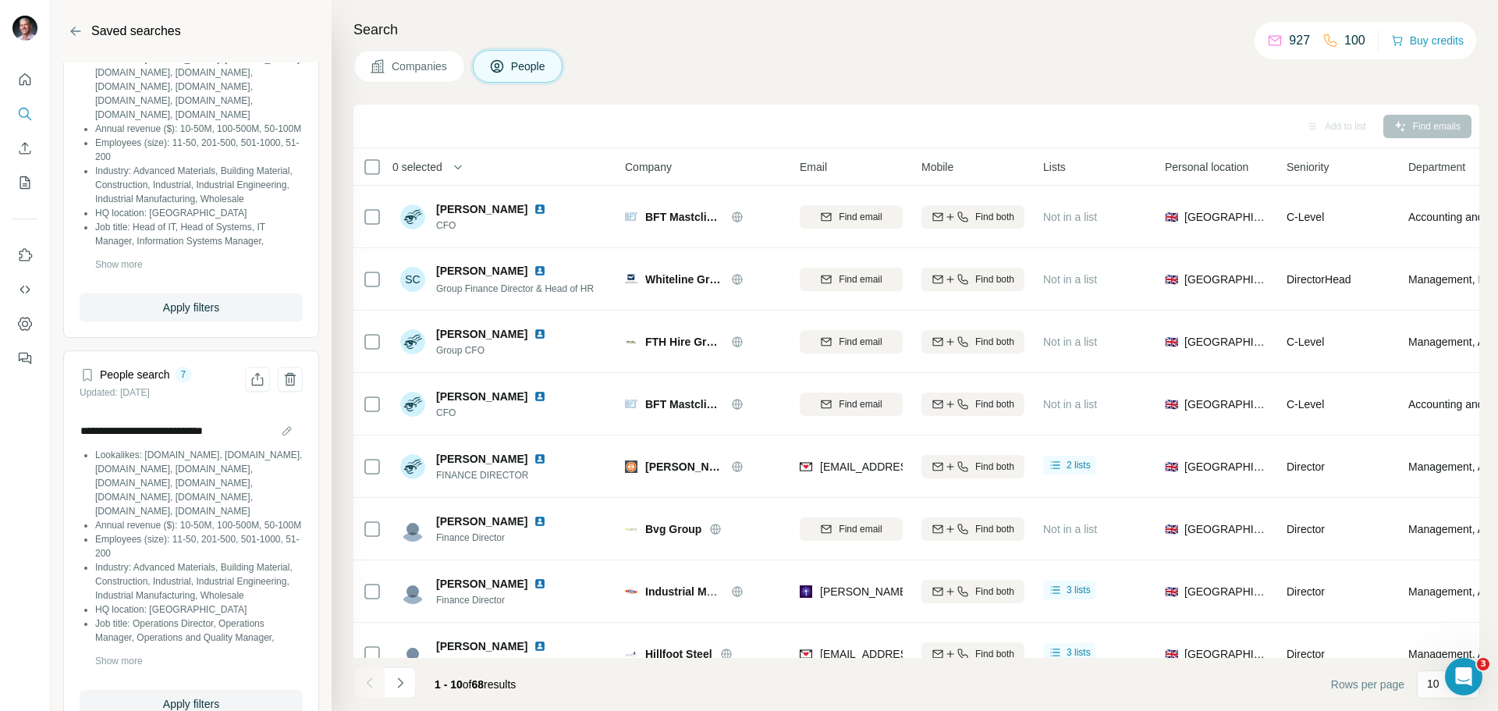
scroll to position [4254, 0]
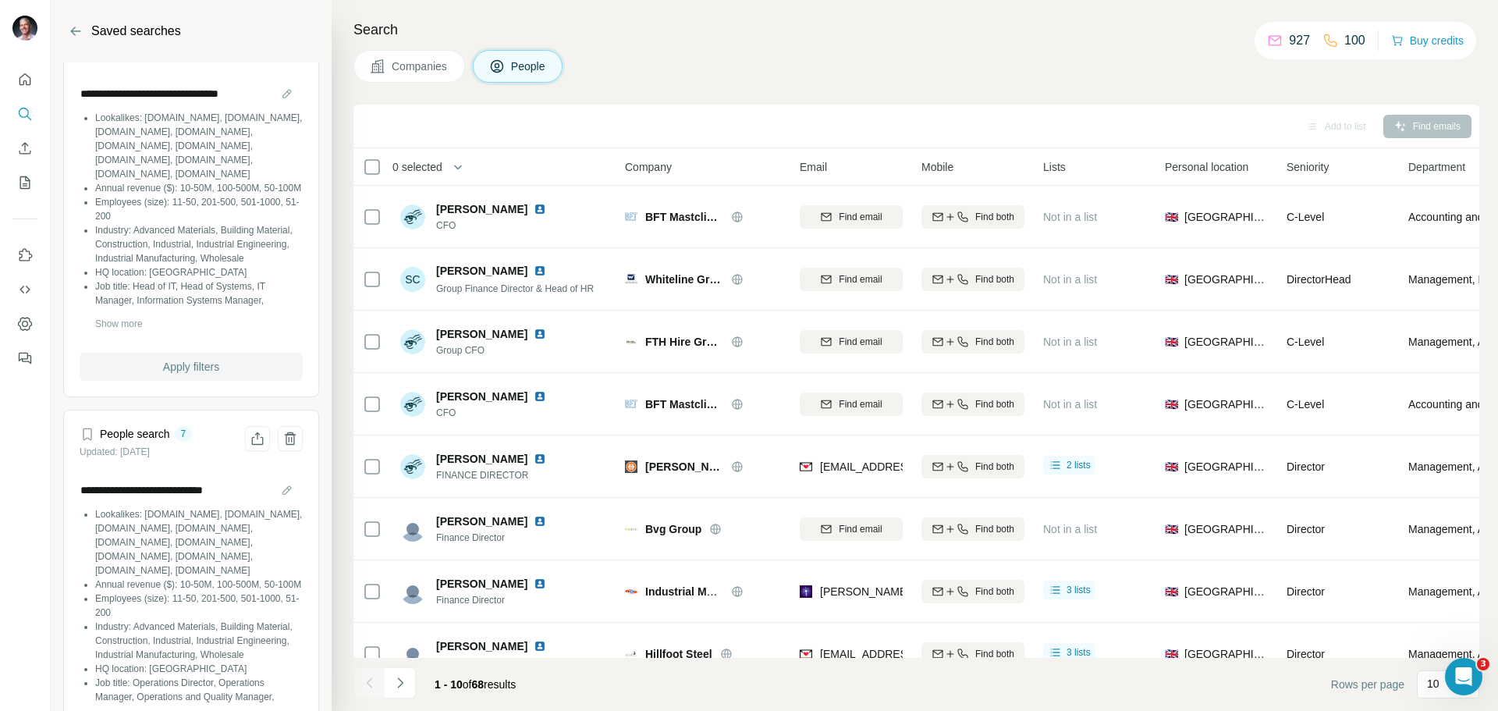
click at [181, 375] on span "Apply filters" at bounding box center [191, 367] width 56 height 16
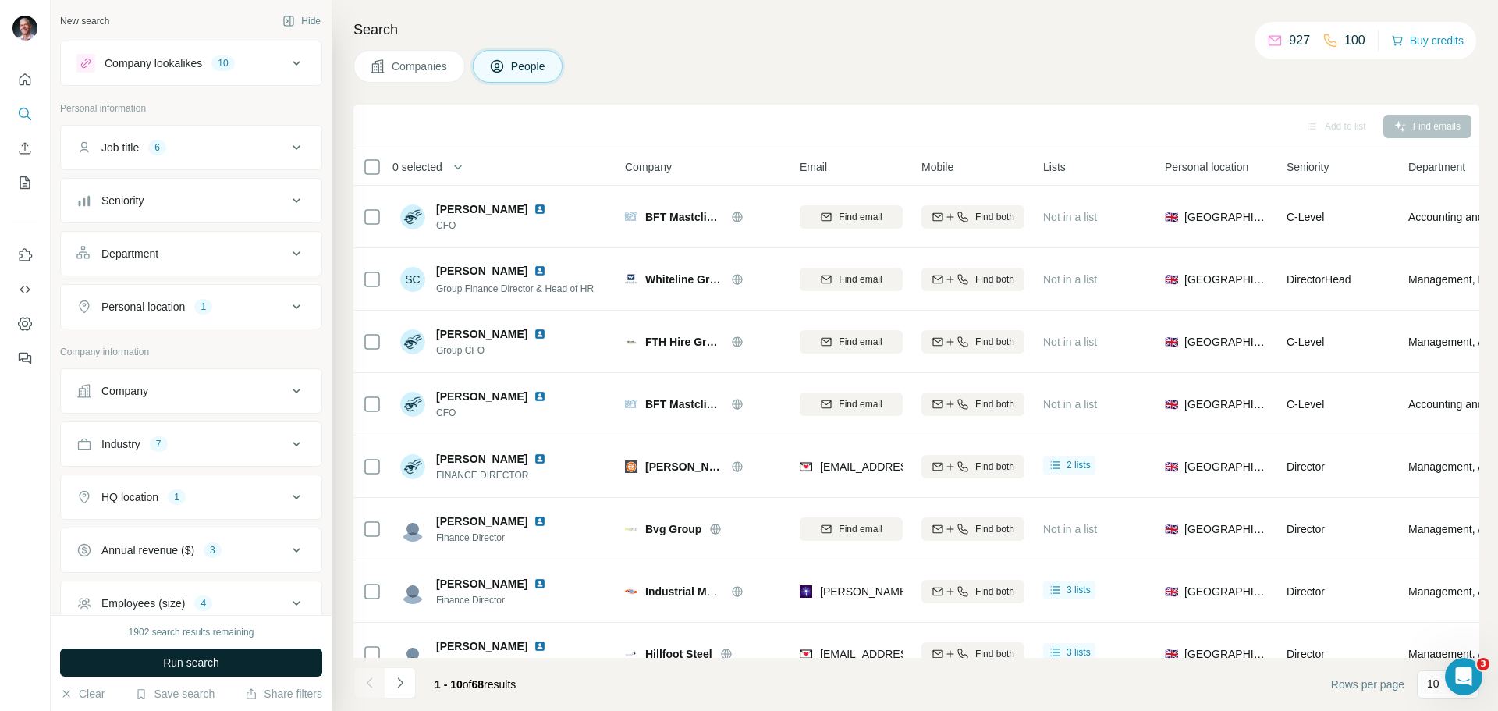
click at [173, 660] on span "Run search" at bounding box center [191, 663] width 56 height 16
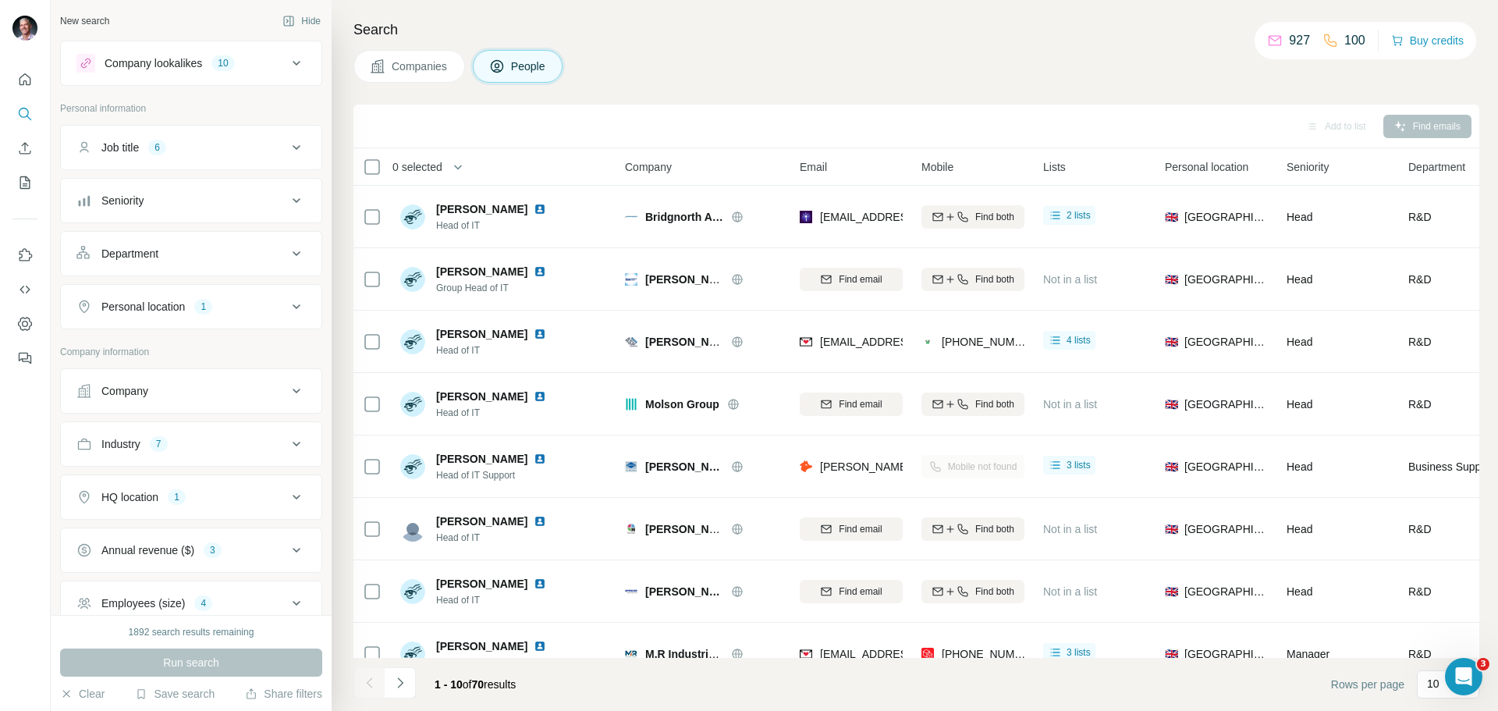
click at [293, 147] on icon at bounding box center [297, 147] width 8 height 5
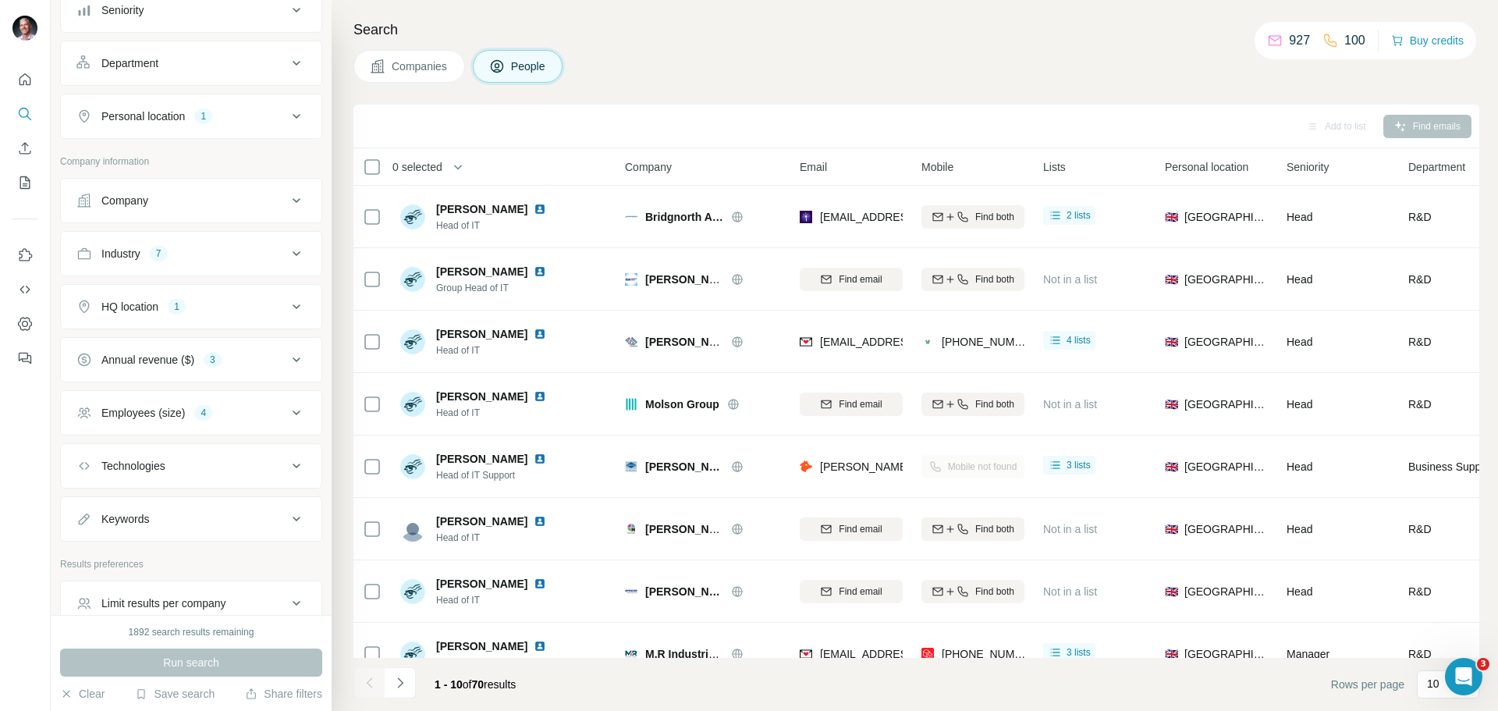
scroll to position [489, 0]
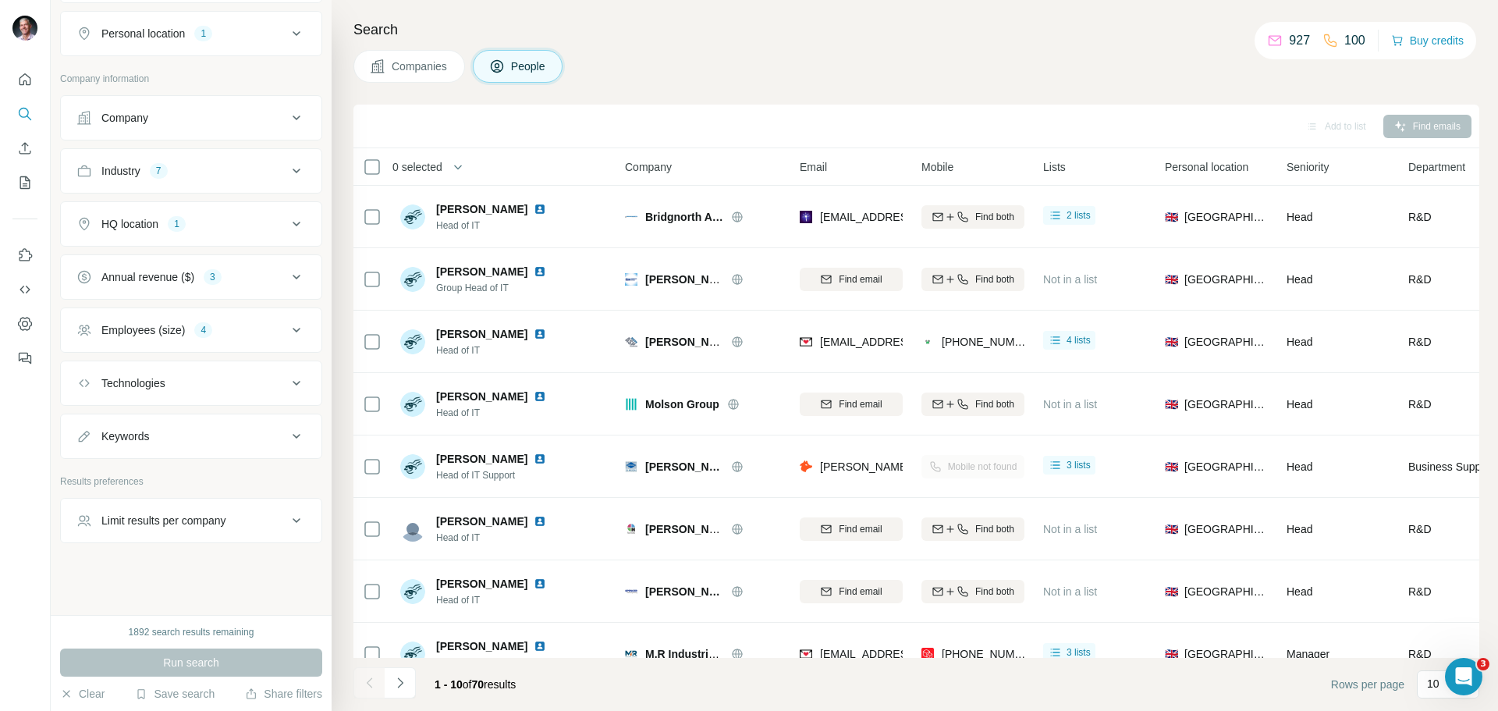
click at [293, 279] on icon at bounding box center [297, 277] width 8 height 5
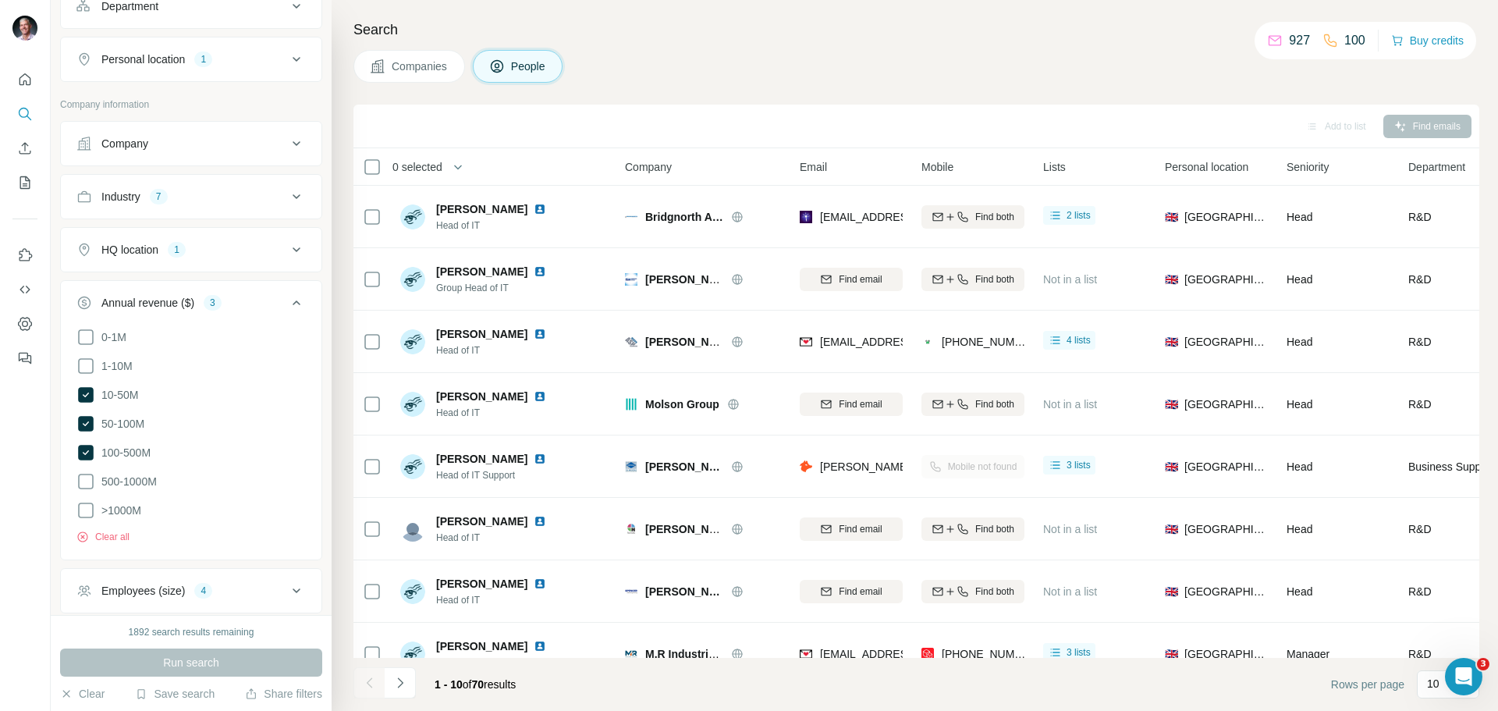
scroll to position [463, 0]
click at [84, 391] on icon at bounding box center [86, 391] width 16 height 16
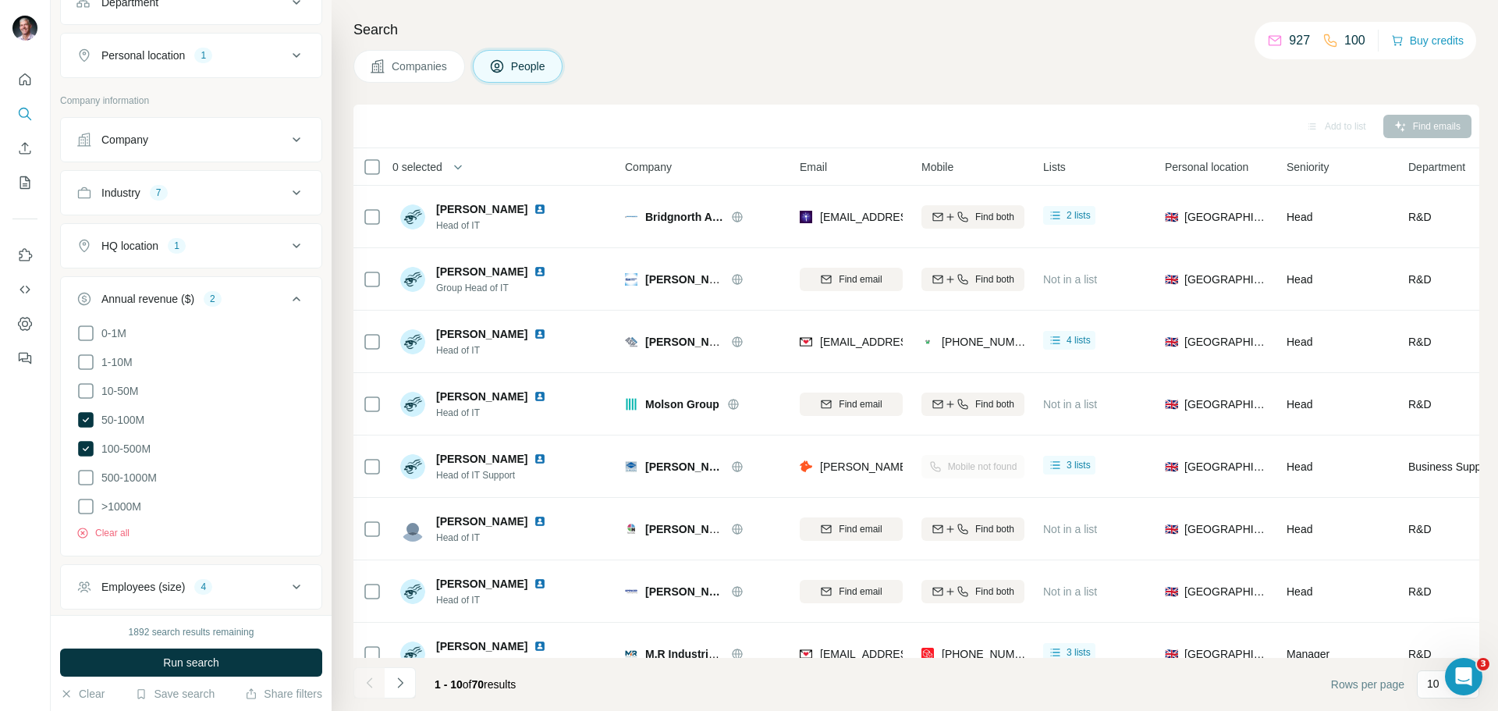
drag, startPoint x: 84, startPoint y: 415, endPoint x: 90, endPoint y: 435, distance: 20.3
click at [84, 416] on icon at bounding box center [86, 420] width 16 height 16
click at [88, 446] on icon at bounding box center [86, 449] width 16 height 16
click at [91, 363] on icon at bounding box center [85, 362] width 19 height 19
click at [216, 666] on span "Run search" at bounding box center [191, 663] width 56 height 16
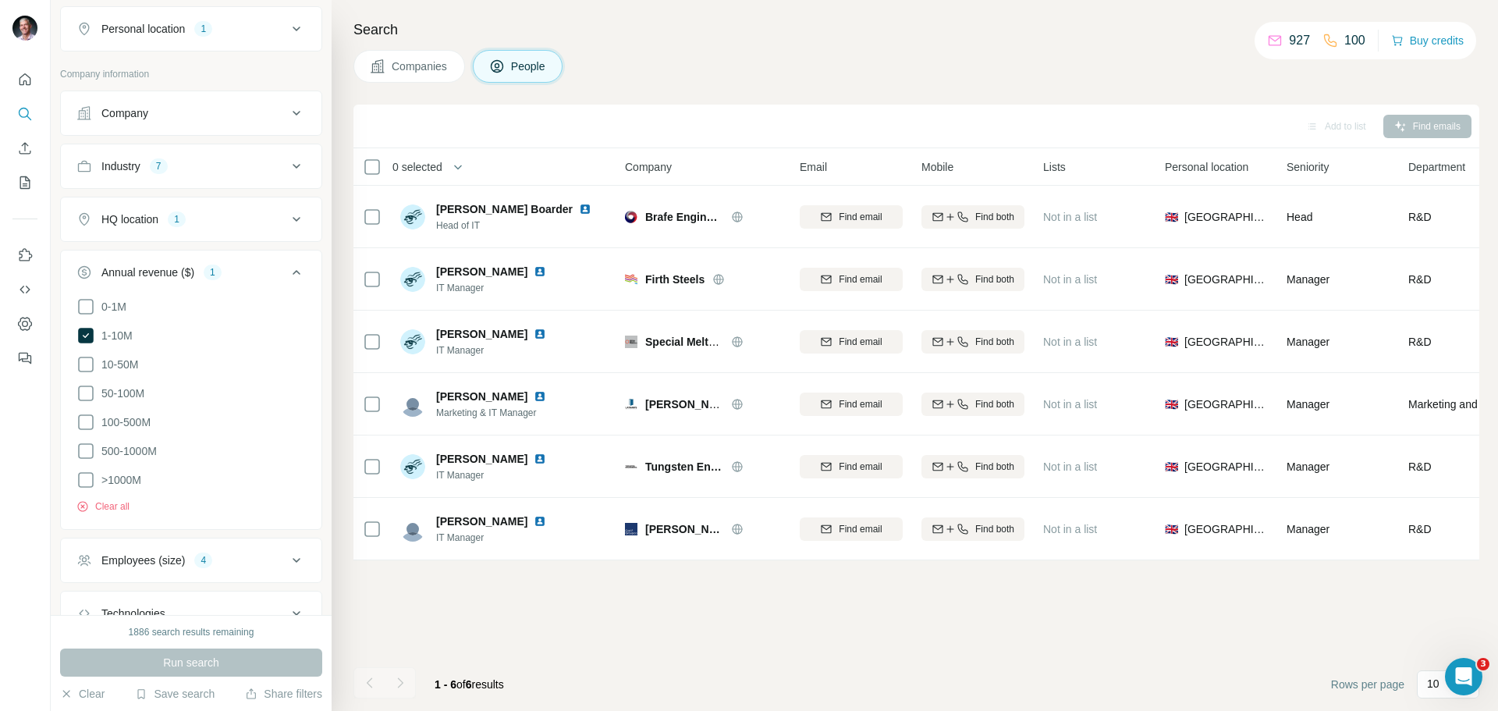
scroll to position [509, 0]
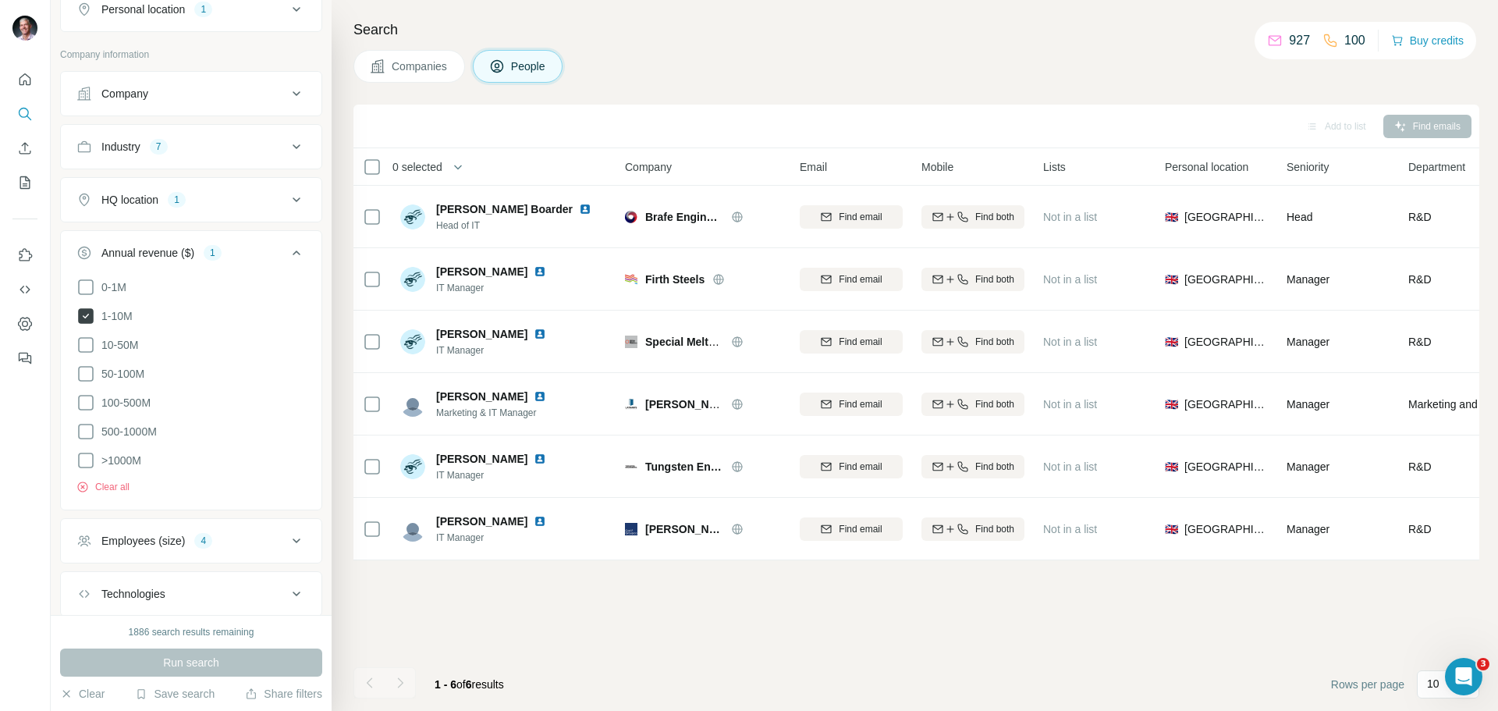
click at [85, 318] on icon at bounding box center [86, 316] width 16 height 16
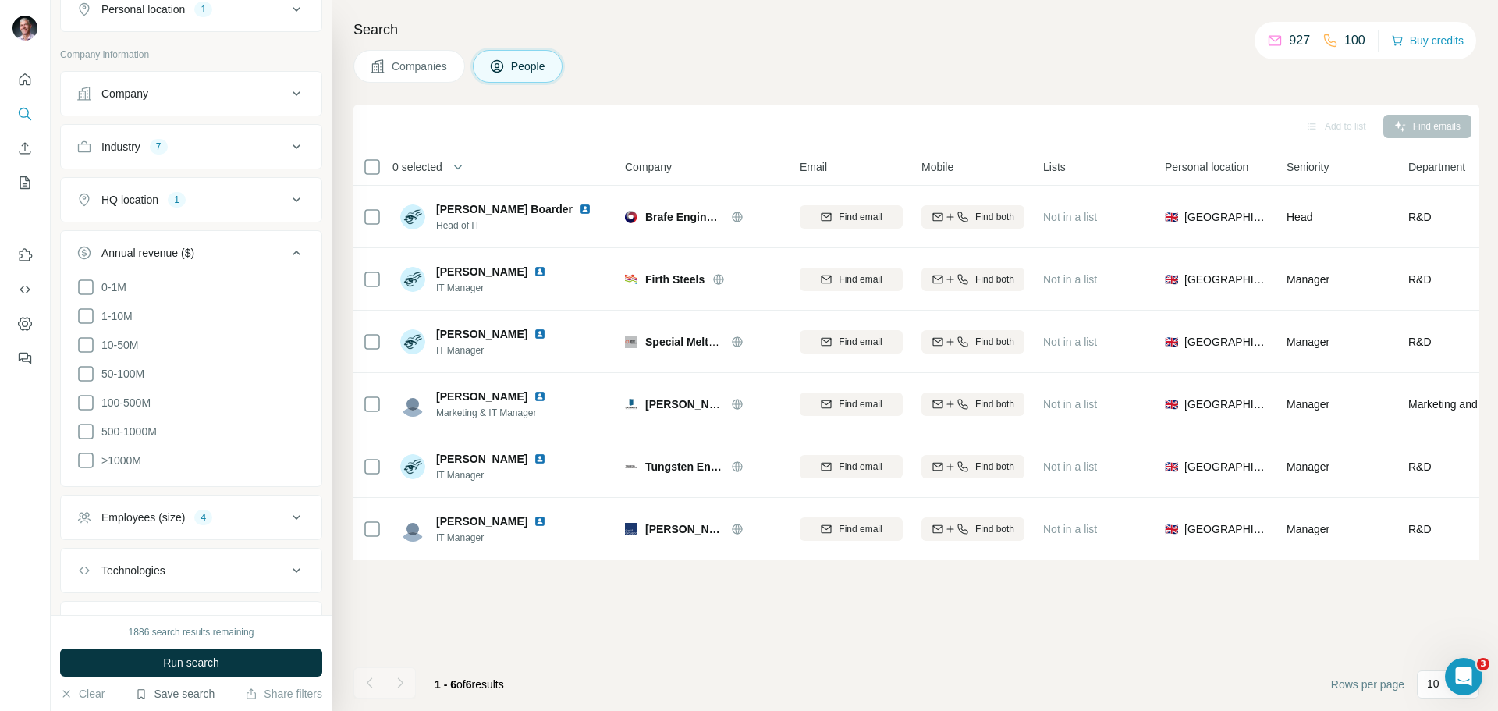
click at [178, 695] on button "Save search" at bounding box center [175, 694] width 80 height 16
click at [186, 666] on div "View my saved searches" at bounding box center [219, 666] width 165 height 31
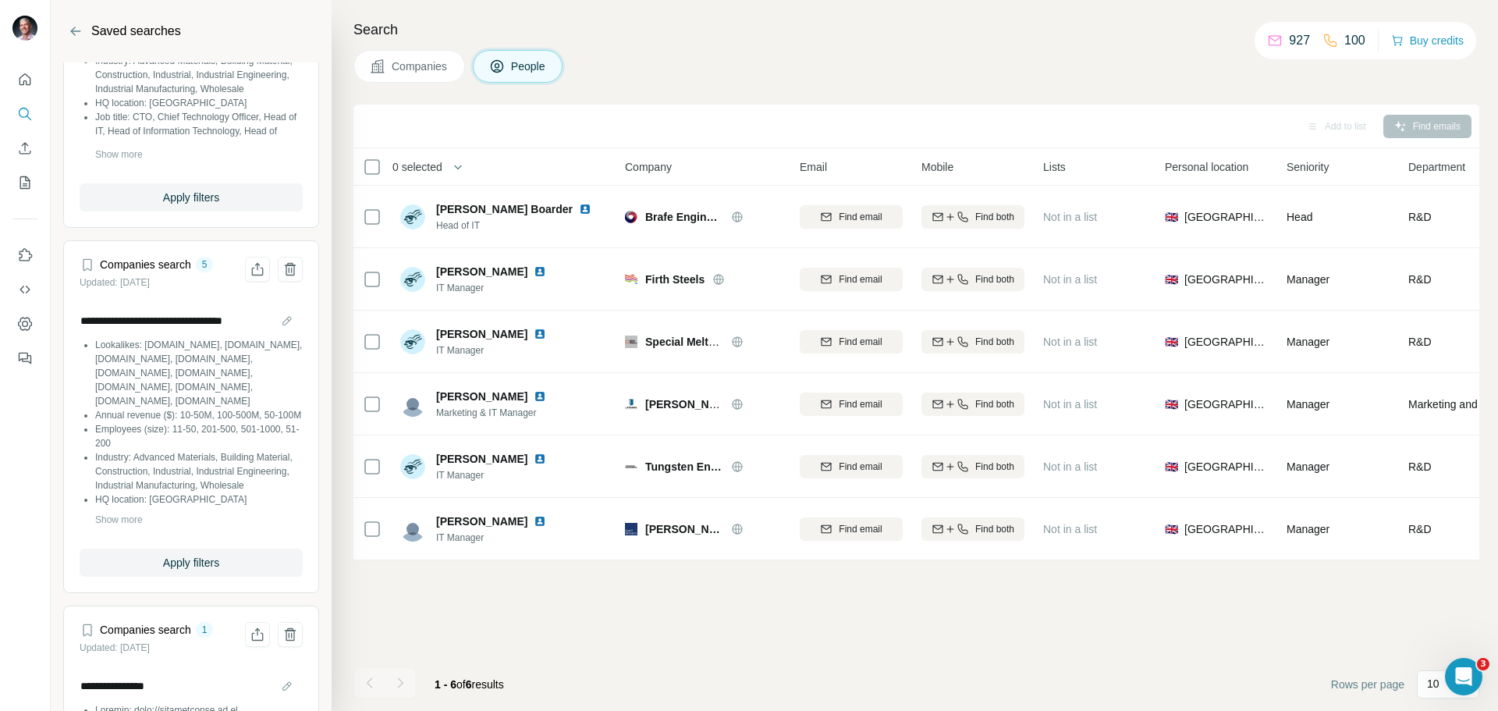
scroll to position [2502, 0]
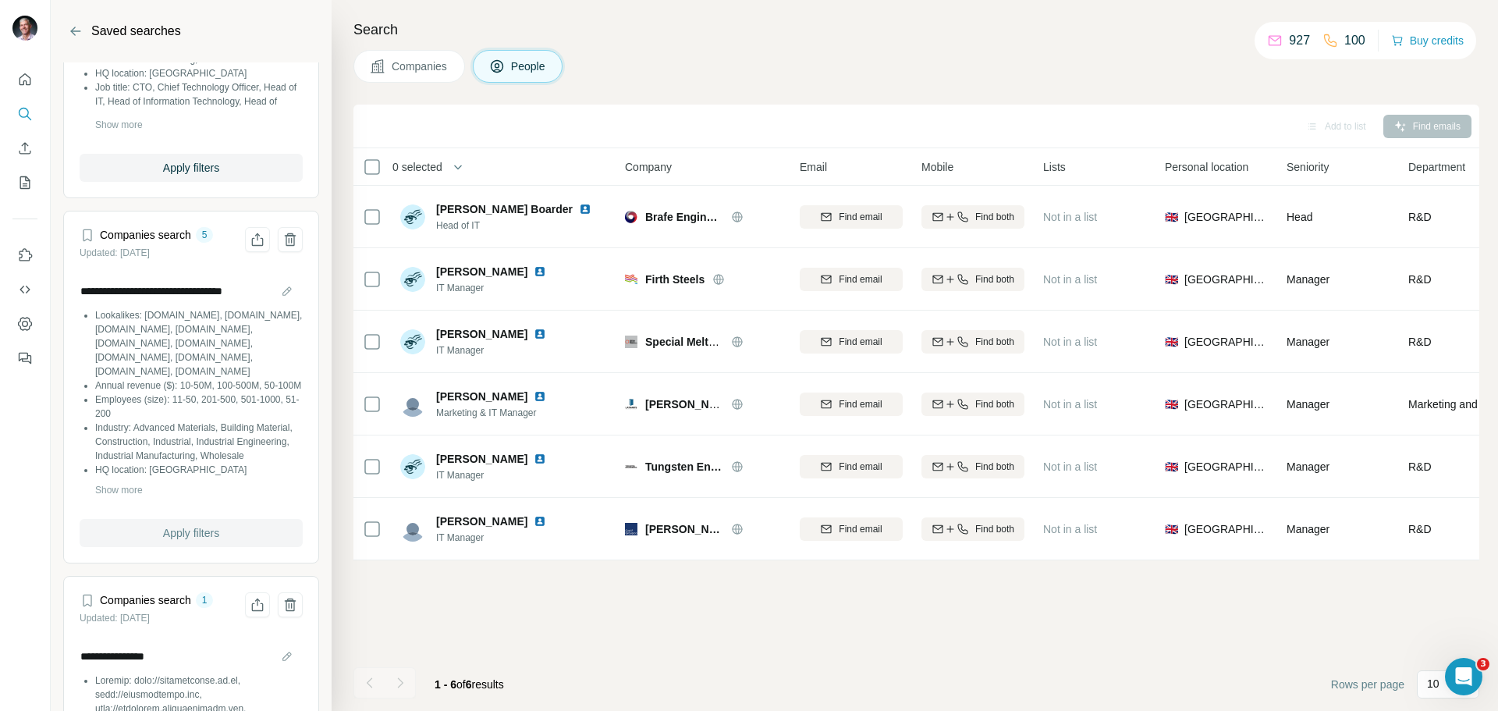
click at [197, 541] on span "Apply filters" at bounding box center [191, 533] width 56 height 16
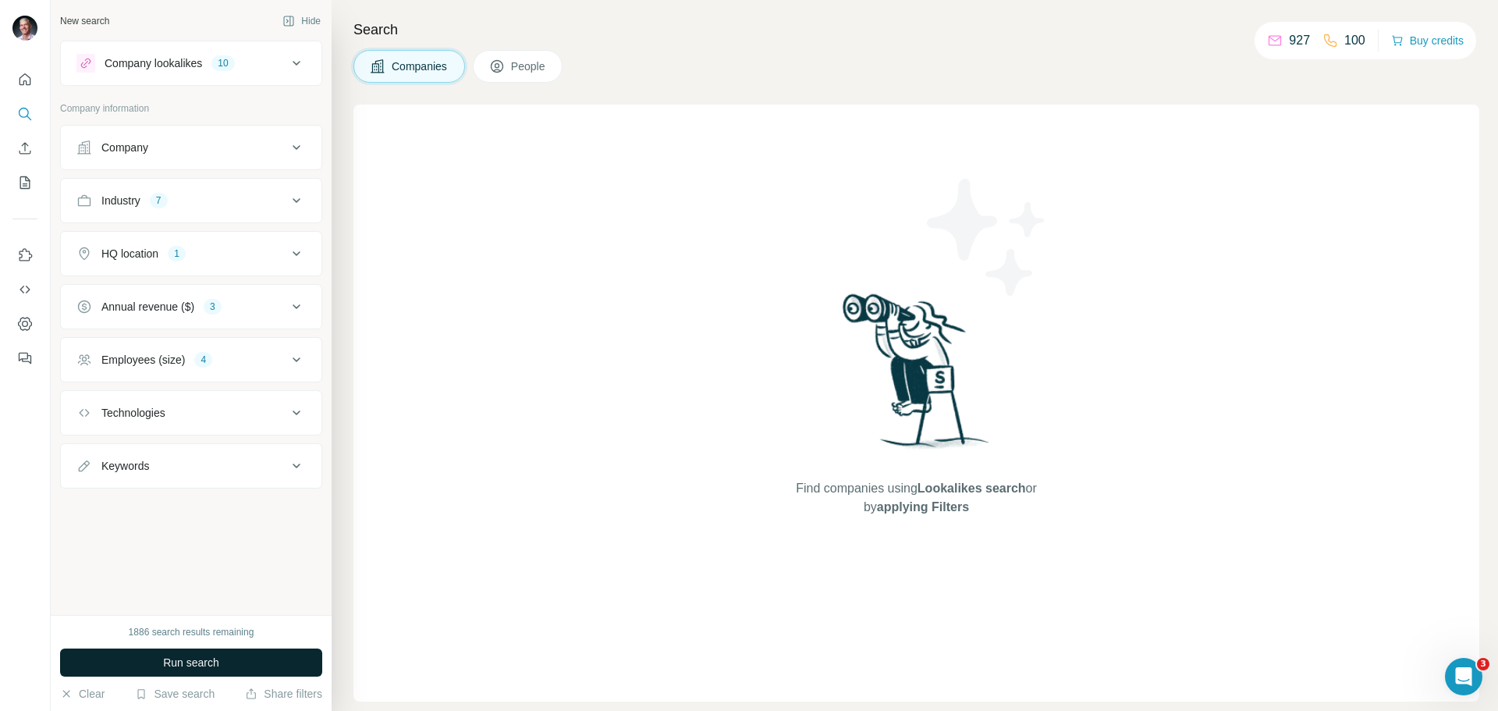
click at [184, 668] on span "Run search" at bounding box center [191, 663] width 56 height 16
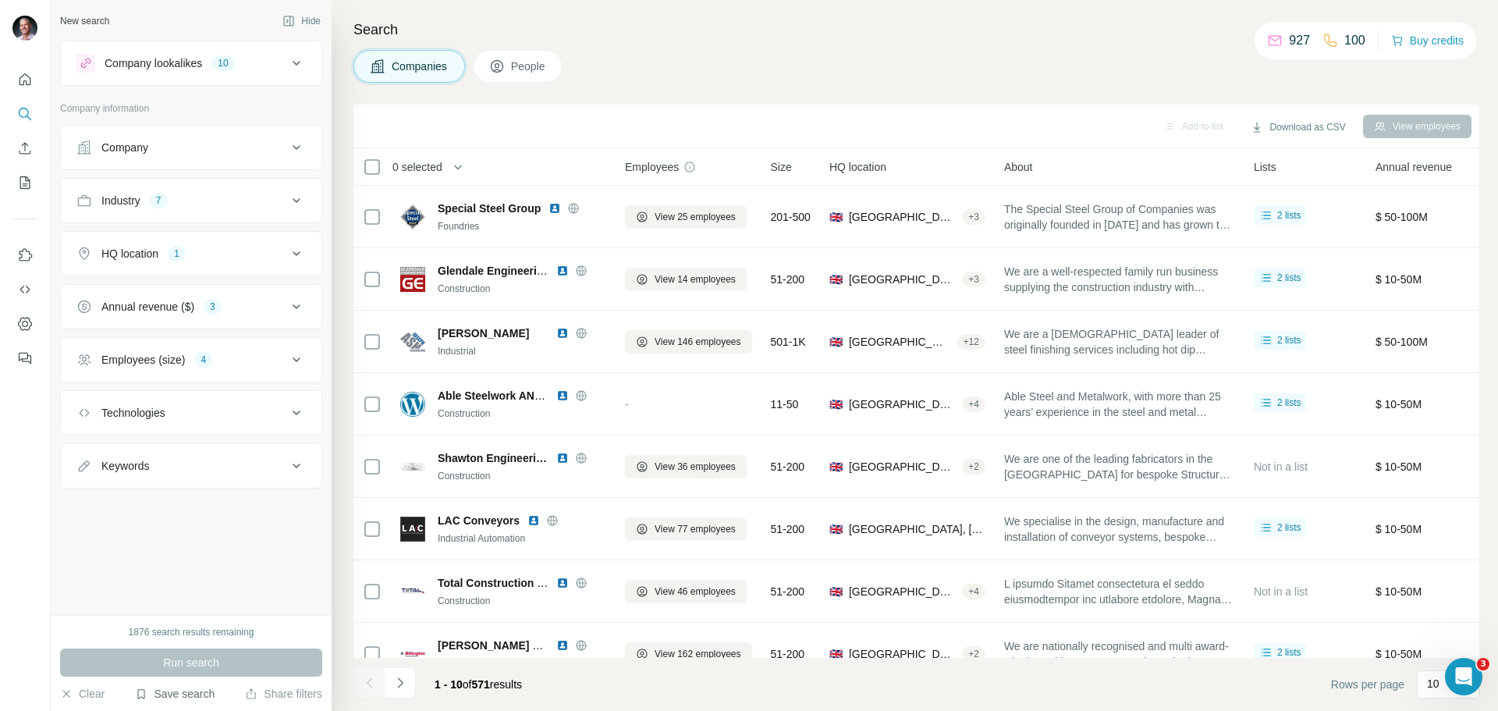
click at [183, 691] on button "Save search" at bounding box center [175, 694] width 80 height 16
click at [190, 660] on div "View my saved searches" at bounding box center [219, 666] width 165 height 31
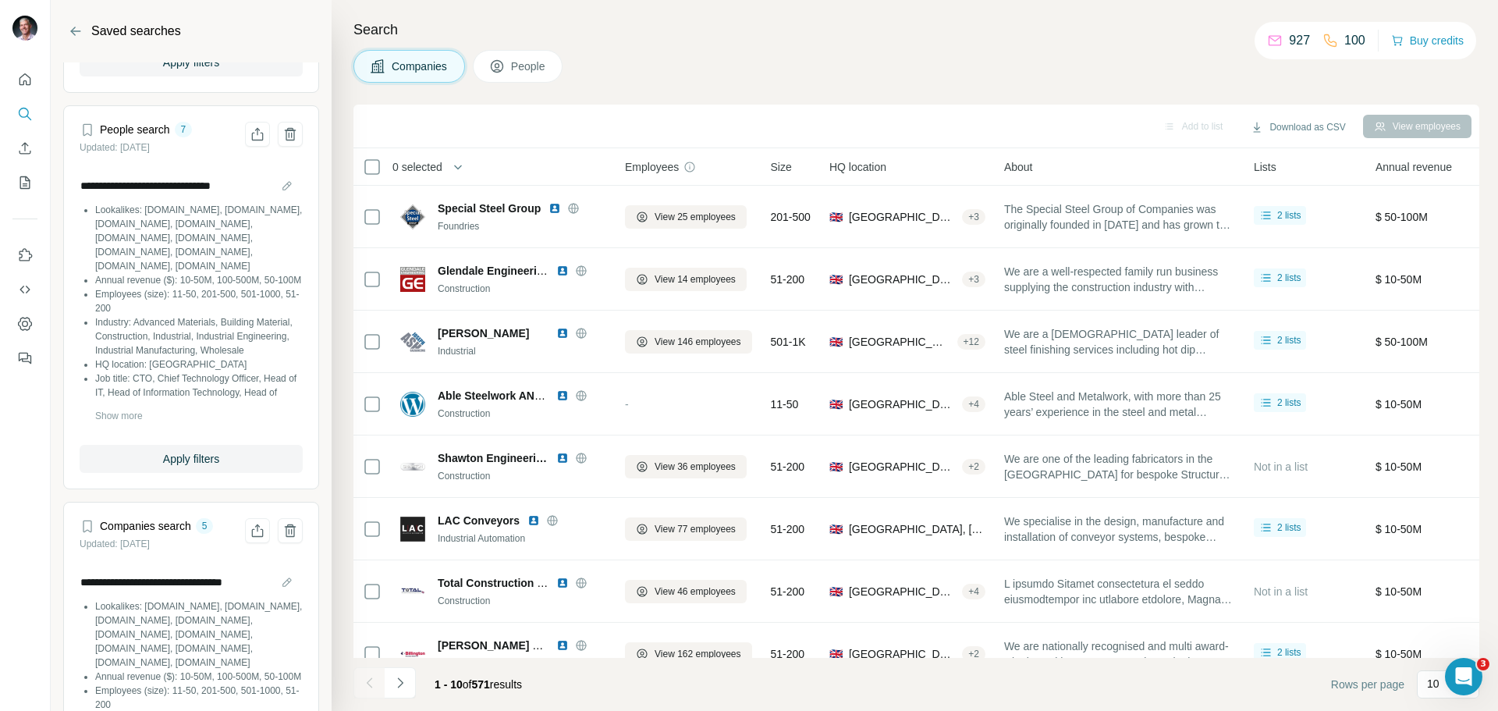
scroll to position [2185, 0]
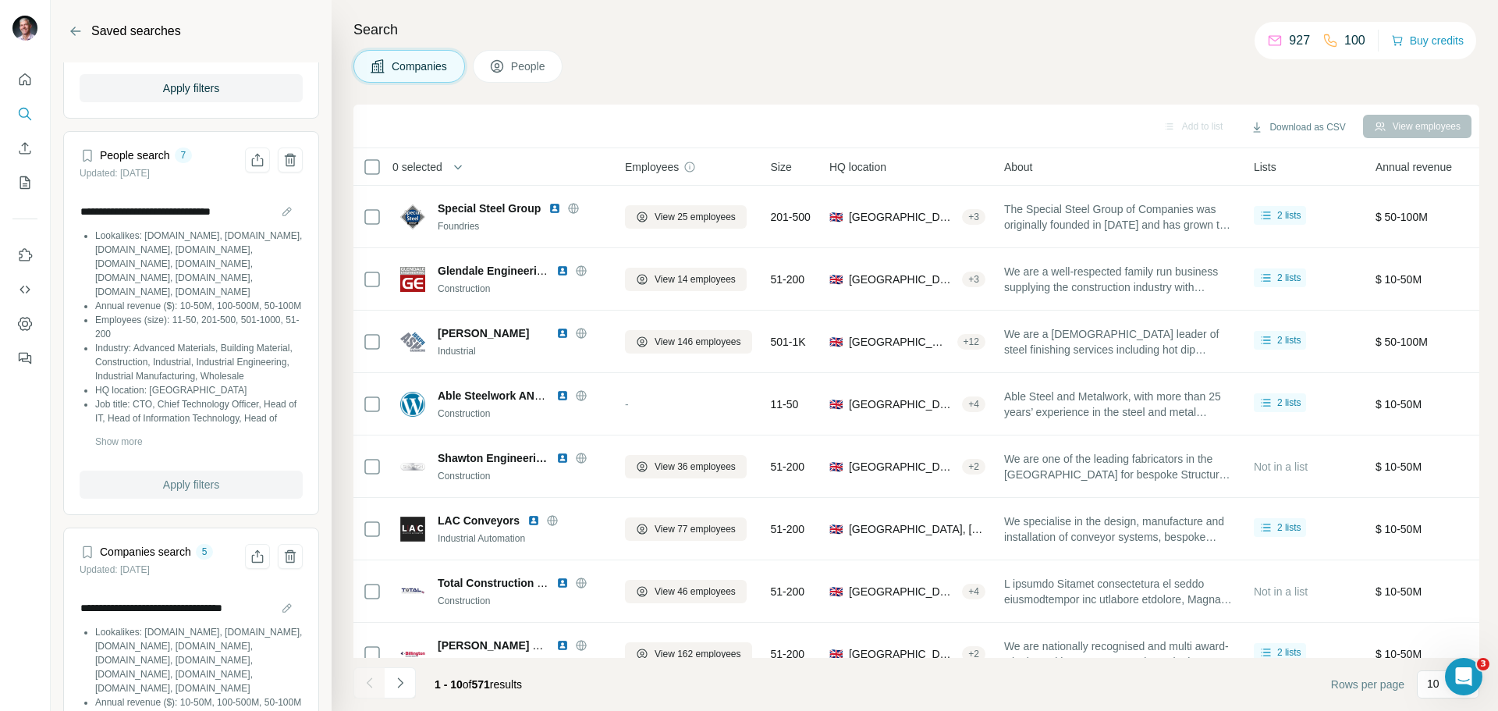
click at [200, 492] on span "Apply filters" at bounding box center [191, 485] width 56 height 16
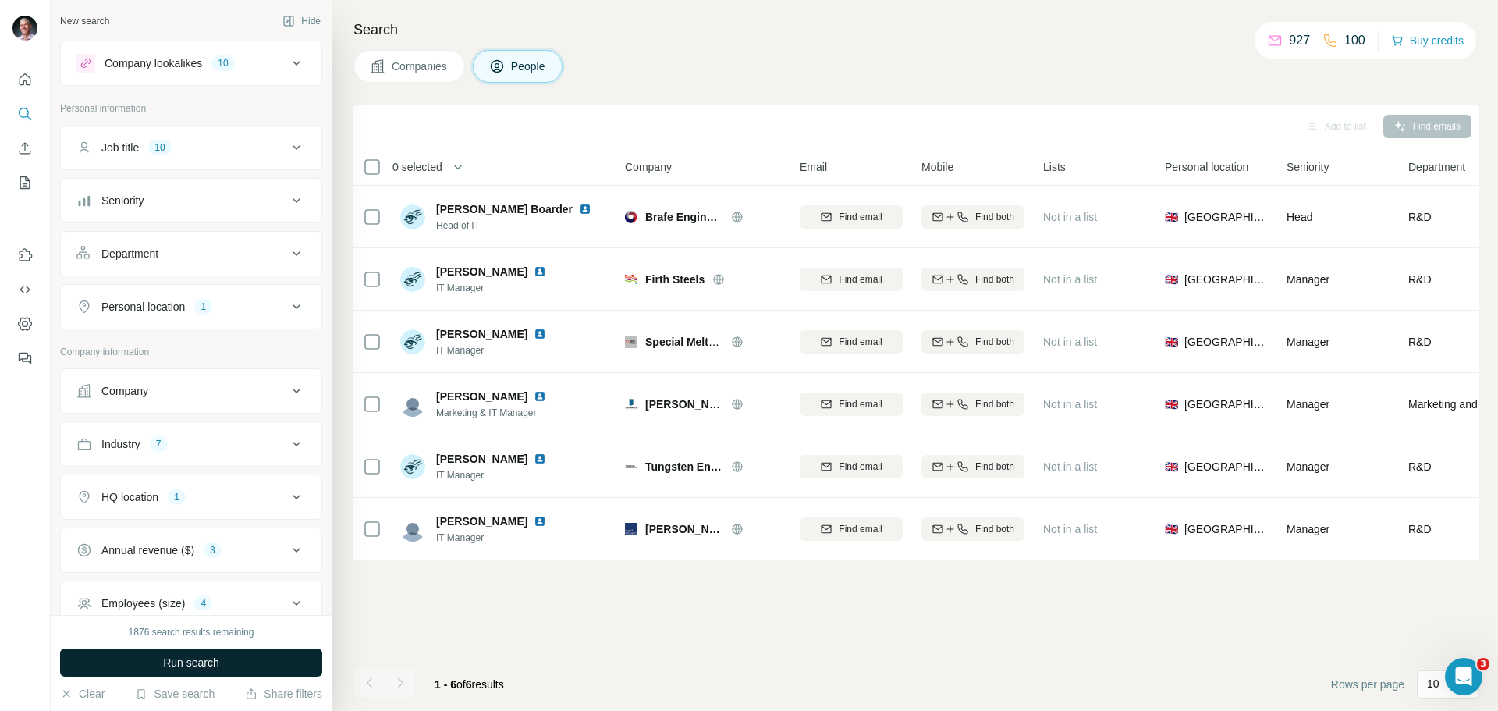
click at [197, 662] on span "Run search" at bounding box center [191, 663] width 56 height 16
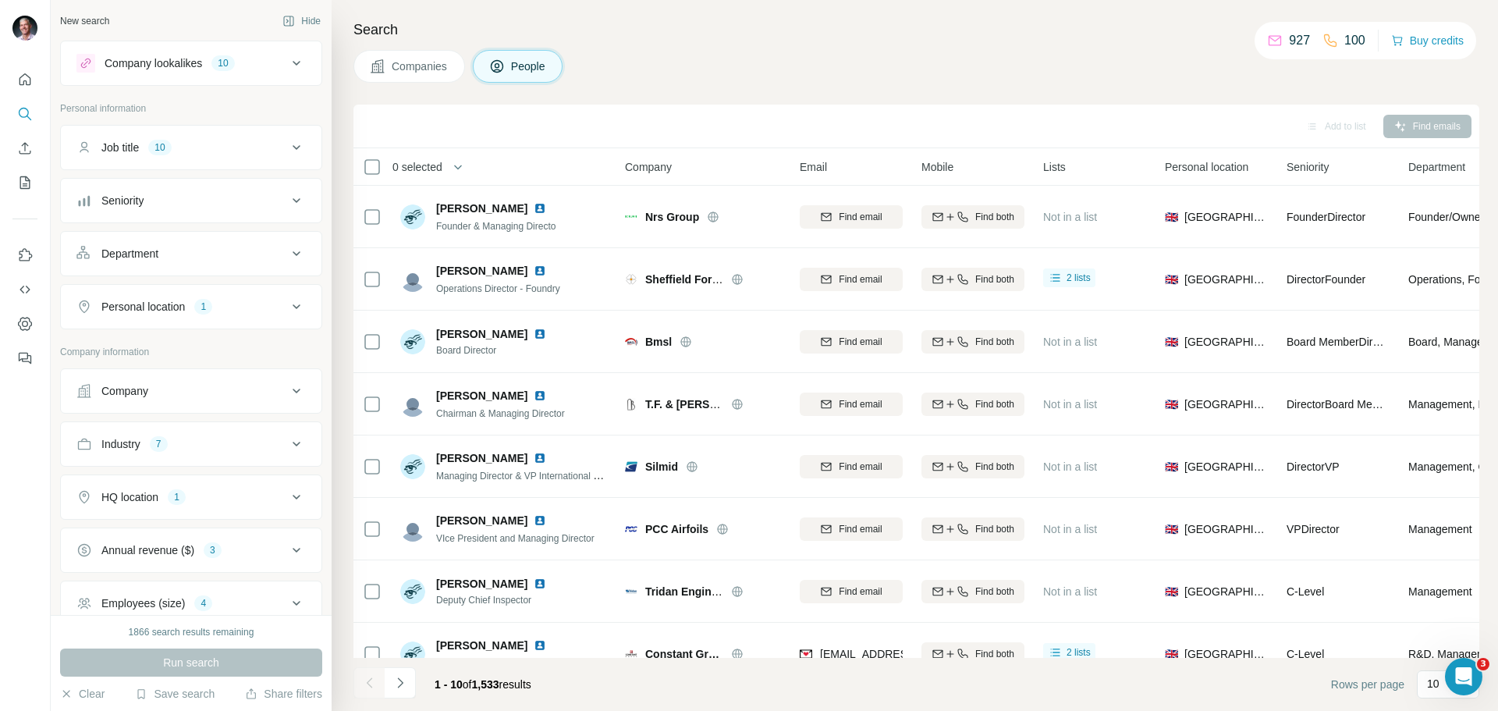
click at [287, 144] on icon at bounding box center [296, 147] width 19 height 19
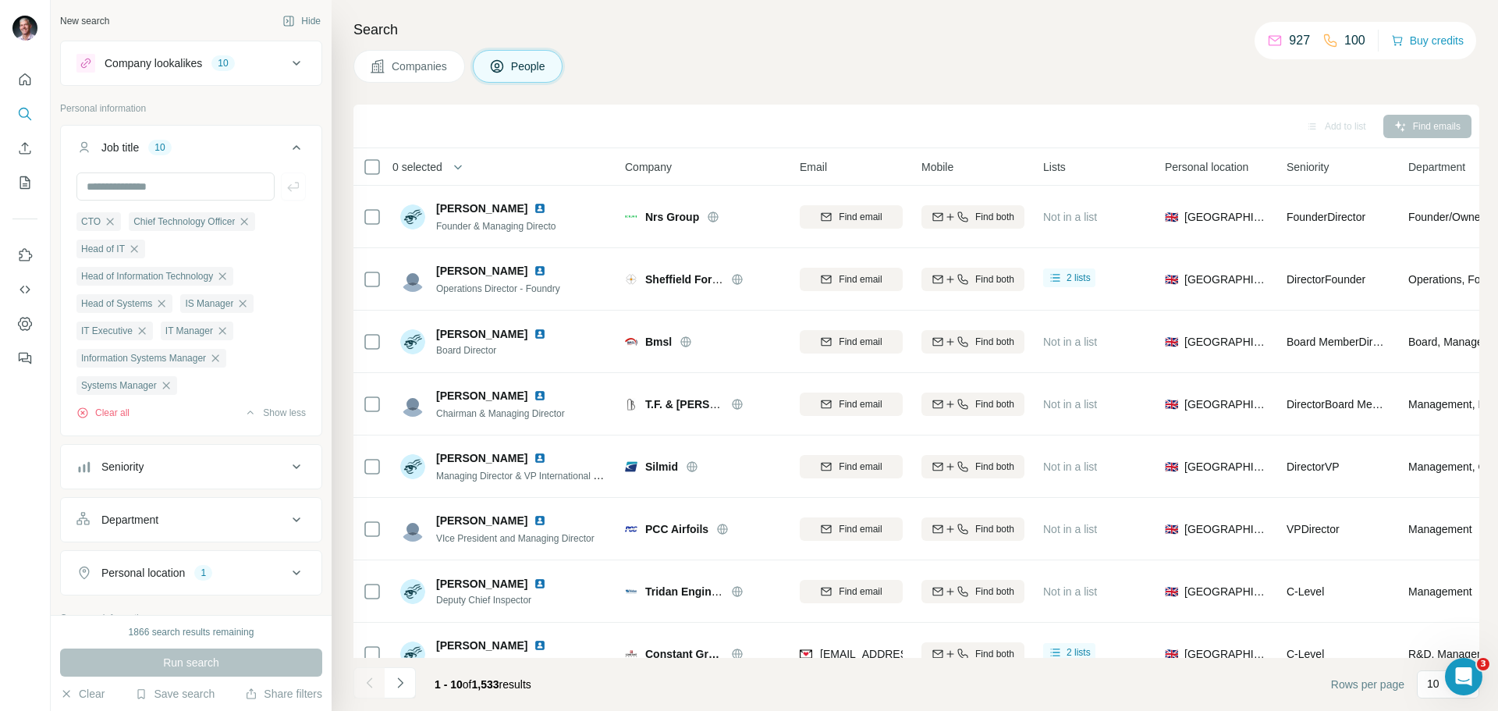
click at [147, 149] on div "Job title 10" at bounding box center [181, 148] width 211 height 16
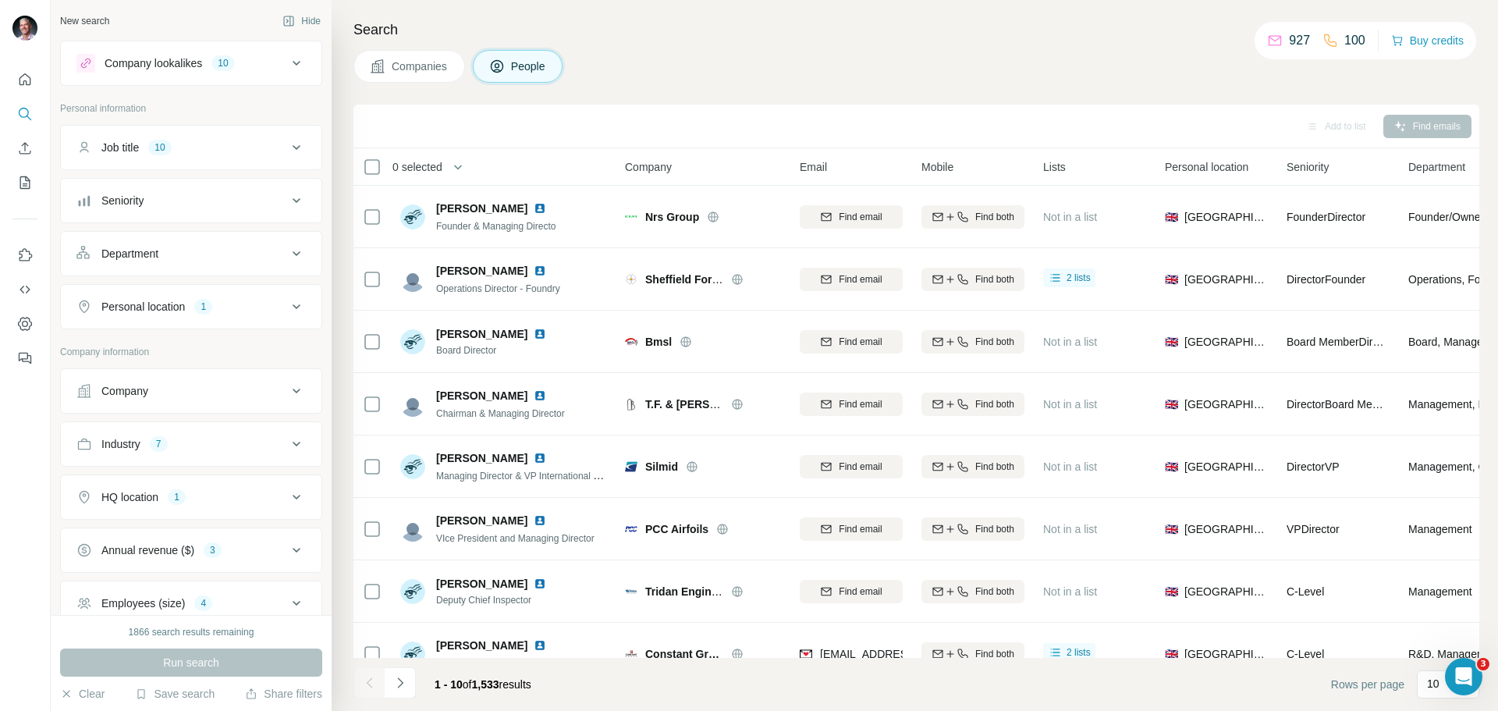
click at [287, 58] on icon at bounding box center [296, 63] width 19 height 19
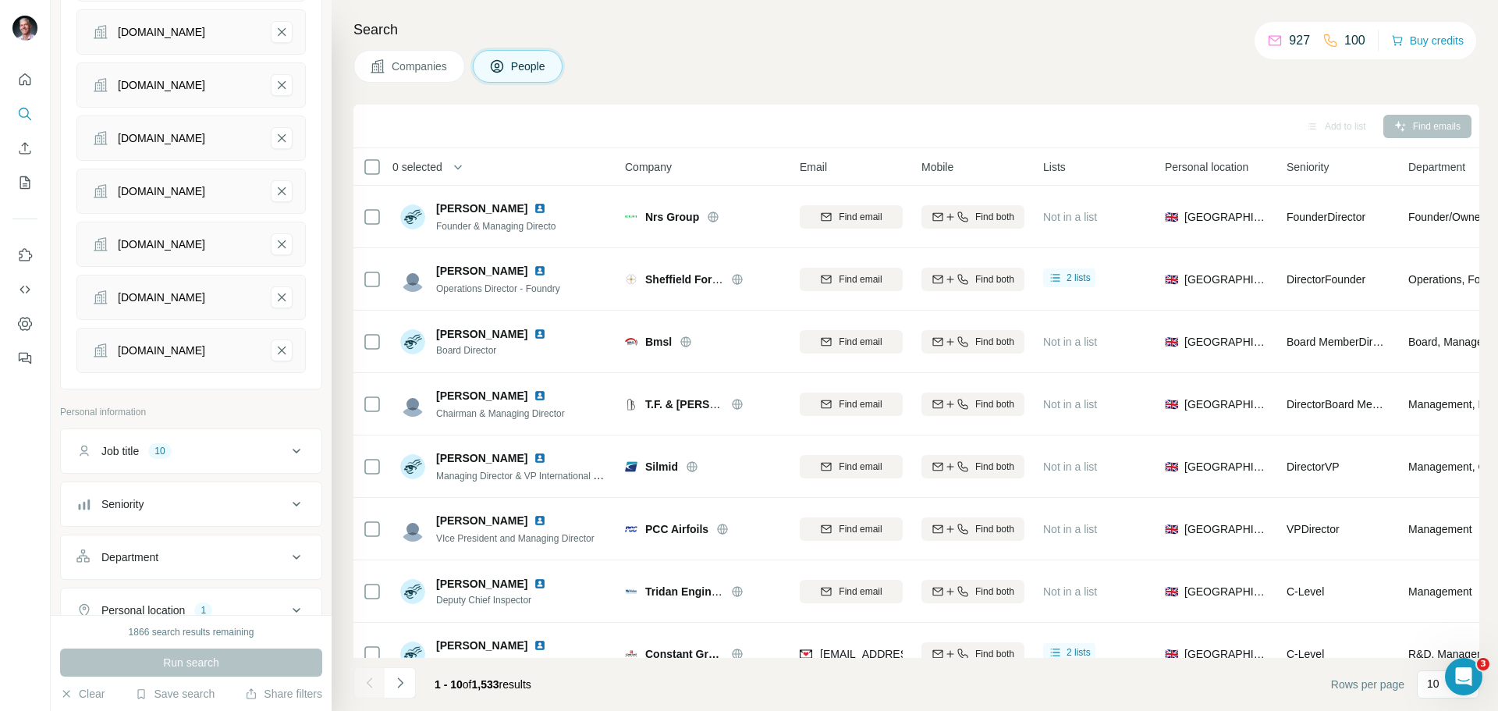
scroll to position [431, 0]
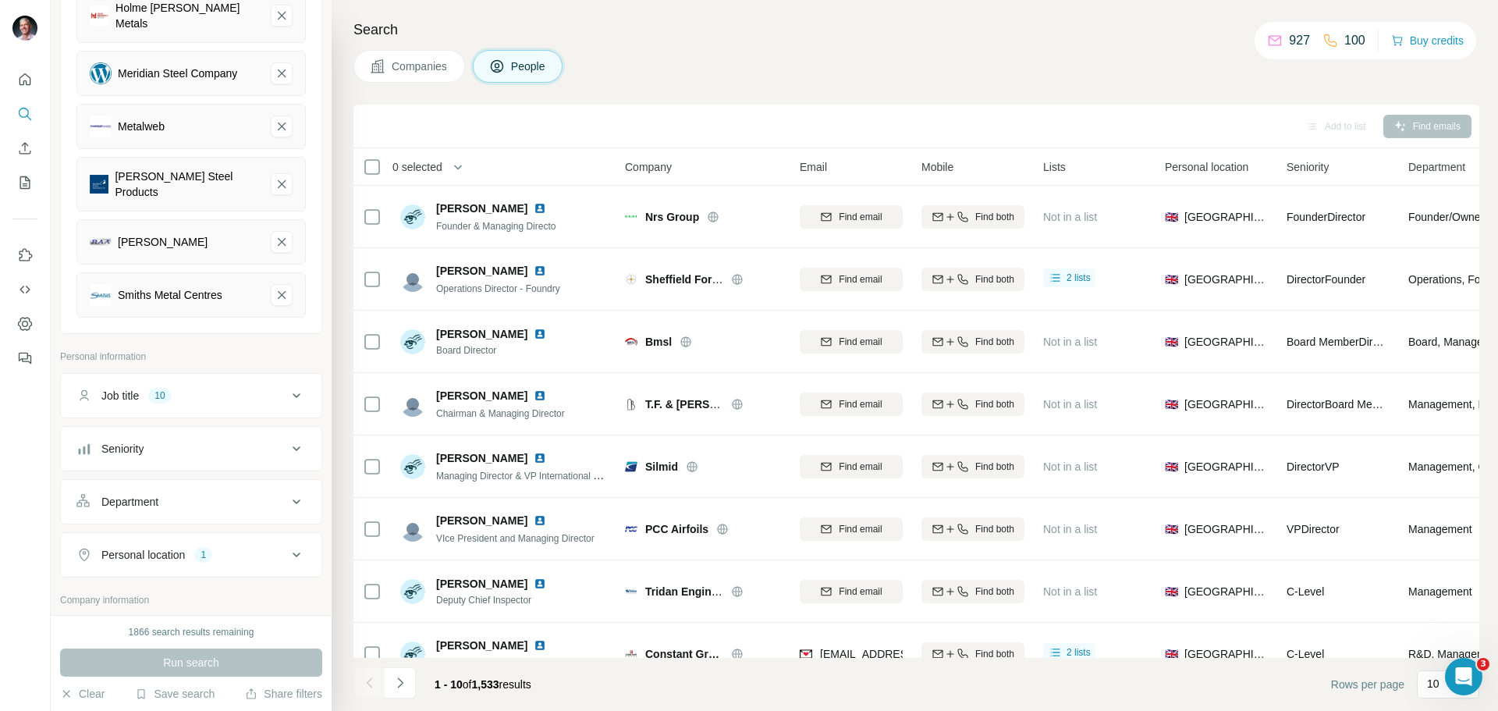
click at [287, 387] on icon at bounding box center [296, 395] width 19 height 19
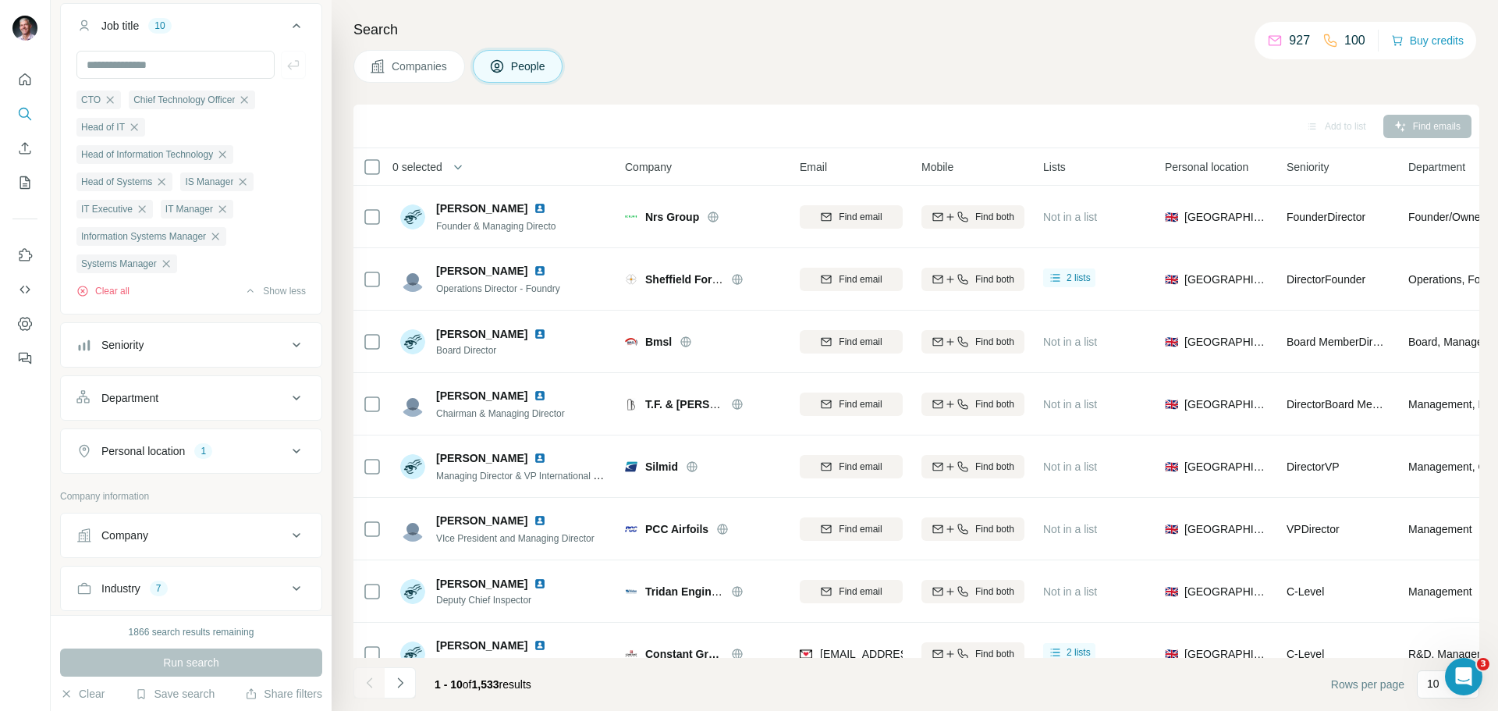
scroll to position [808, 0]
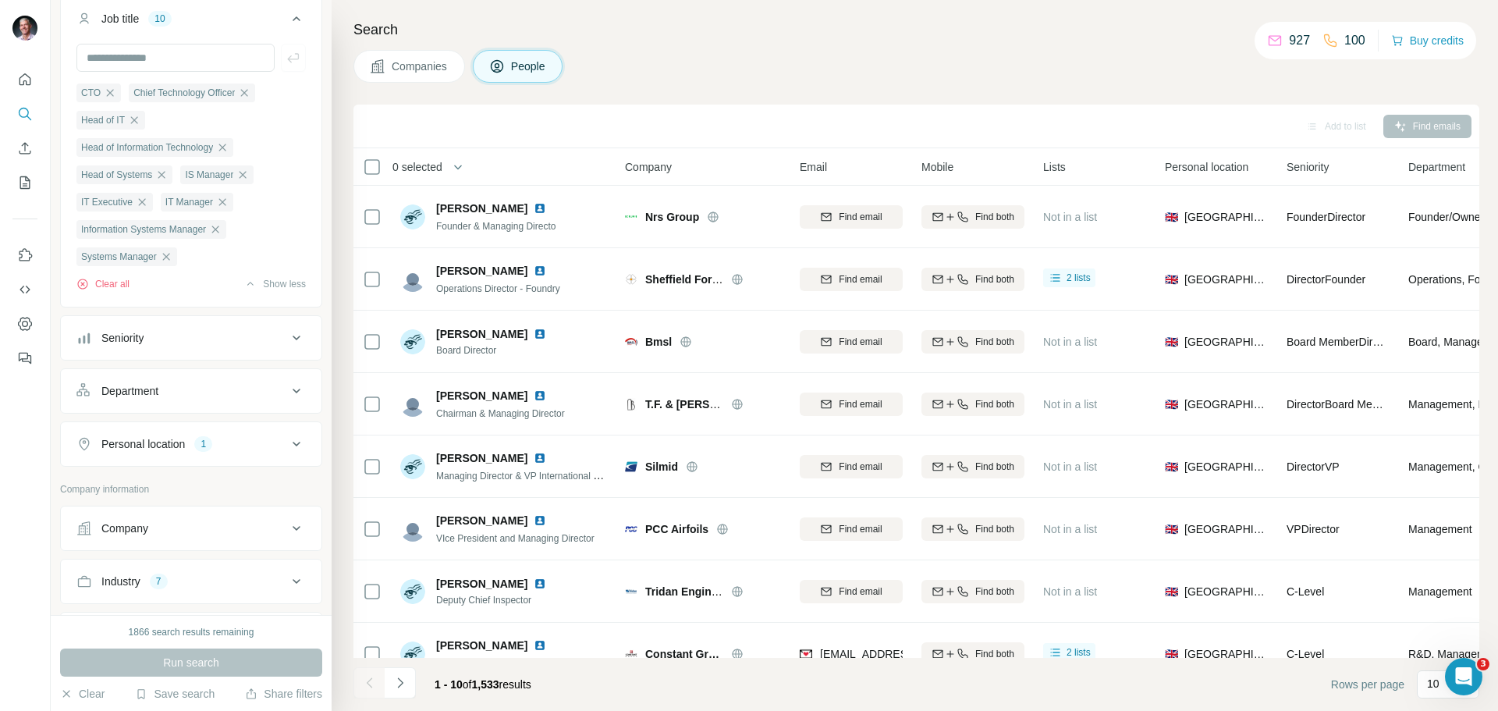
click at [293, 336] on icon at bounding box center [297, 338] width 8 height 5
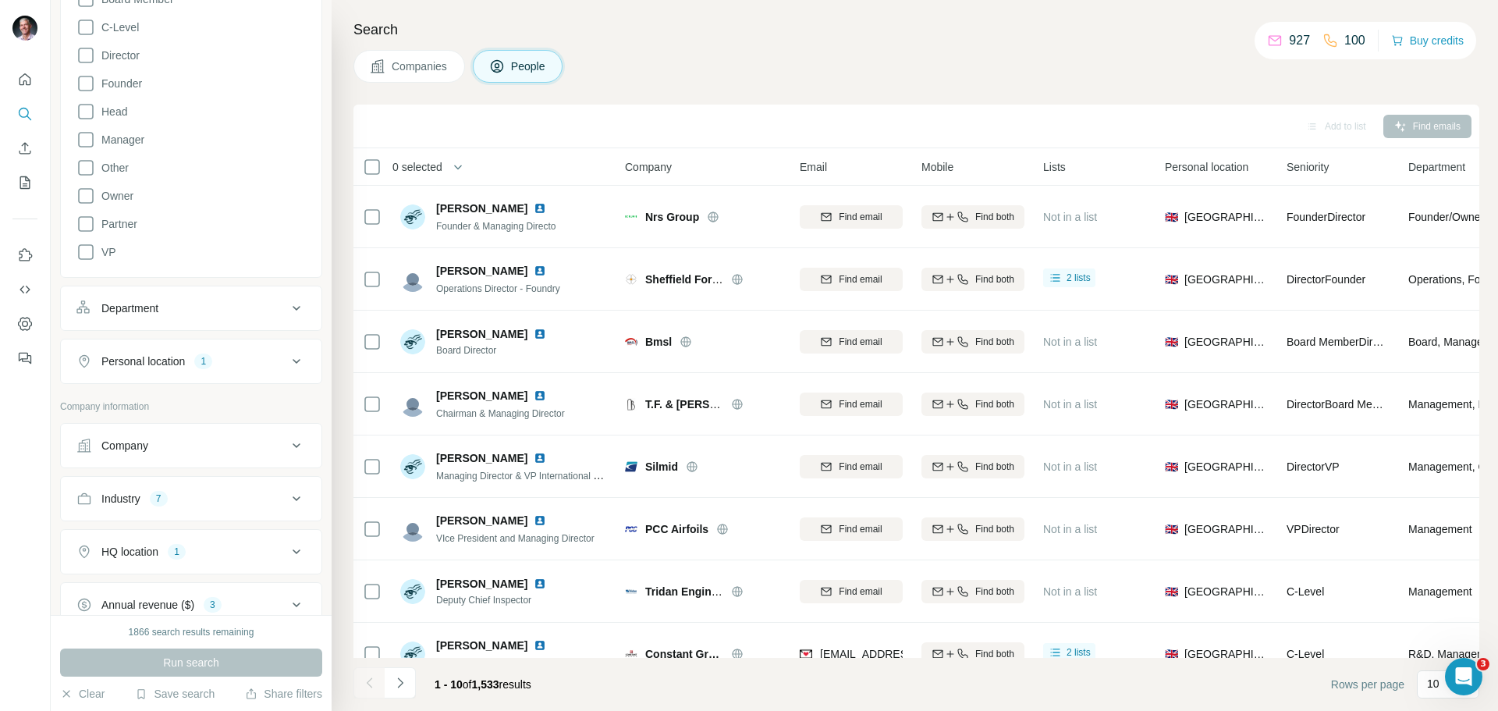
scroll to position [1182, 0]
click at [287, 305] on icon at bounding box center [296, 313] width 19 height 19
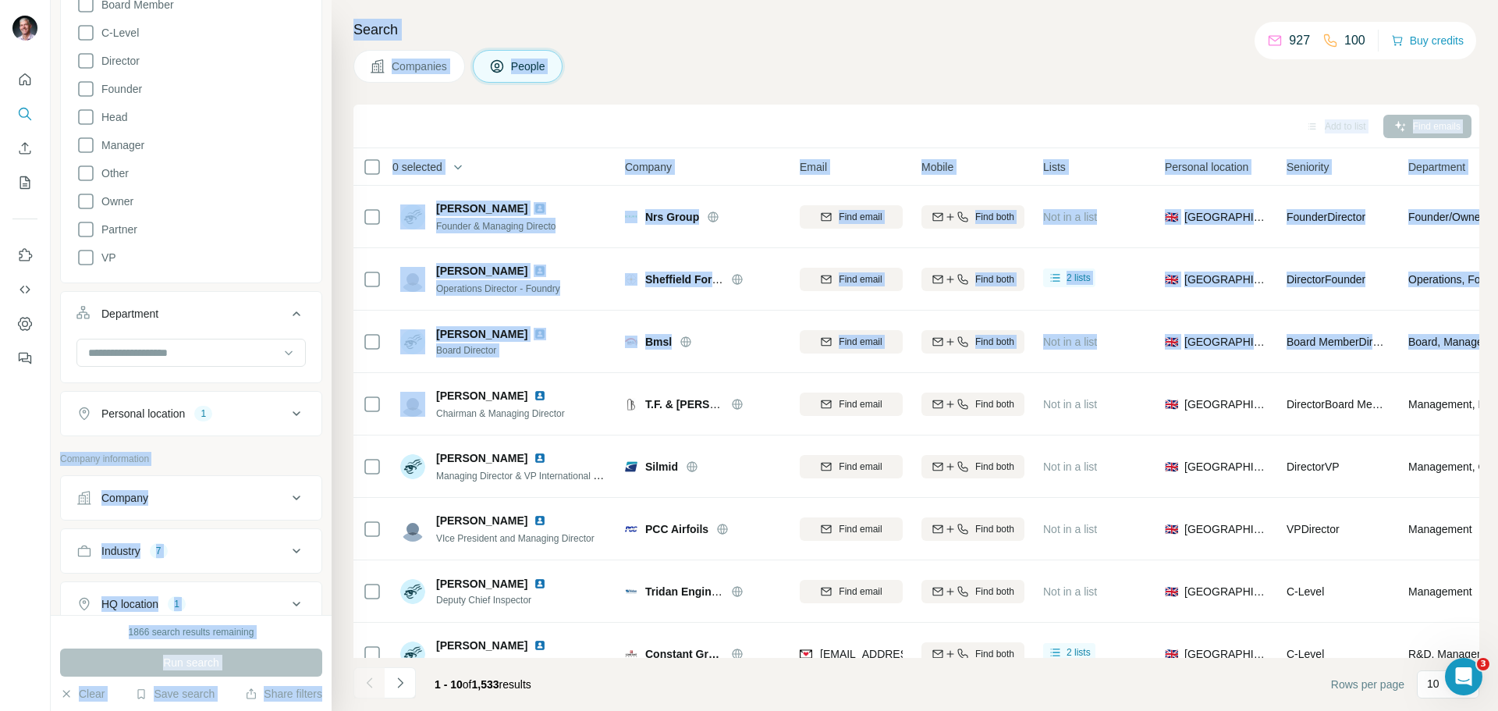
drag, startPoint x: 332, startPoint y: 394, endPoint x: 327, endPoint y: 420, distance: 26.3
click at [327, 420] on div "New search Hide Company lookalikes 10 Find companies similar to one you've succ…" at bounding box center [775, 355] width 1448 height 711
click at [306, 424] on button "Personal location 1" at bounding box center [191, 413] width 261 height 37
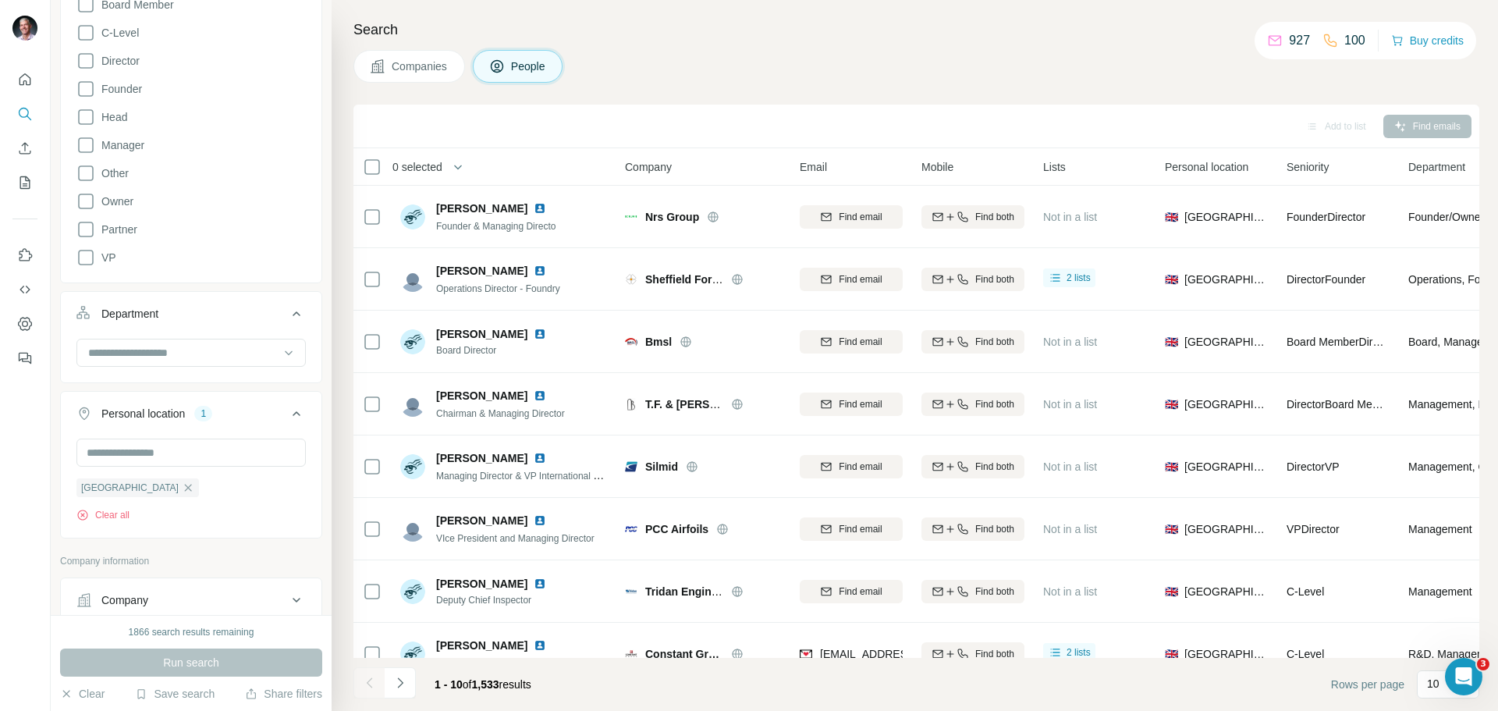
click at [288, 282] on ul "Job title 10 CTO Chief Technology Officer Head of IT Head of Information Techno…" at bounding box center [191, 80] width 262 height 916
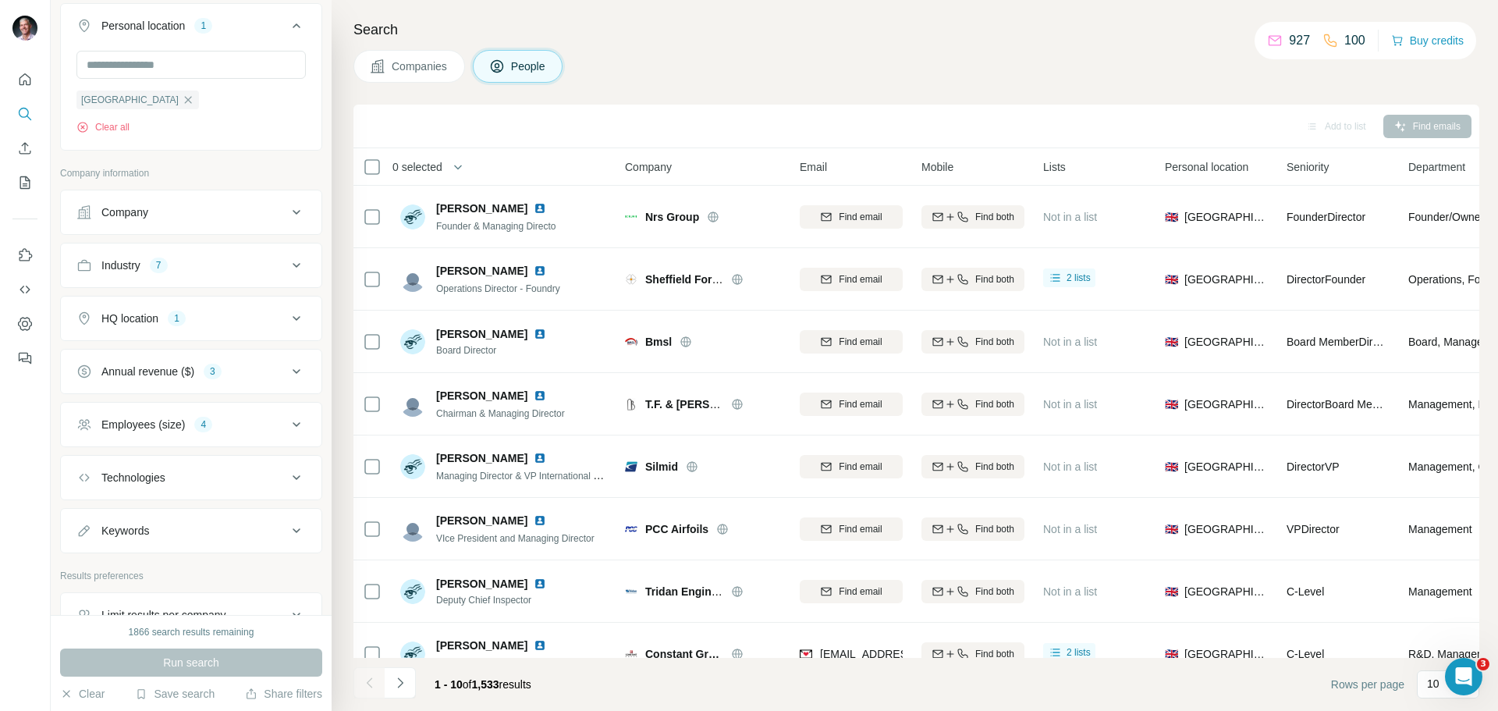
scroll to position [1572, 0]
click at [287, 414] on icon at bounding box center [296, 422] width 19 height 19
click at [287, 362] on icon at bounding box center [296, 369] width 19 height 19
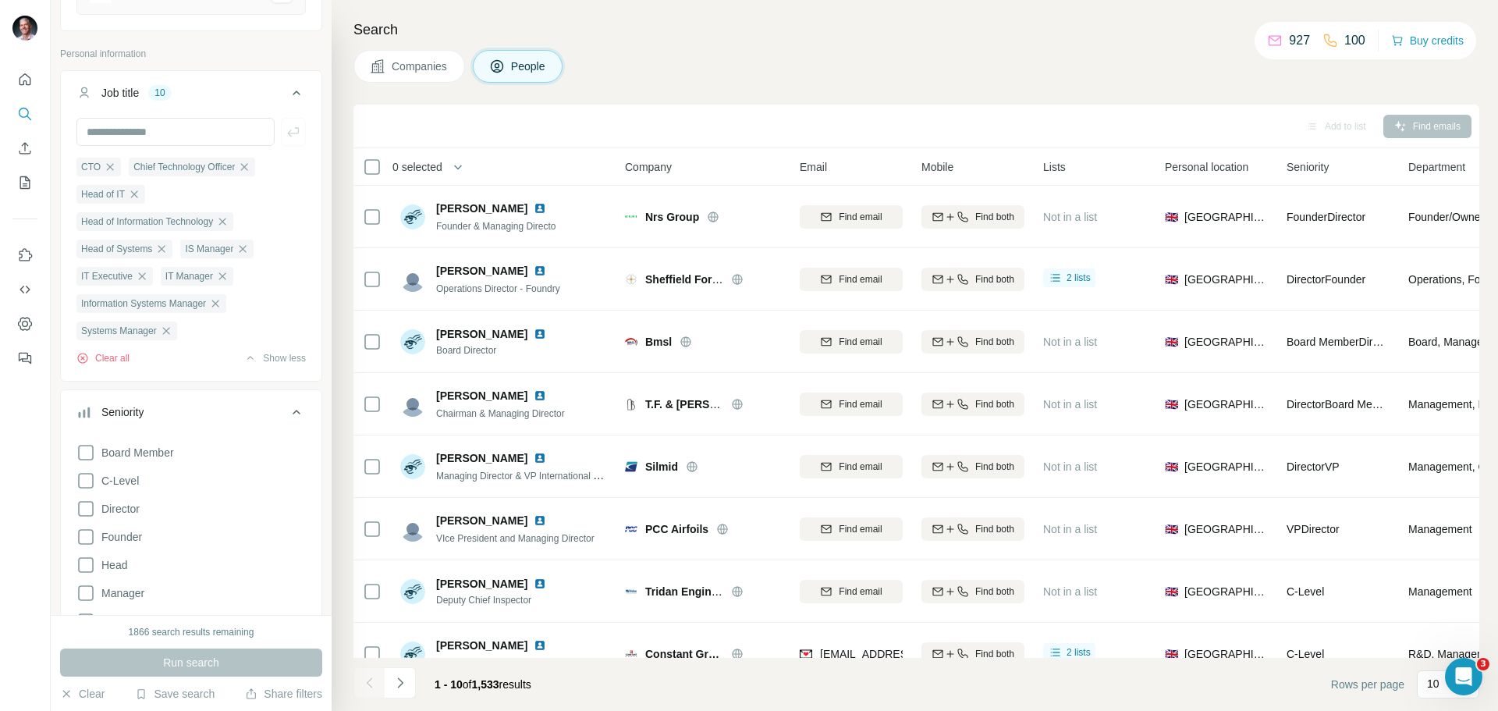
scroll to position [791, 0]
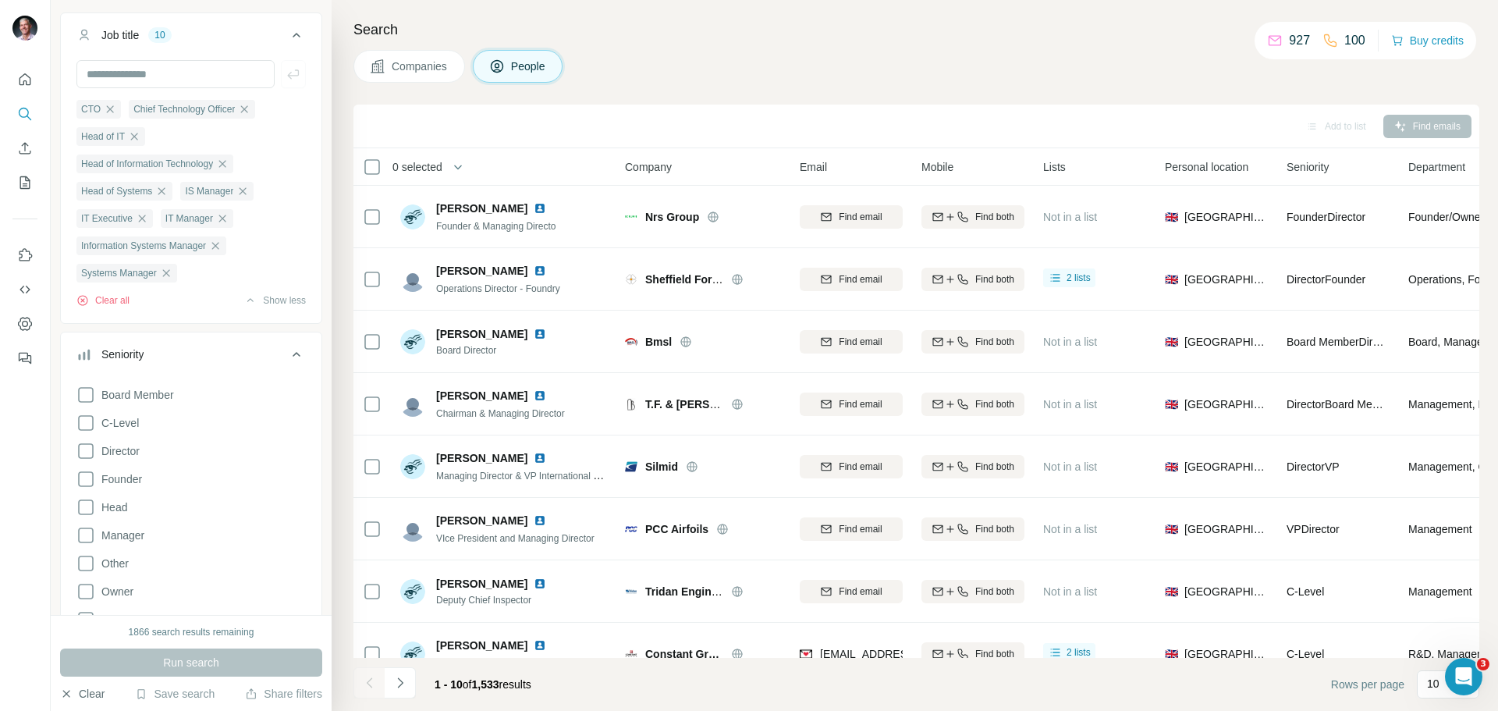
click at [80, 689] on button "Clear" at bounding box center [82, 694] width 44 height 16
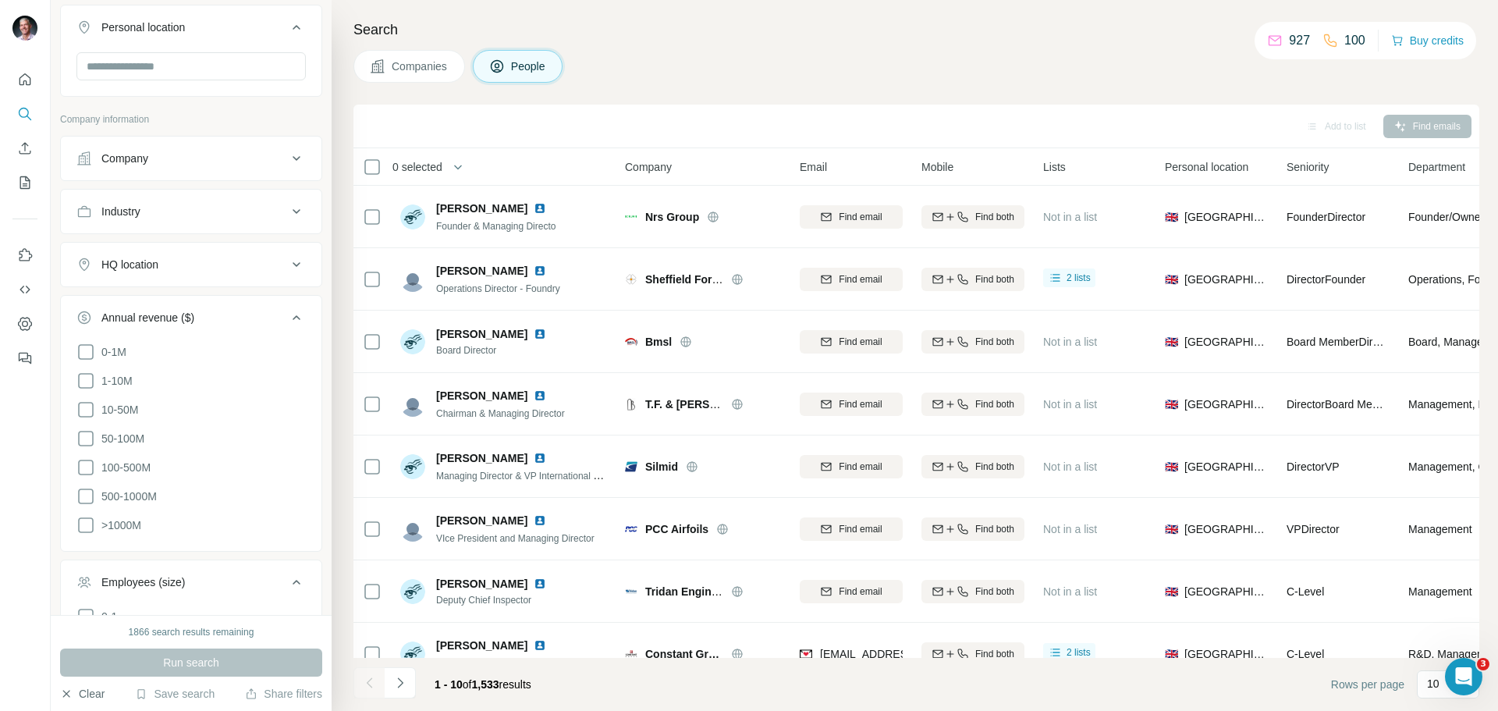
scroll to position [244, 0]
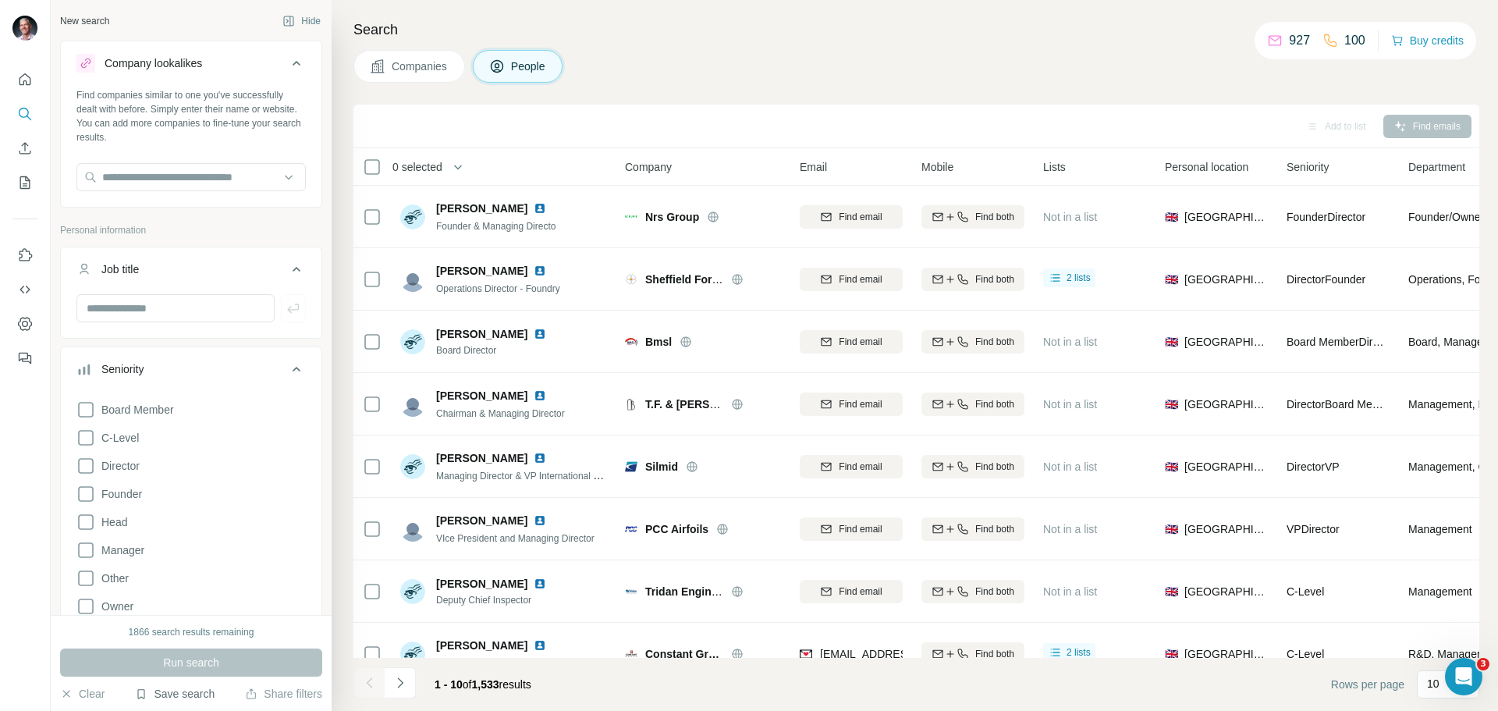
click at [171, 695] on button "Save search" at bounding box center [175, 694] width 80 height 16
click at [180, 667] on div "View my saved searches" at bounding box center [219, 666] width 165 height 31
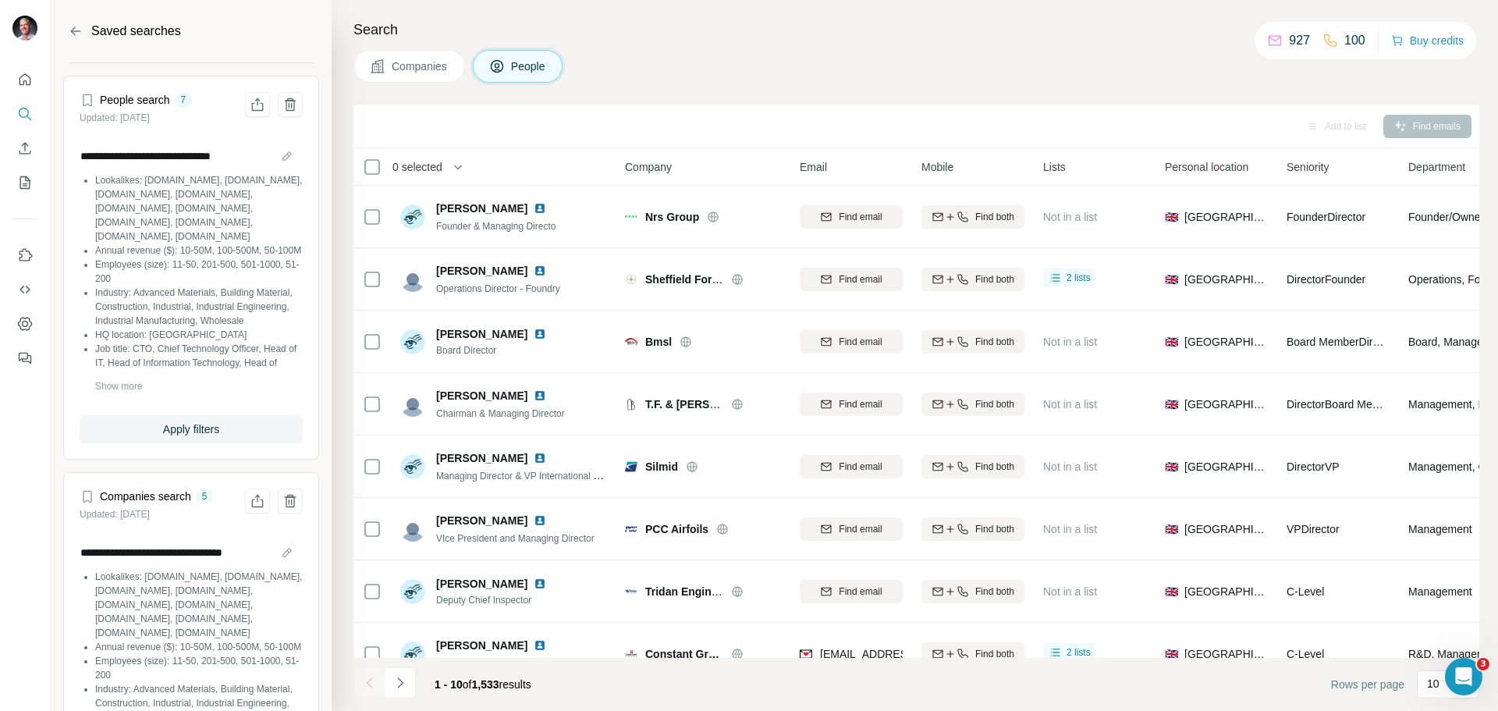
scroll to position [2211, 0]
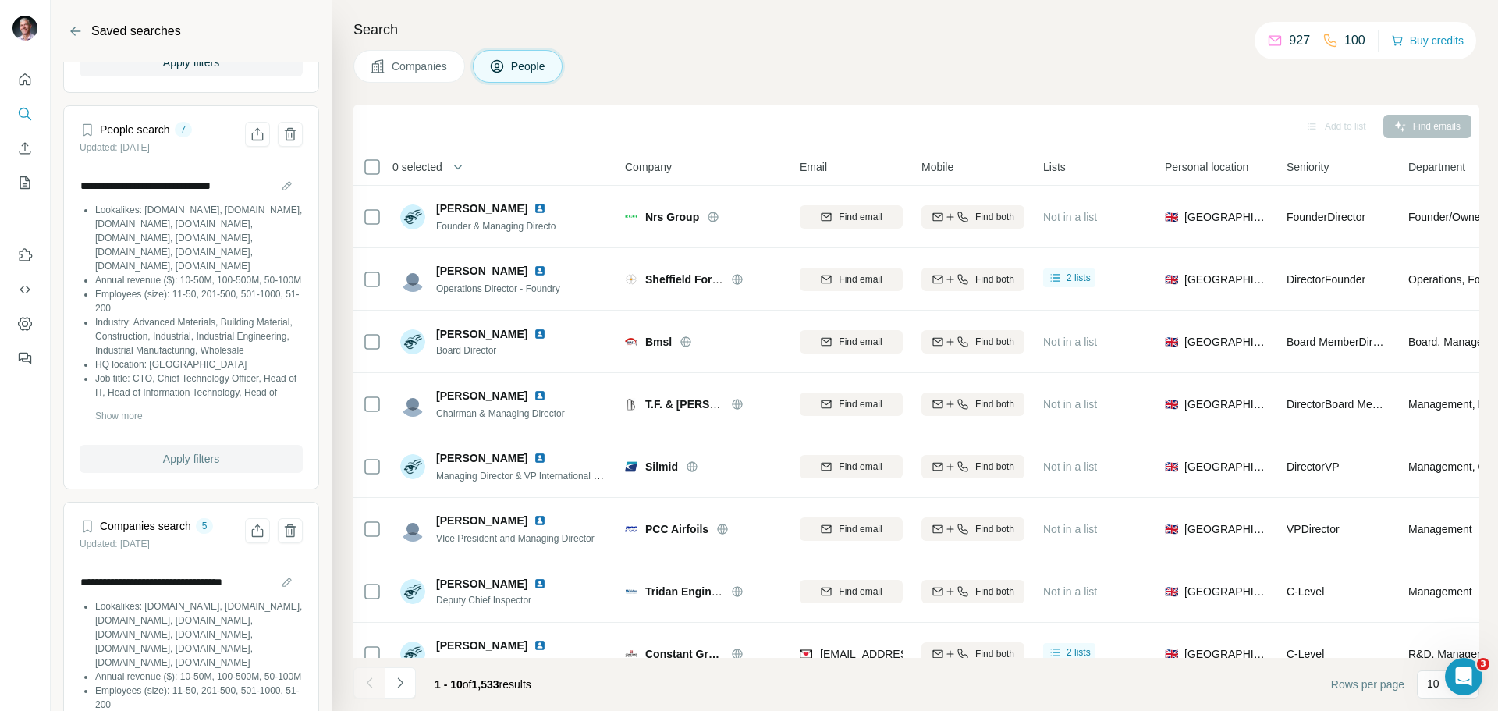
click at [201, 467] on span "Apply filters" at bounding box center [191, 459] width 56 height 16
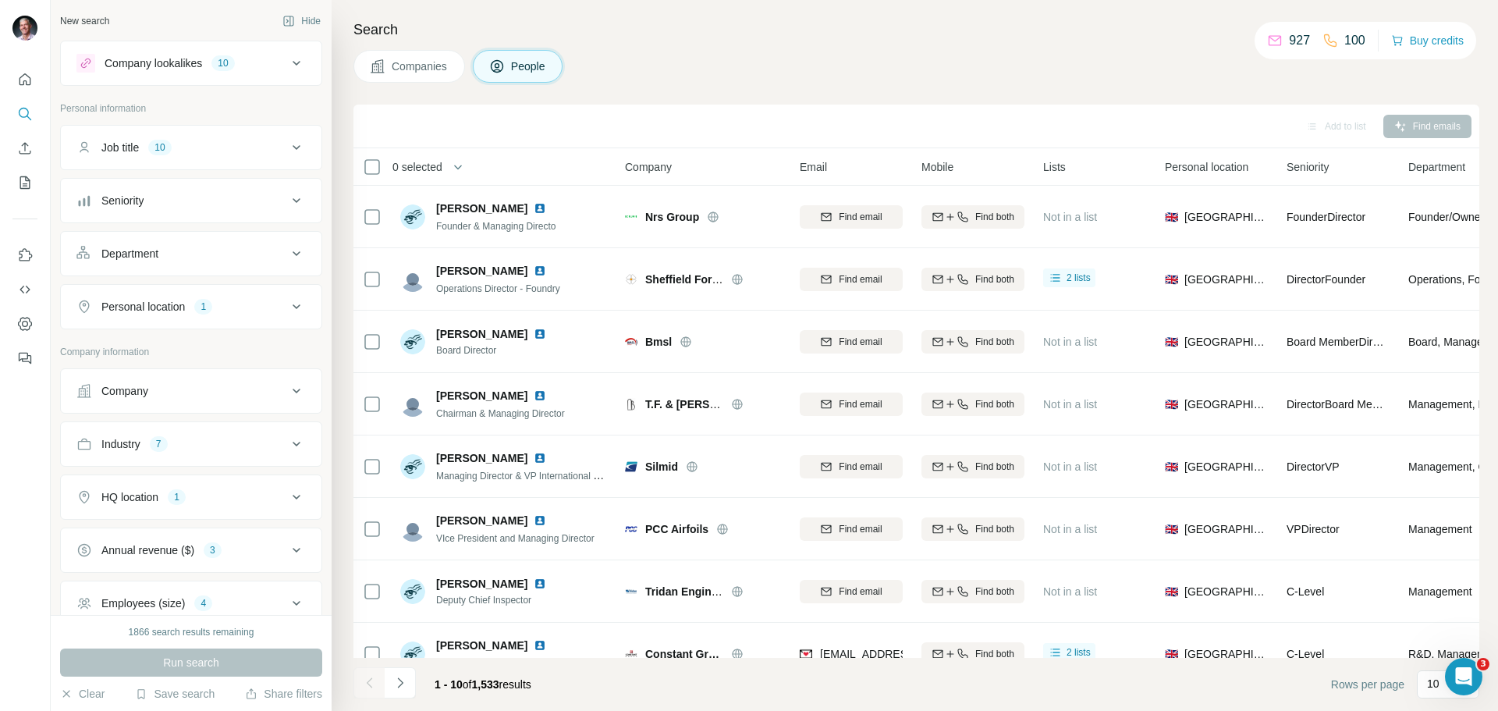
click at [287, 148] on icon at bounding box center [296, 147] width 19 height 19
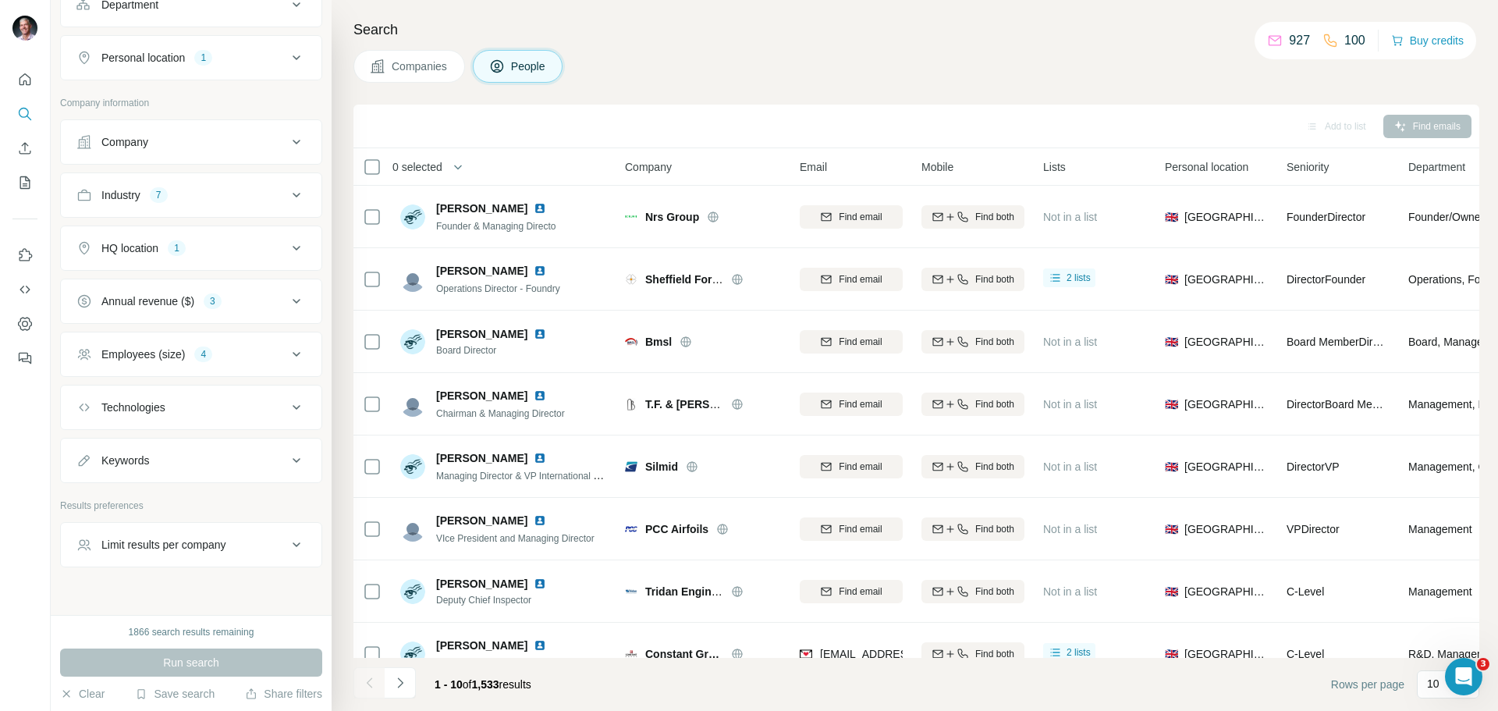
scroll to position [545, 0]
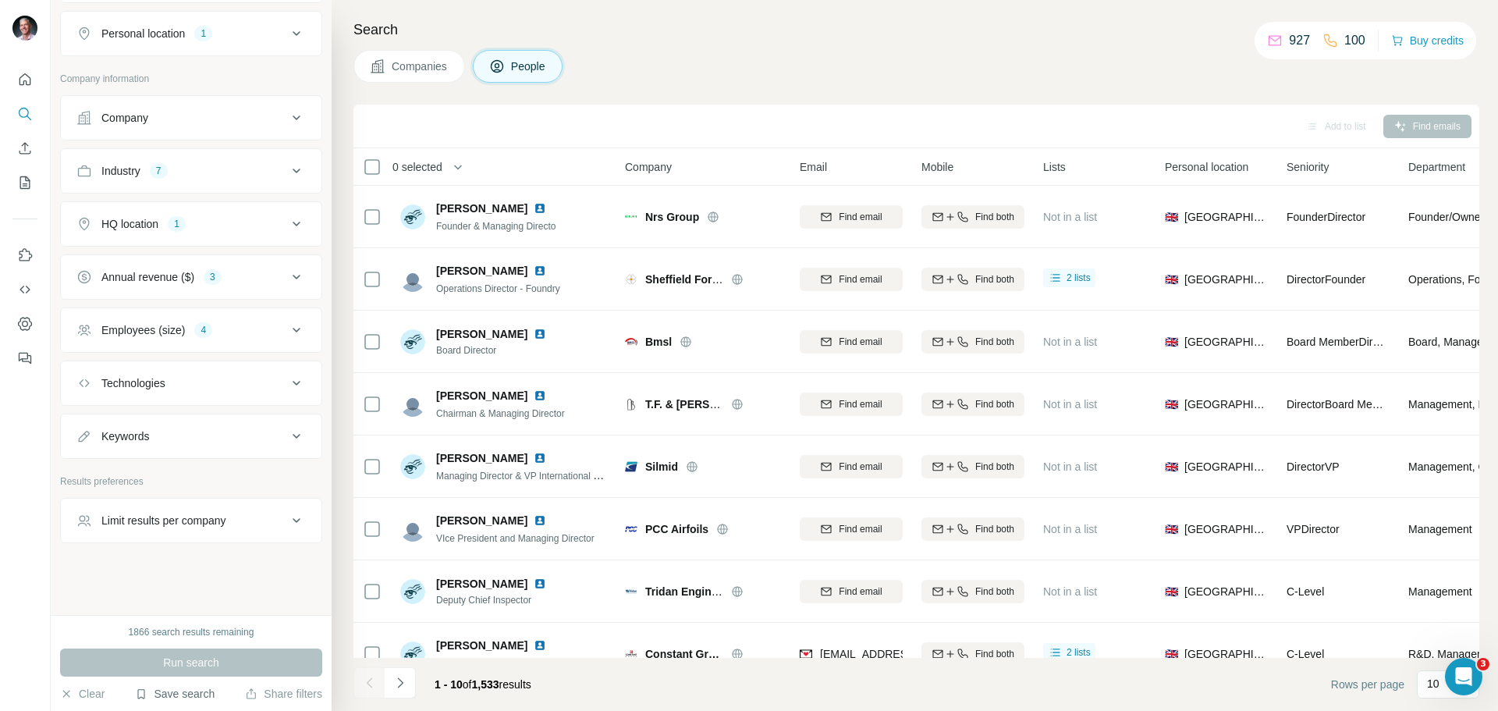
click at [188, 692] on button "Save search" at bounding box center [175, 694] width 80 height 16
click at [196, 670] on div "View my saved searches" at bounding box center [219, 666] width 165 height 31
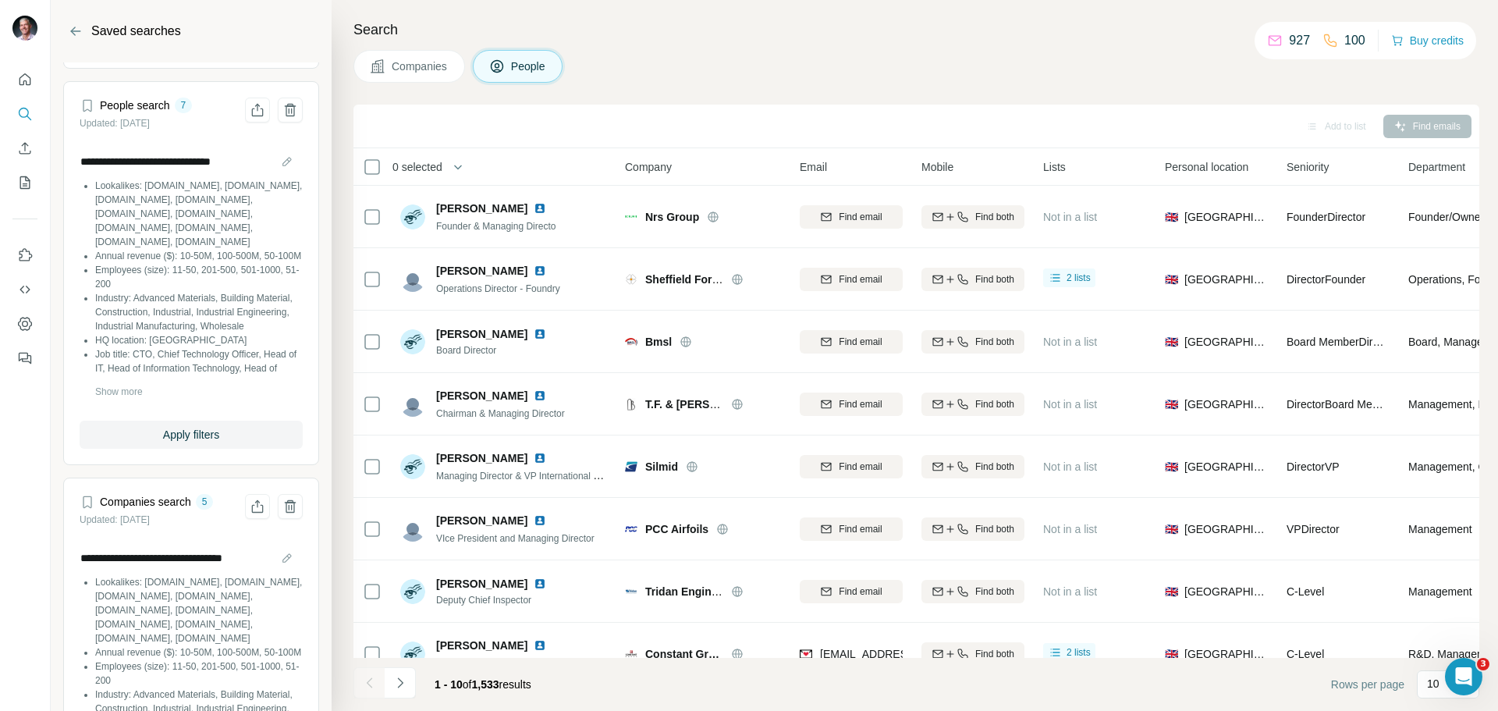
scroll to position [2107, 0]
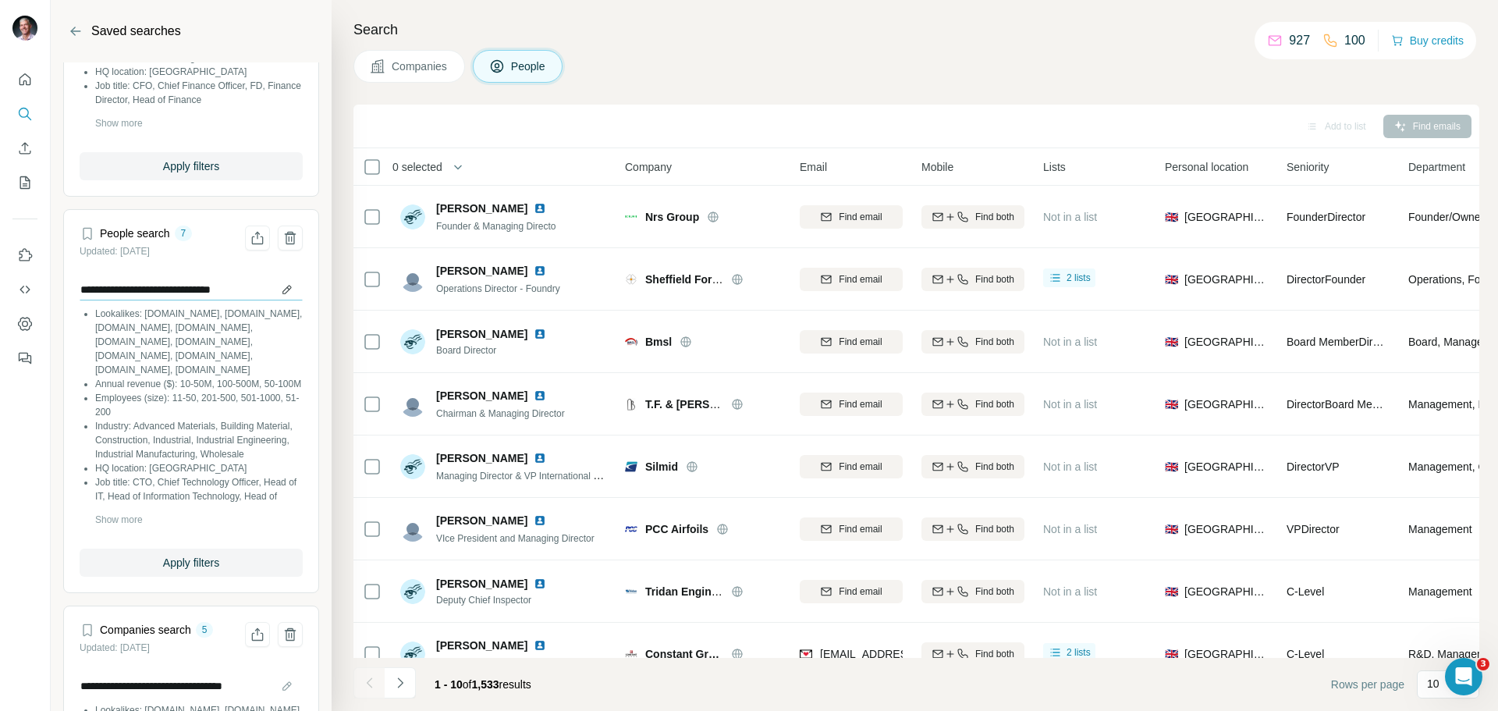
click at [215, 300] on input "**********" at bounding box center [191, 290] width 223 height 22
click at [197, 571] on span "Apply filters" at bounding box center [191, 563] width 56 height 16
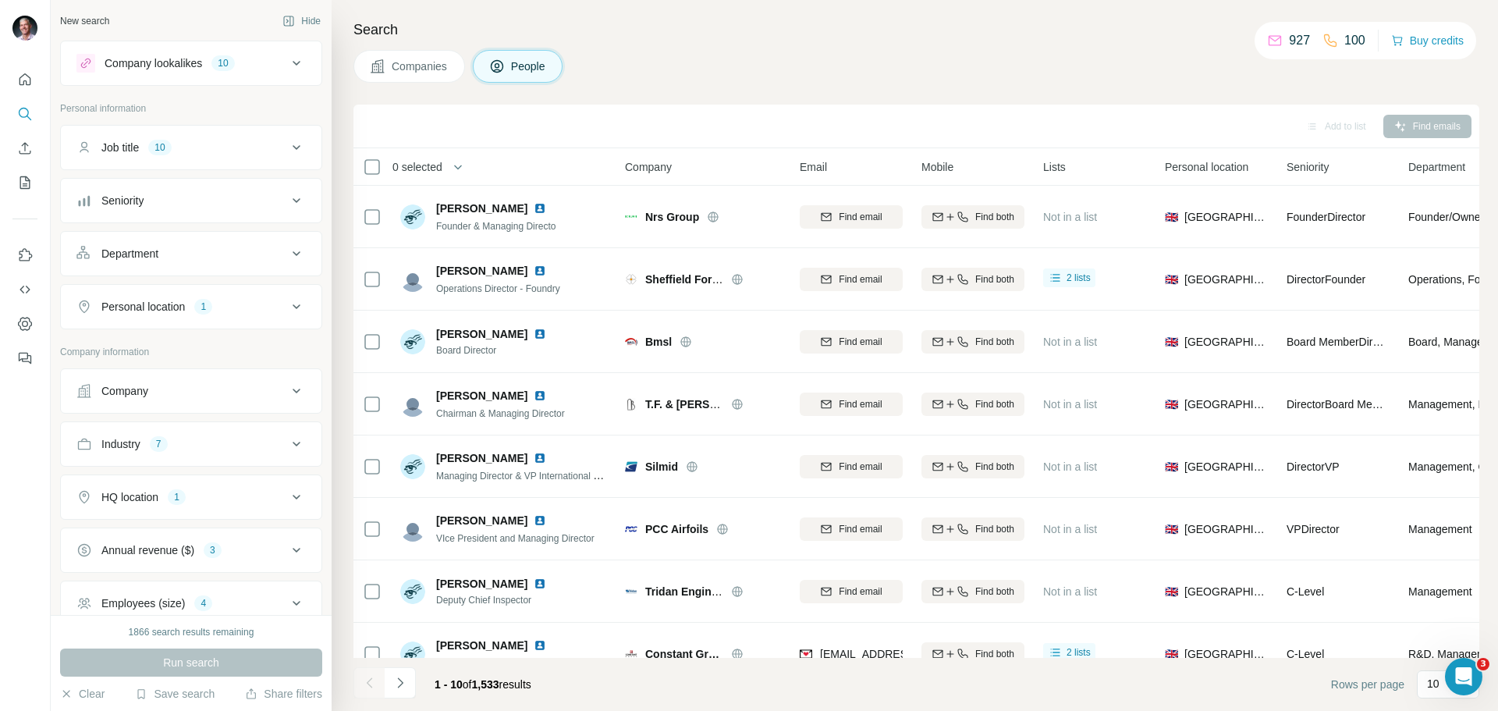
click at [189, 665] on div "Run search" at bounding box center [191, 663] width 262 height 28
click at [190, 664] on div "Run search" at bounding box center [191, 663] width 262 height 28
click at [175, 691] on button "Save search" at bounding box center [175, 694] width 80 height 16
click at [184, 669] on div "View my saved searches" at bounding box center [219, 666] width 165 height 31
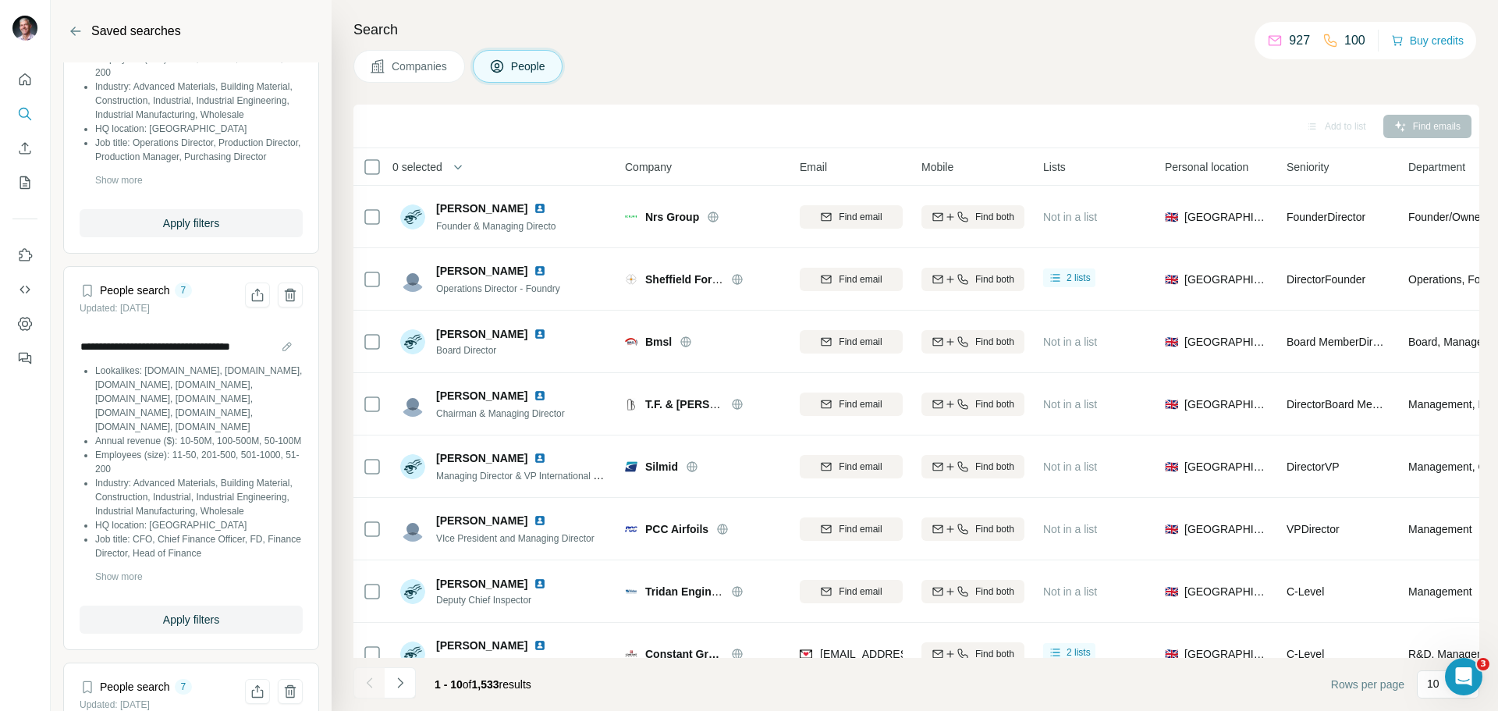
scroll to position [1795, 0]
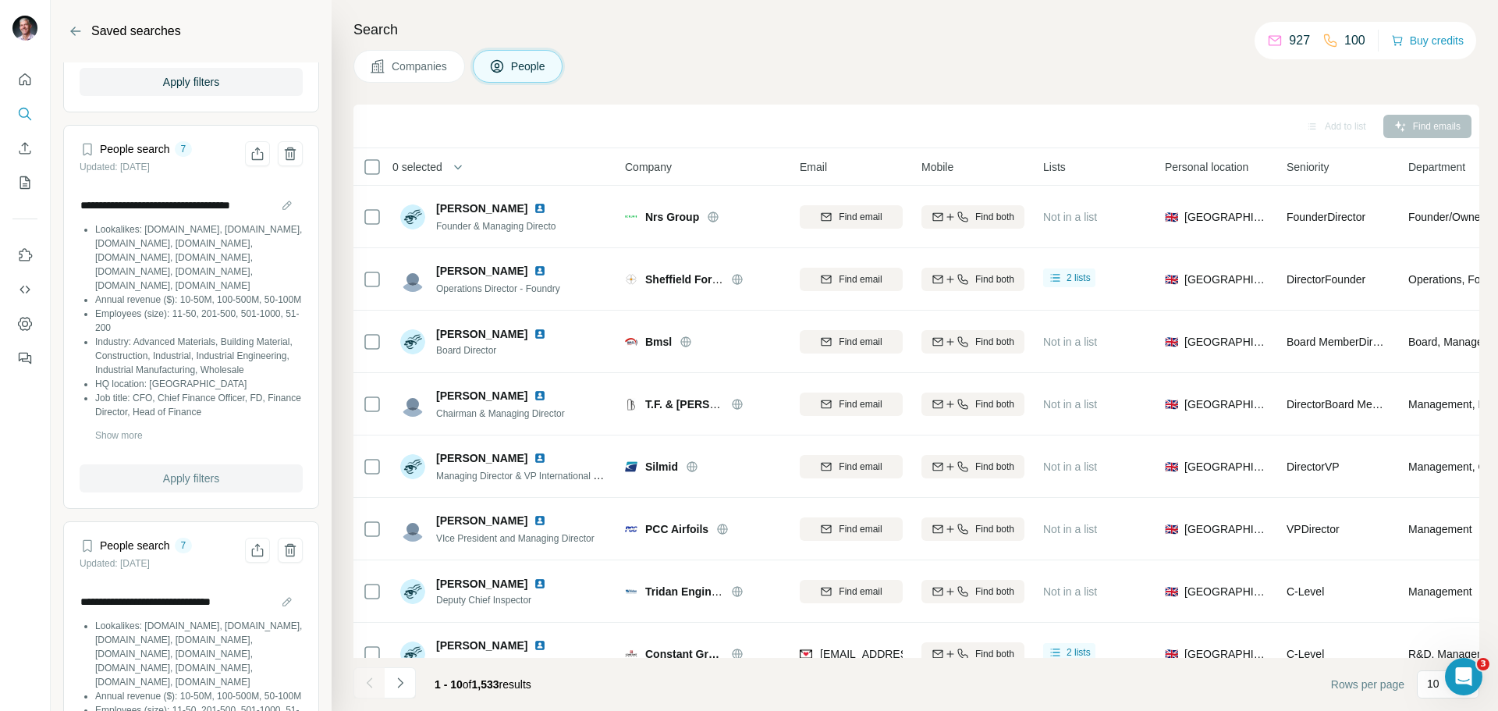
click at [198, 486] on span "Apply filters" at bounding box center [191, 479] width 56 height 16
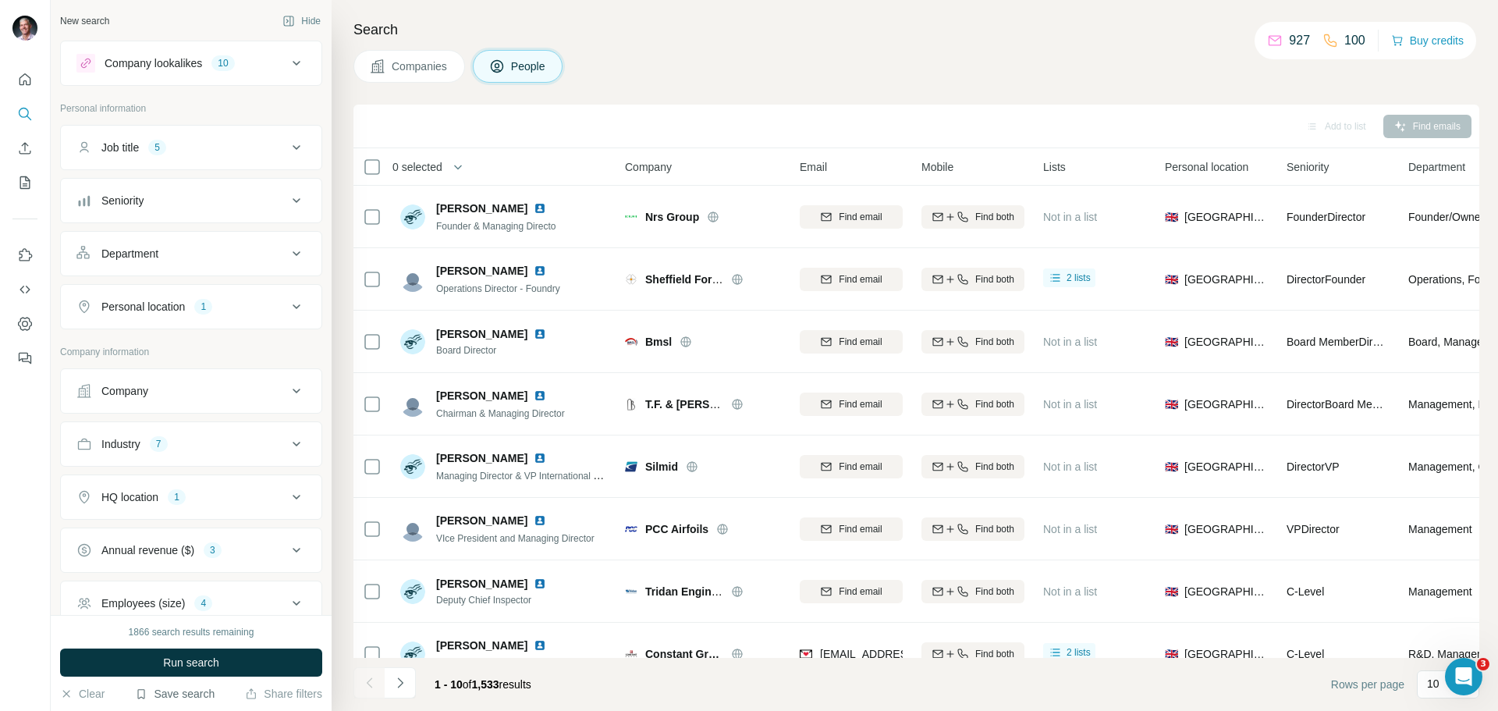
click at [179, 693] on button "Save search" at bounding box center [175, 694] width 80 height 16
click at [197, 667] on div "View my saved searches" at bounding box center [219, 666] width 165 height 31
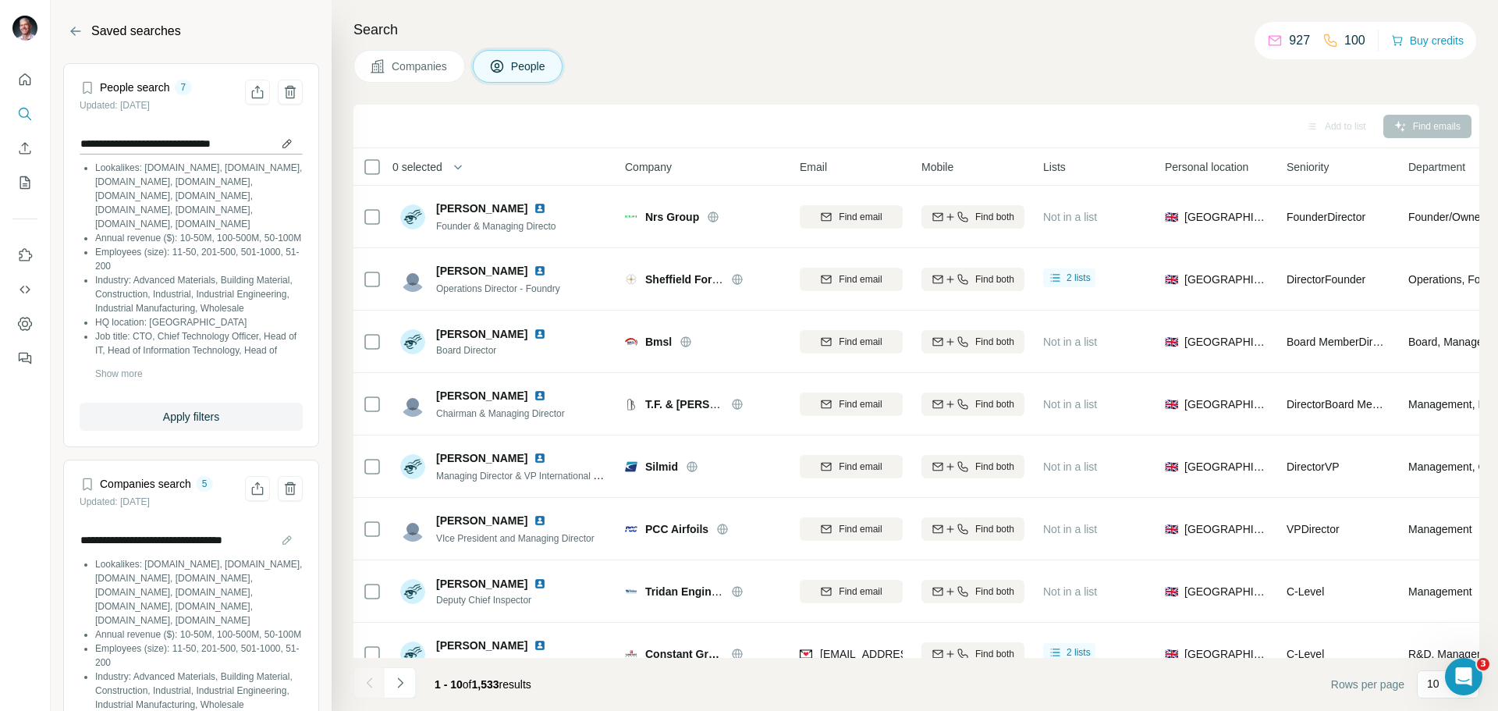
scroll to position [2263, 0]
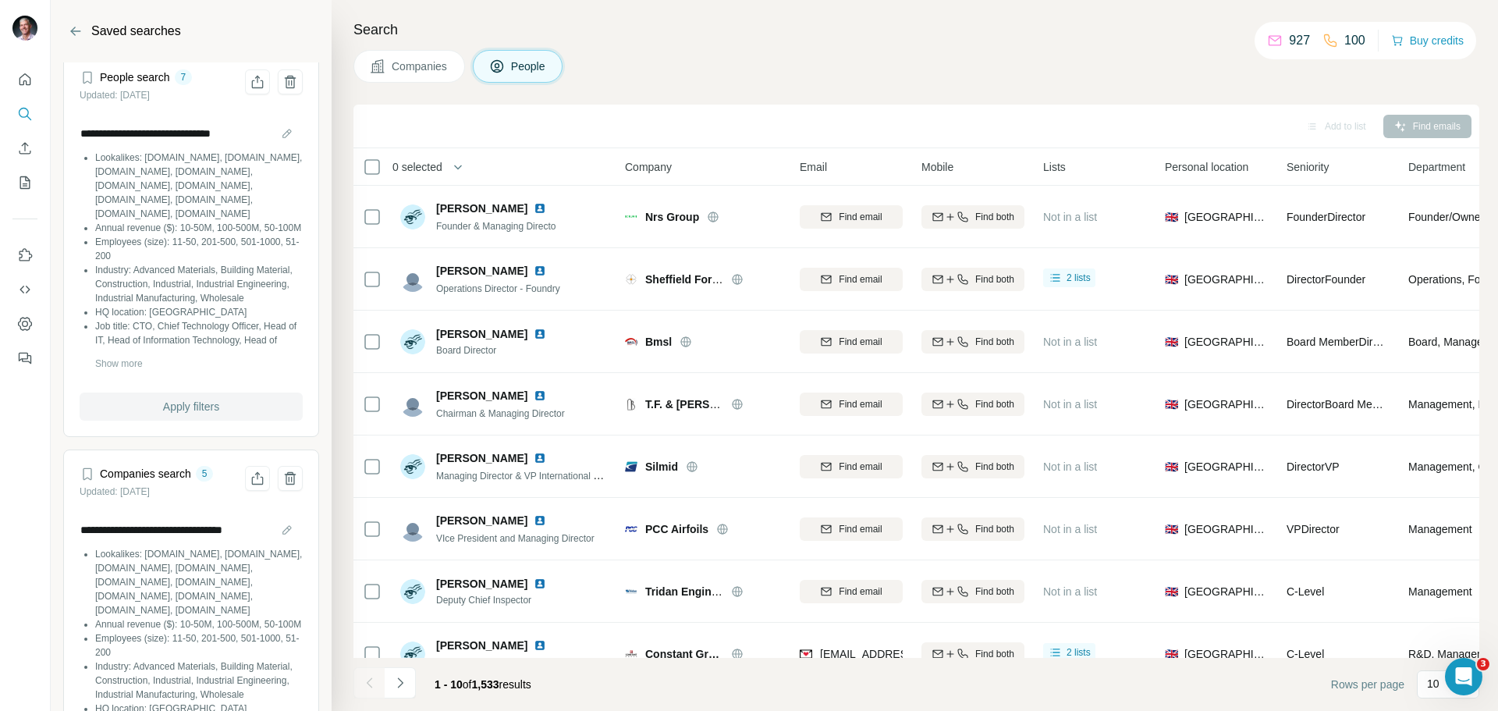
click at [192, 414] on span "Apply filters" at bounding box center [191, 407] width 56 height 16
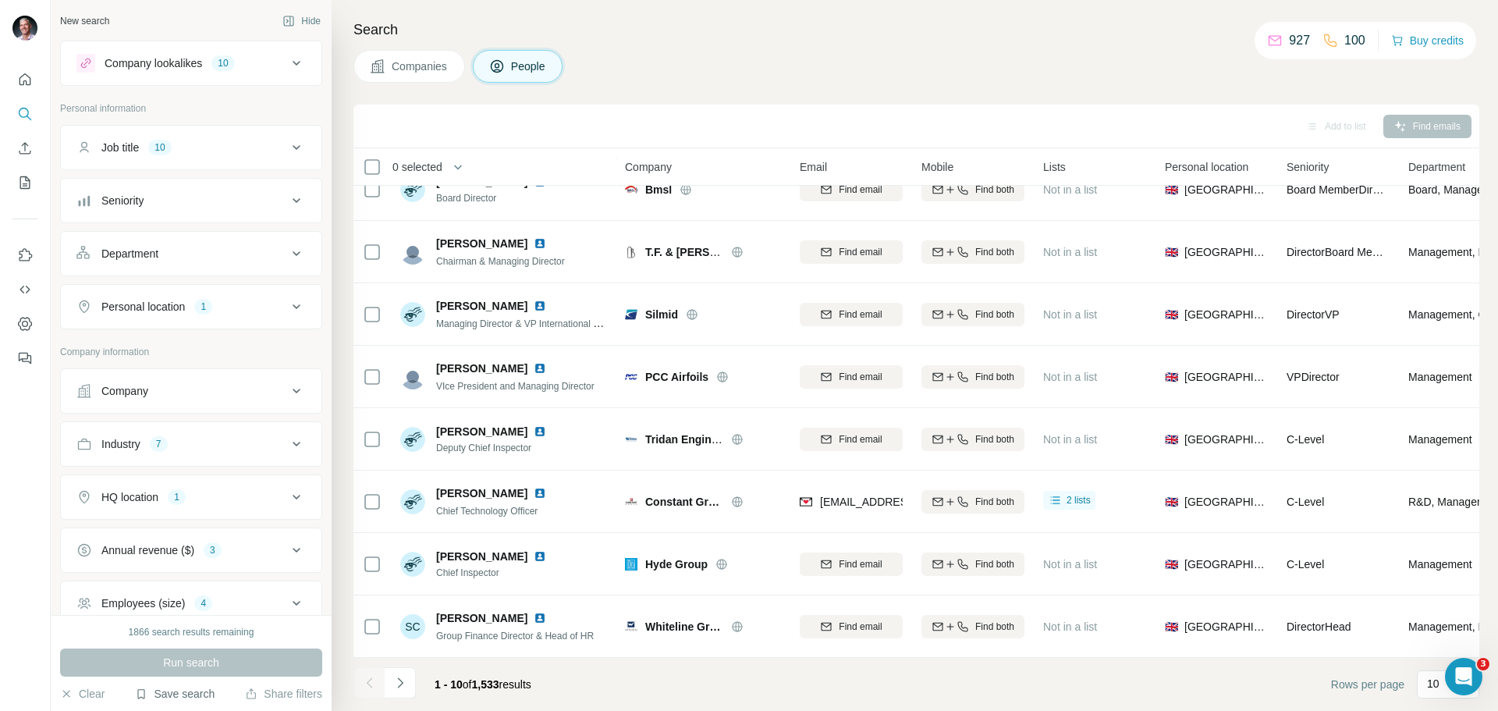
click at [184, 691] on button "Save search" at bounding box center [175, 694] width 80 height 16
click at [204, 670] on div "View my saved searches" at bounding box center [219, 666] width 165 height 31
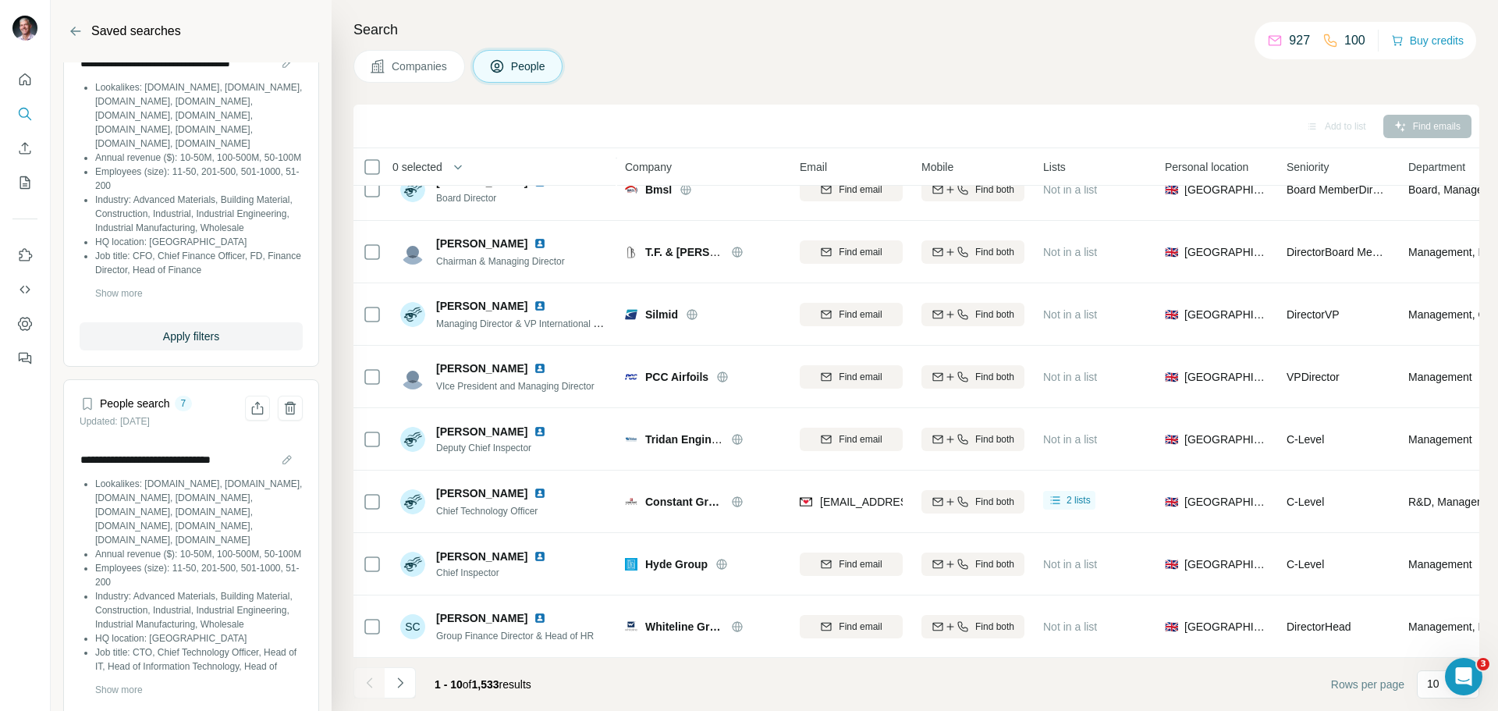
scroll to position [1886, 0]
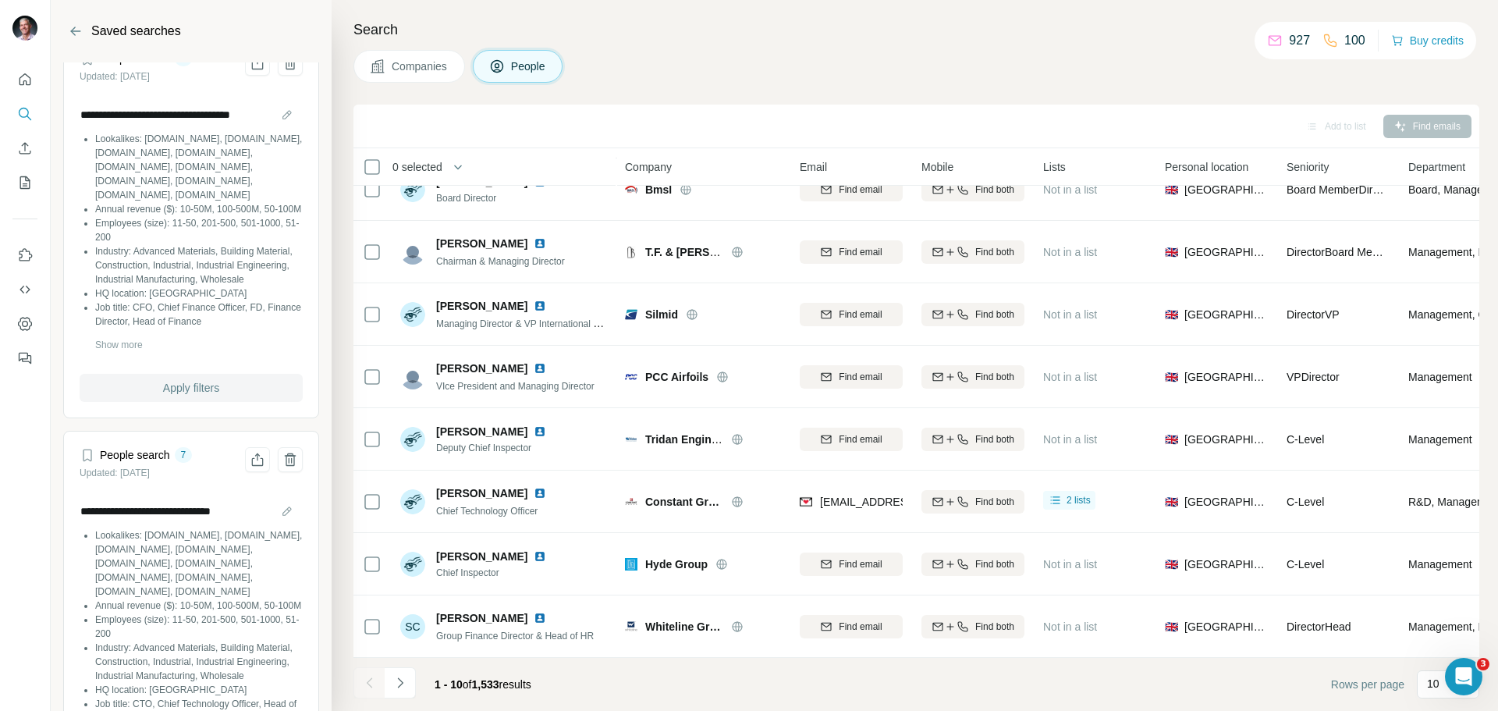
click at [182, 396] on span "Apply filters" at bounding box center [191, 388] width 56 height 16
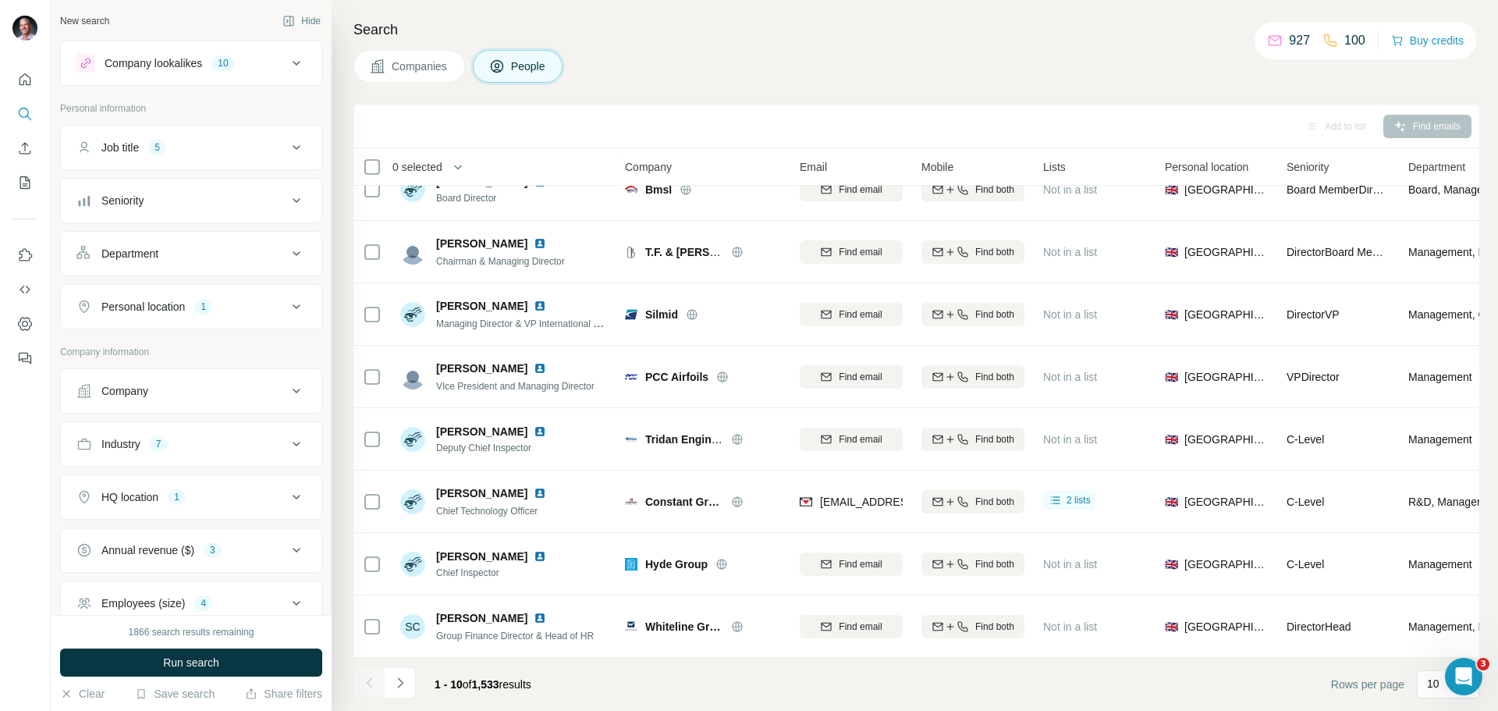
click at [185, 663] on span "Run search" at bounding box center [191, 663] width 56 height 16
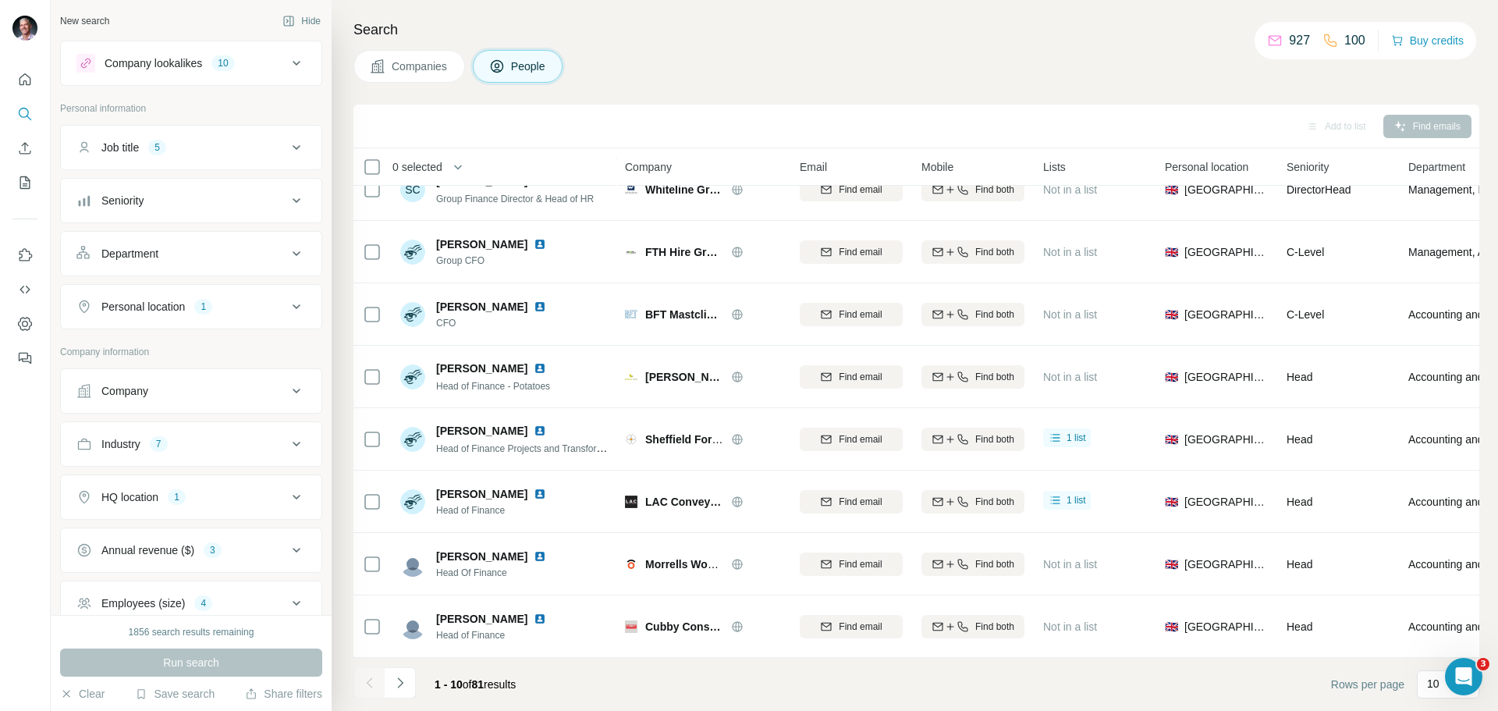
click at [287, 146] on icon at bounding box center [296, 147] width 19 height 19
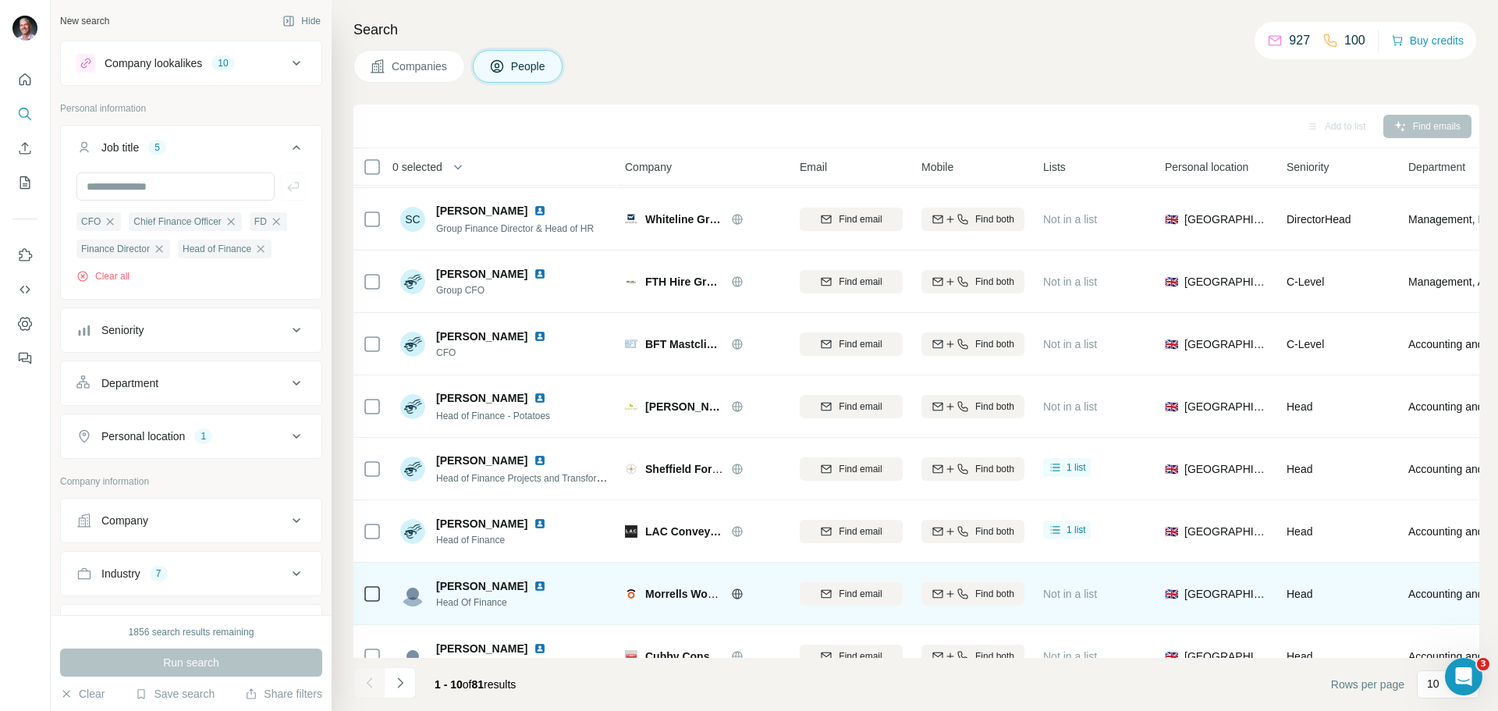
scroll to position [160, 0]
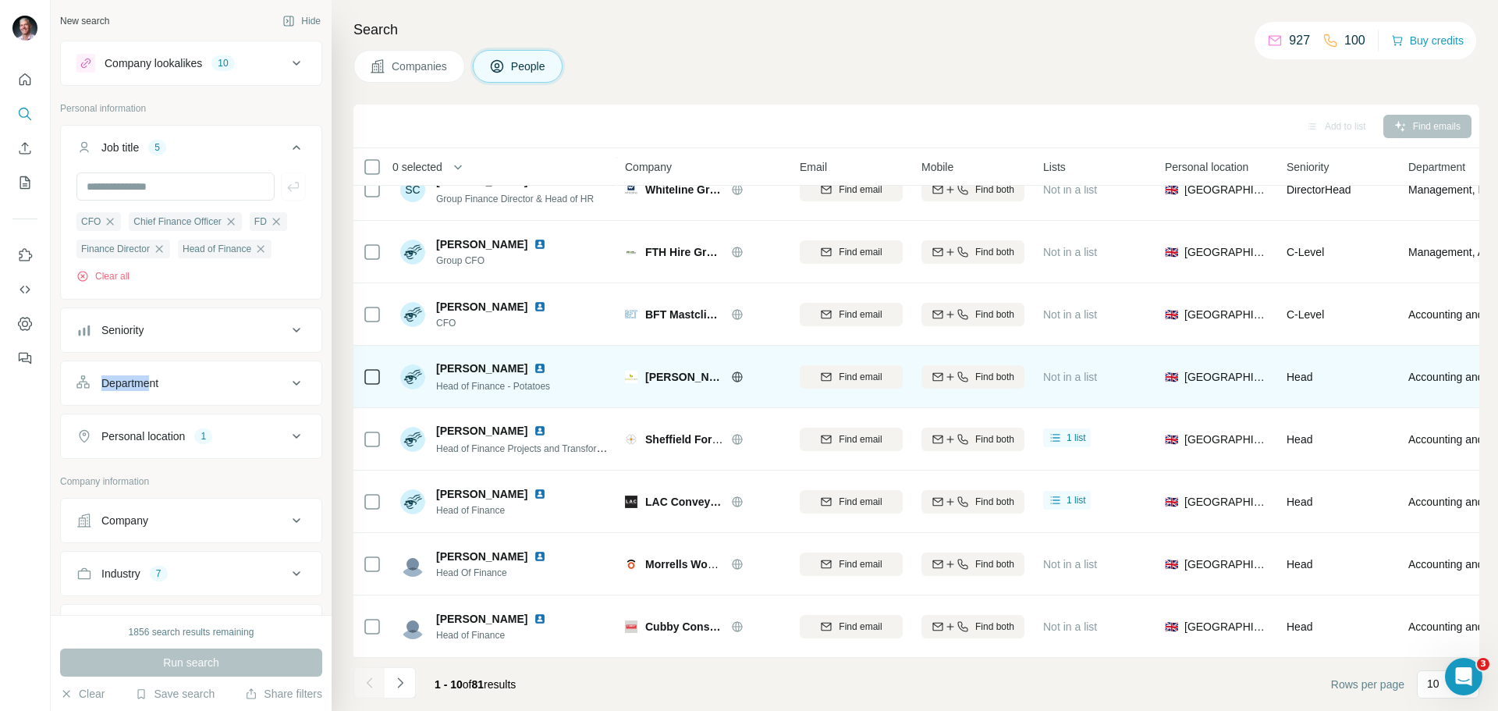
drag, startPoint x: 151, startPoint y: 361, endPoint x: 364, endPoint y: 352, distance: 212.5
click at [197, 341] on ul "Job title 5 CFO Chief Finance Officer FD Finance Director Head of Finance Clear…" at bounding box center [191, 292] width 262 height 334
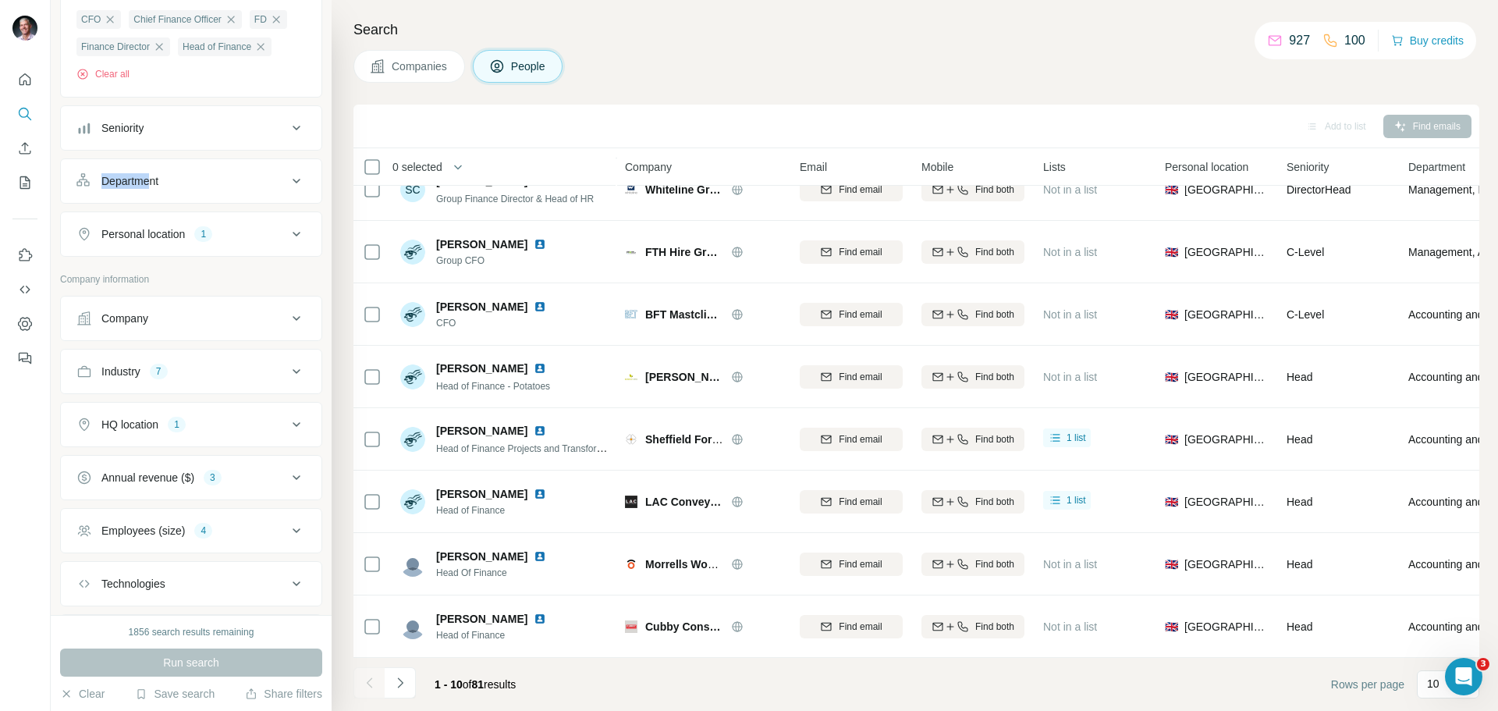
scroll to position [0, 0]
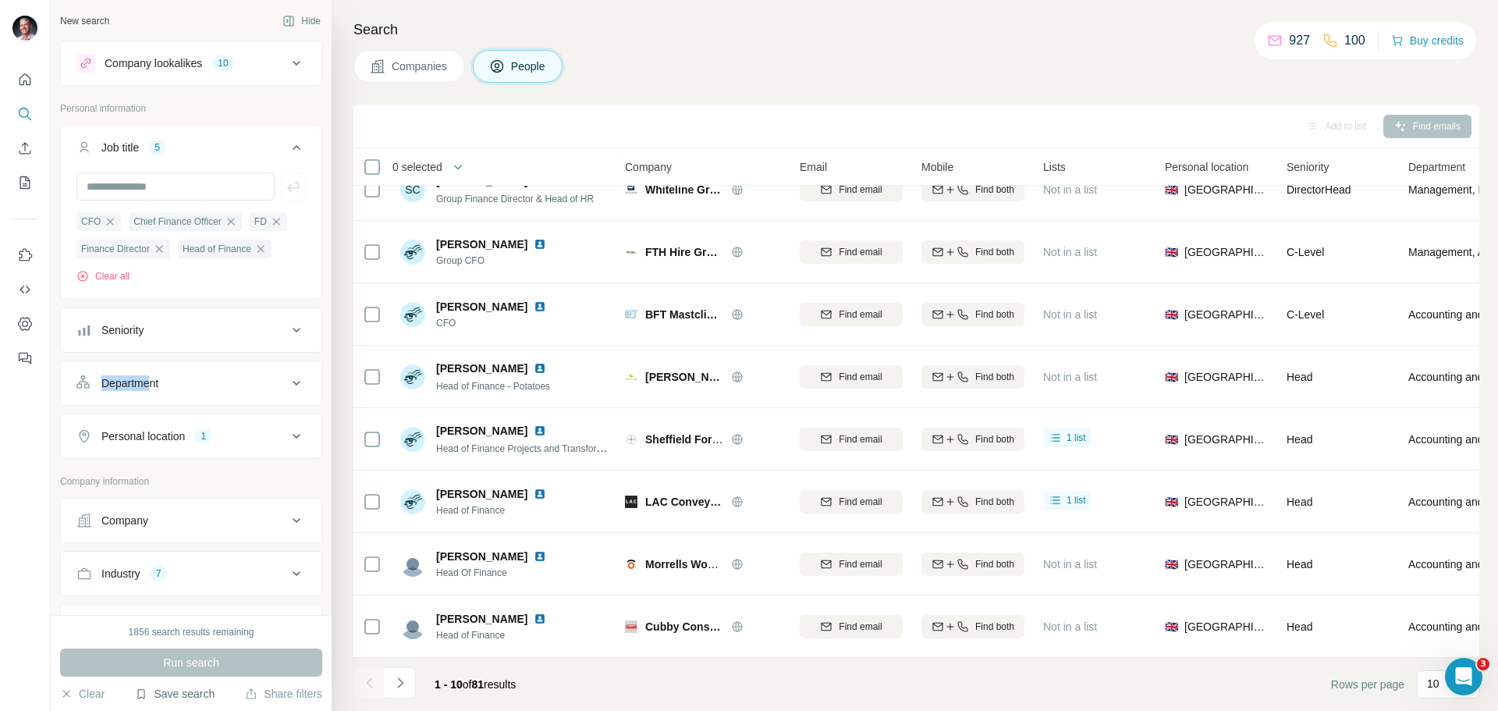
click at [164, 694] on button "Save search" at bounding box center [175, 694] width 80 height 16
click at [188, 670] on div "View my saved searches" at bounding box center [219, 666] width 165 height 31
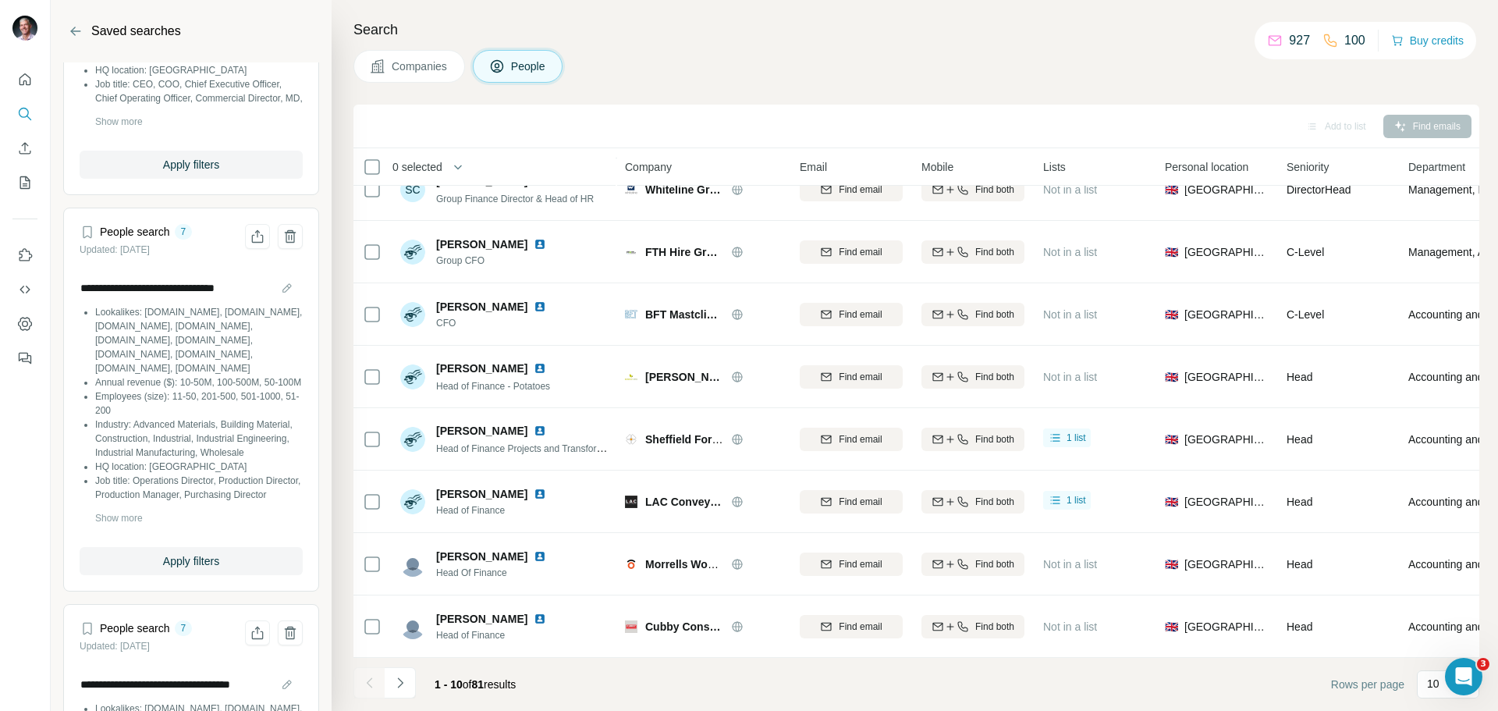
scroll to position [1405, 0]
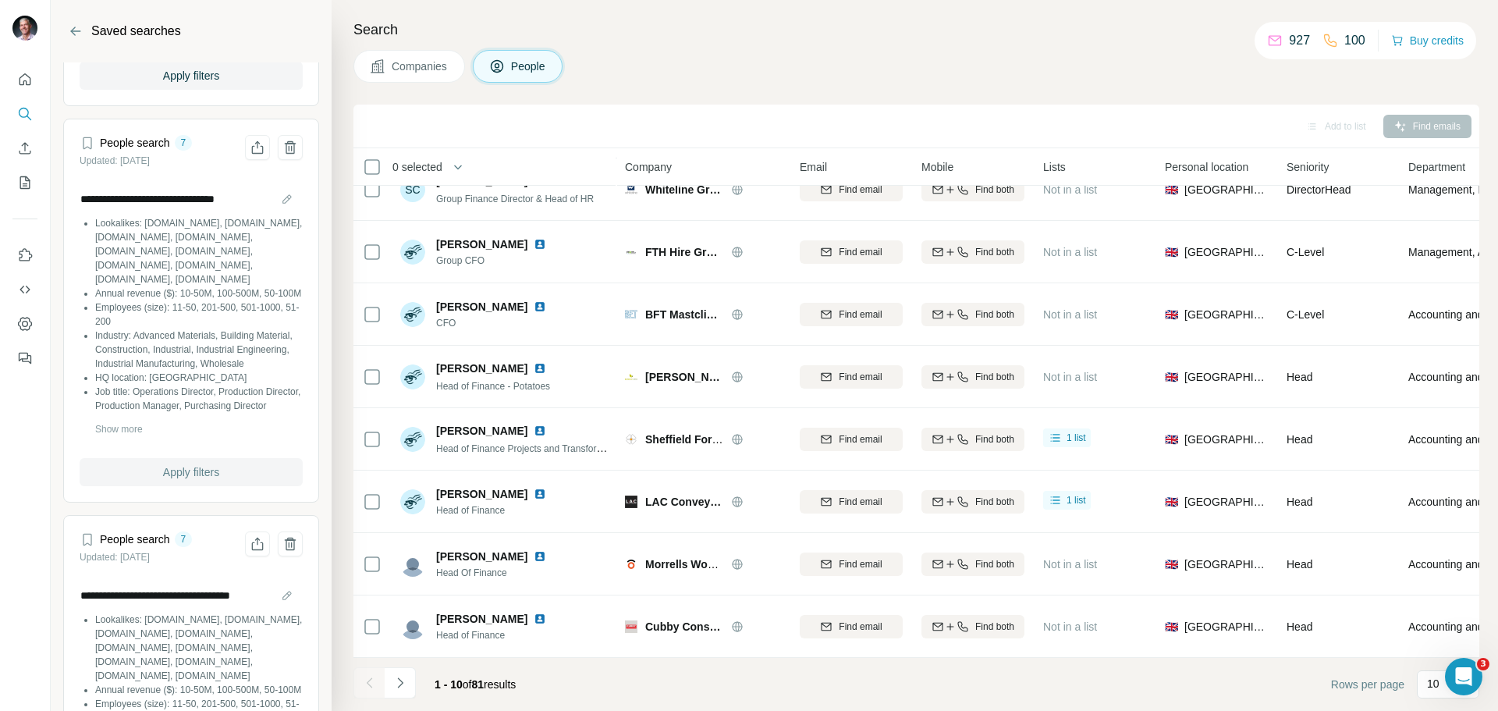
click at [196, 480] on span "Apply filters" at bounding box center [191, 472] width 56 height 16
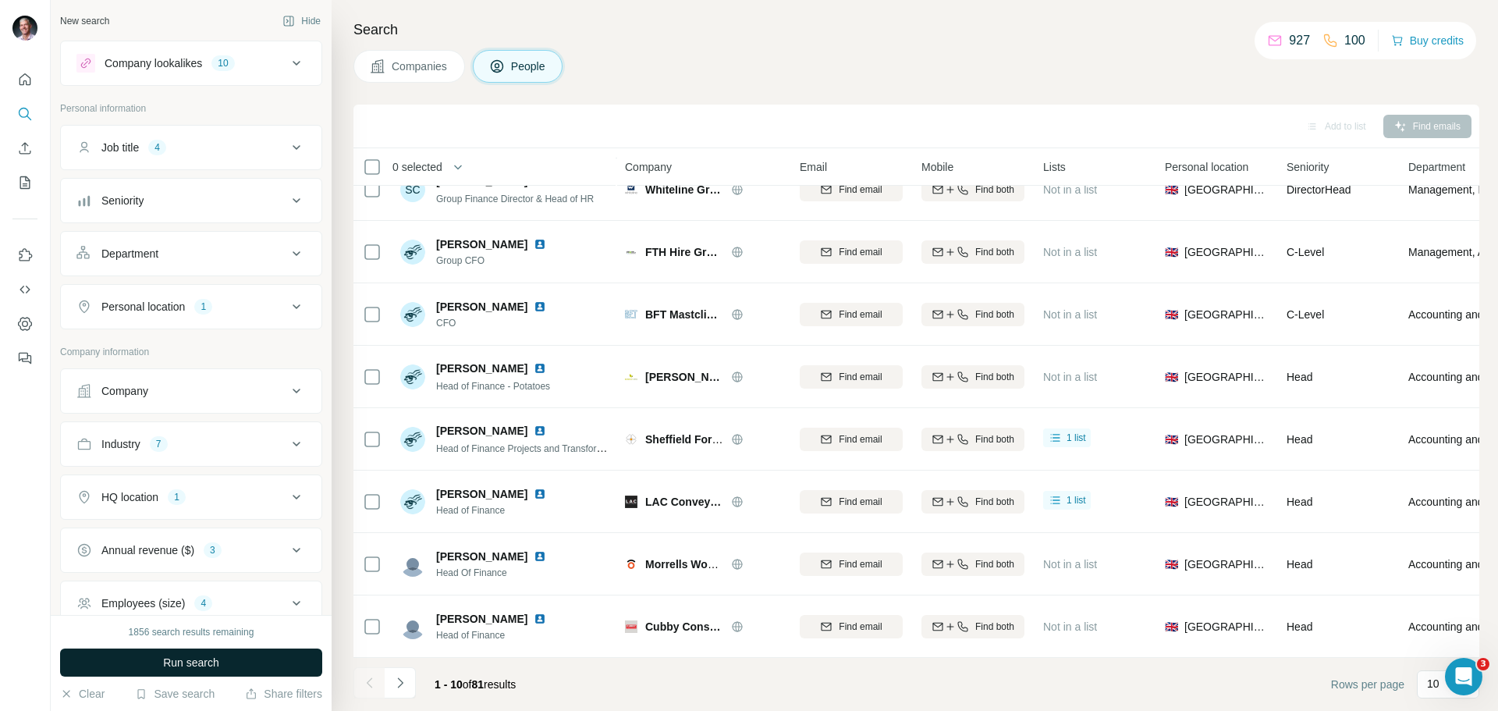
click at [210, 665] on span "Run search" at bounding box center [191, 663] width 56 height 16
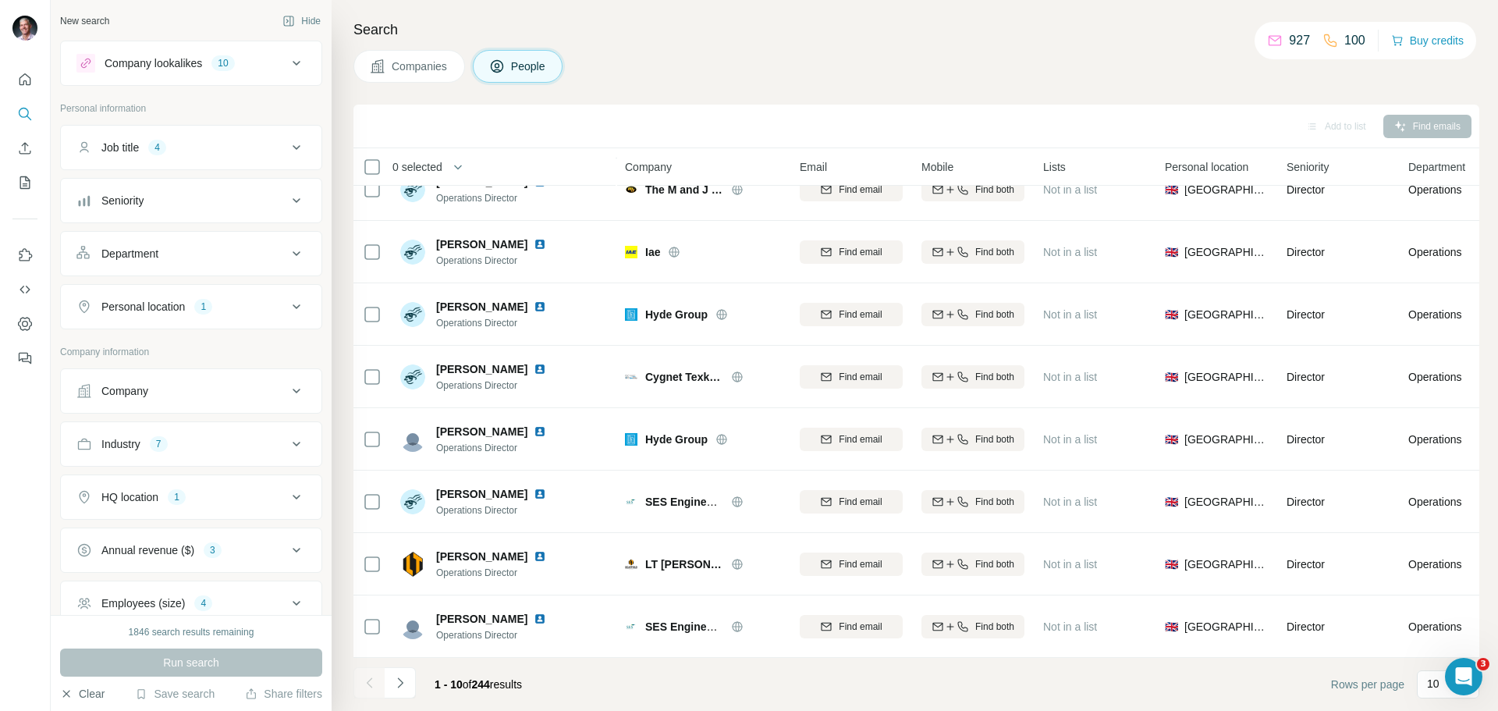
click at [80, 694] on button "Clear" at bounding box center [82, 694] width 44 height 16
click at [187, 698] on button "Save search" at bounding box center [175, 694] width 80 height 16
click at [201, 668] on div "View my saved searches" at bounding box center [219, 666] width 165 height 31
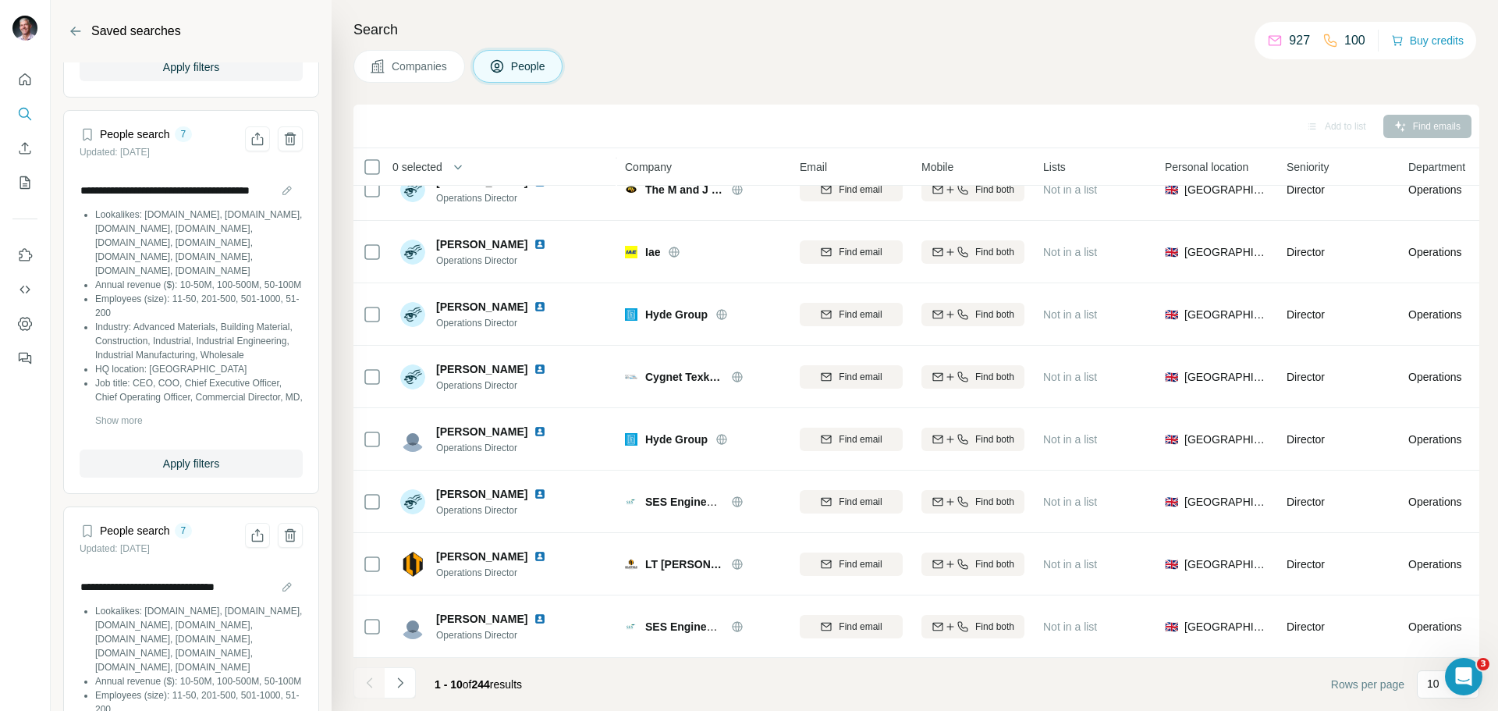
scroll to position [1015, 0]
click at [180, 474] on span "Apply filters" at bounding box center [191, 466] width 56 height 16
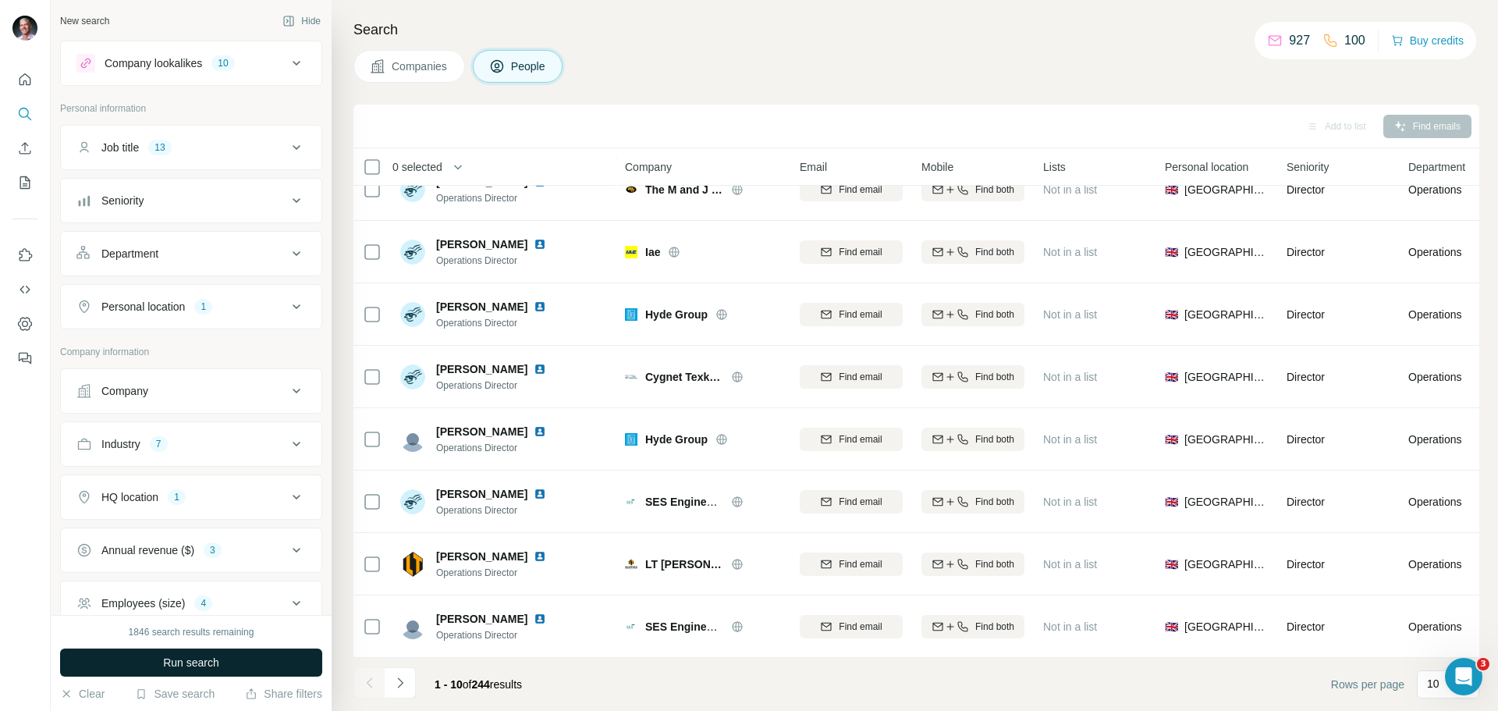
click at [191, 660] on span "Run search" at bounding box center [191, 663] width 56 height 16
